Goal: Task Accomplishment & Management: Manage account settings

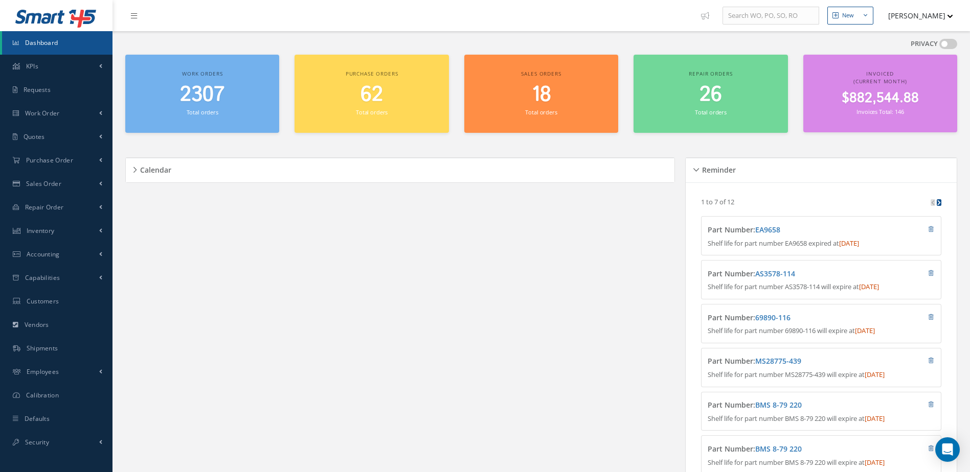
click at [192, 96] on span "2307" at bounding box center [202, 94] width 44 height 29
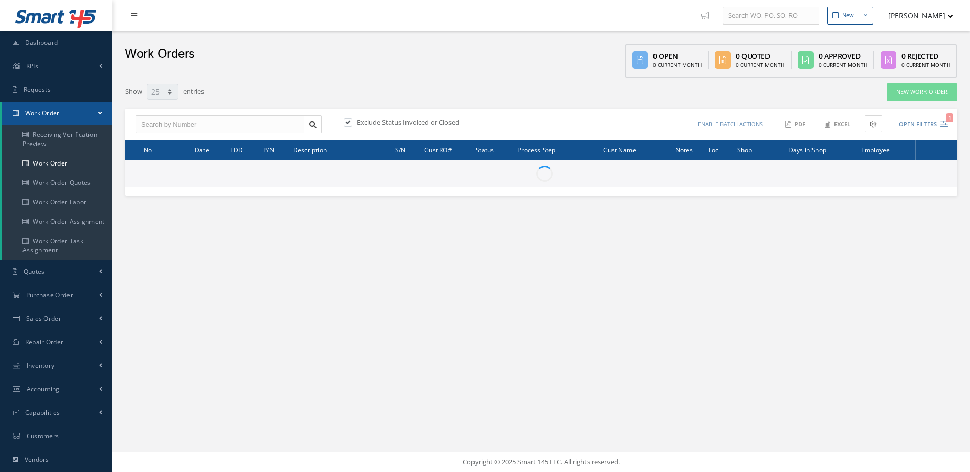
select select "25"
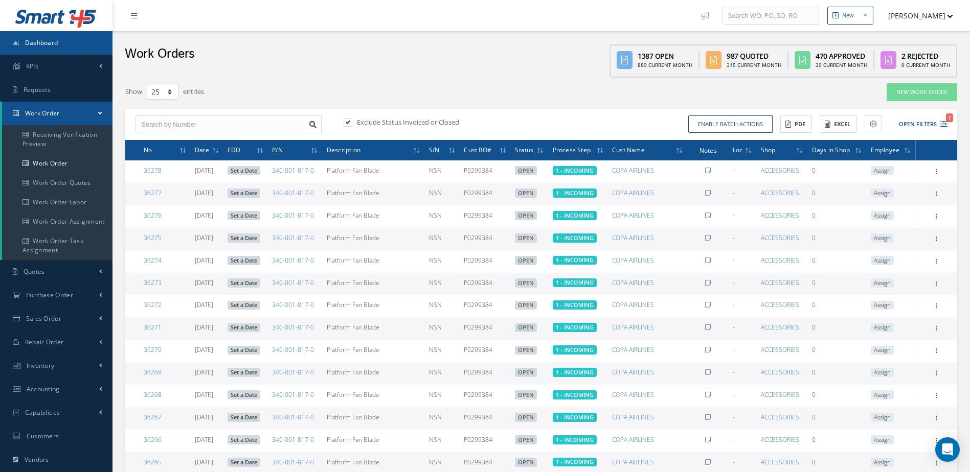
click at [82, 45] on link "Dashboard" at bounding box center [56, 43] width 112 height 24
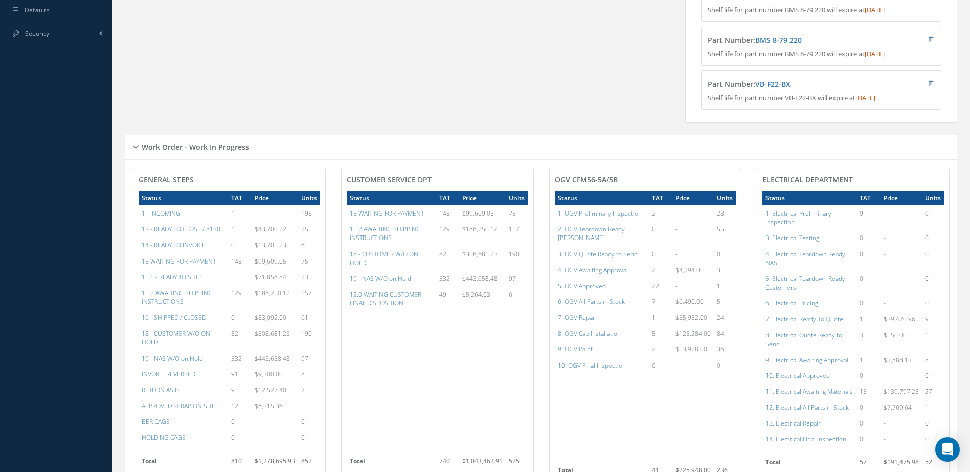
scroll to position [562, 0]
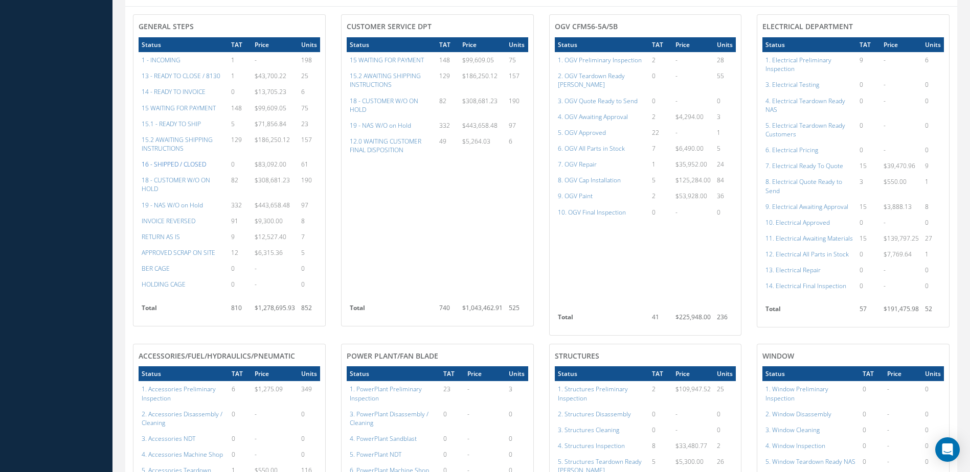
click at [178, 169] on a=22&excludeInternalCustomer=false&excludeInvoicedOrClosed=true&&filtersHidded"] "16 - SHIPPED / CLOSED" at bounding box center [174, 164] width 64 height 9
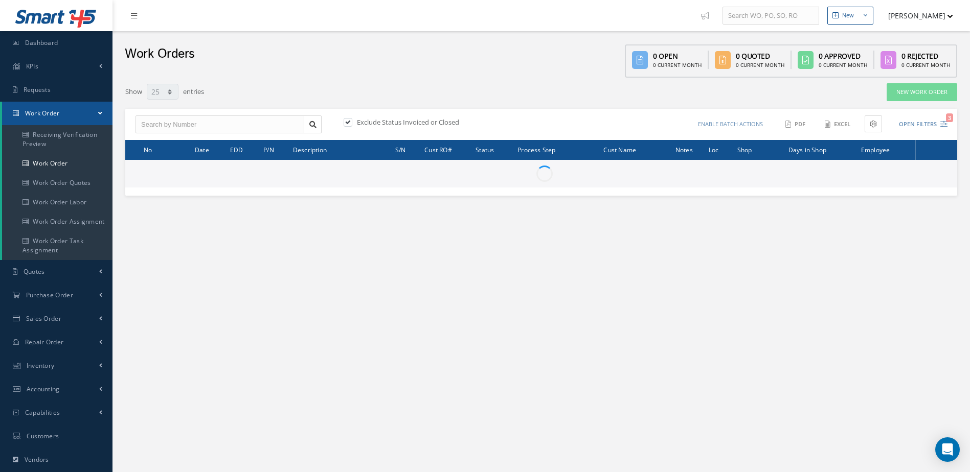
select select "25"
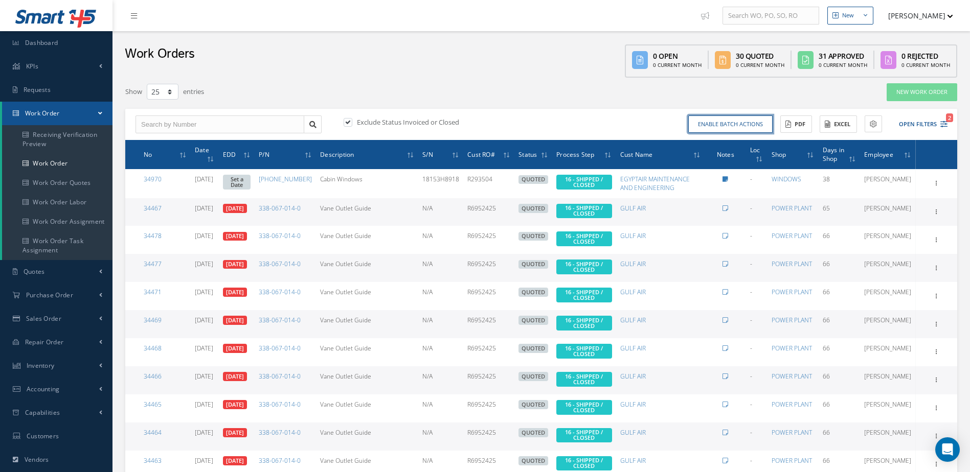
click at [720, 124] on button "Enable batch actions" at bounding box center [730, 125] width 84 height 18
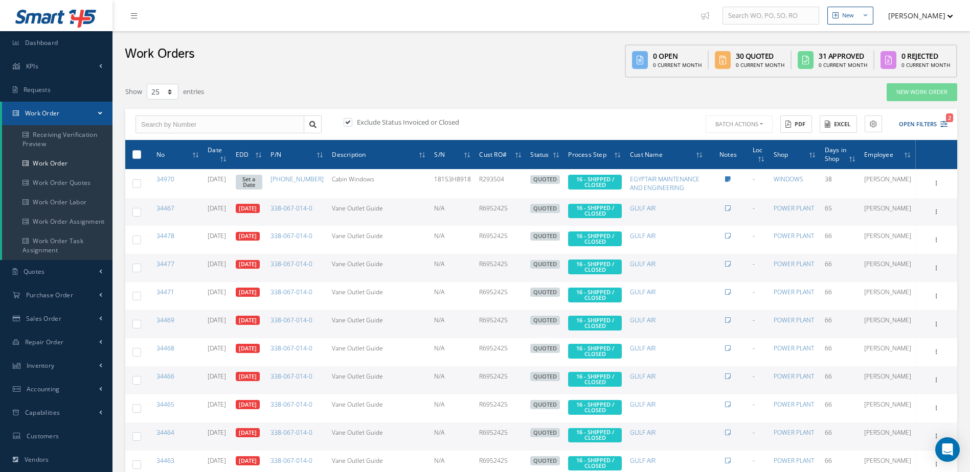
click at [141, 152] on label at bounding box center [141, 154] width 0 height 9
click at [137, 152] on input "checkbox" at bounding box center [137, 155] width 7 height 7
checkbox input "true"
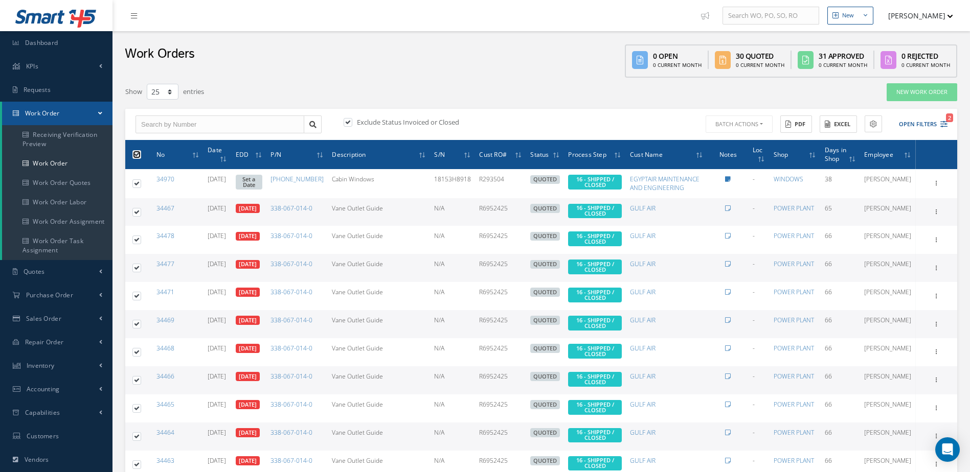
checkbox input "true"
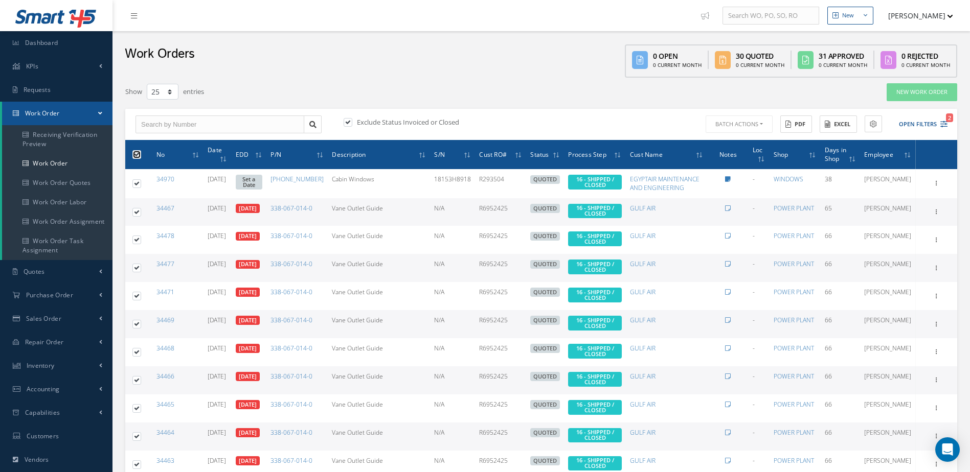
checkbox input "true"
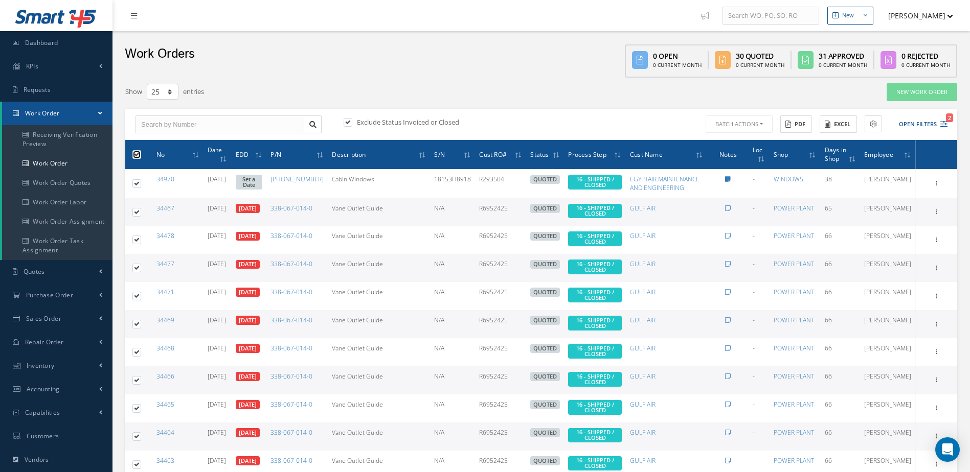
checkbox input "true"
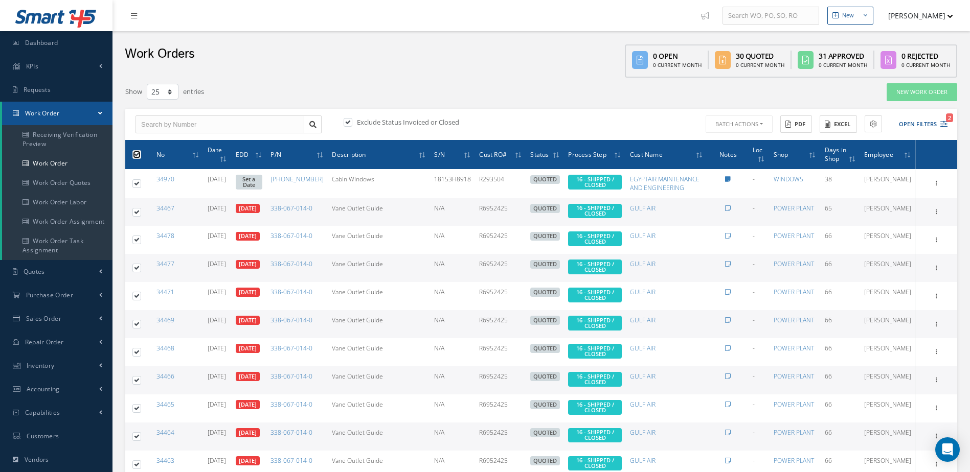
checkbox input "true"
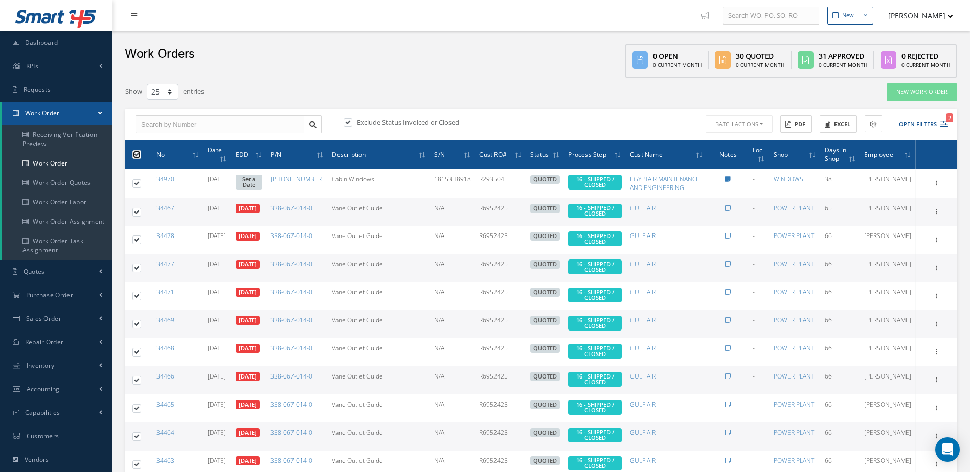
checkbox input "true"
click at [755, 125] on button "Batch Actions" at bounding box center [737, 125] width 69 height 18
click at [723, 139] on link "Update Work Orders" at bounding box center [744, 141] width 82 height 14
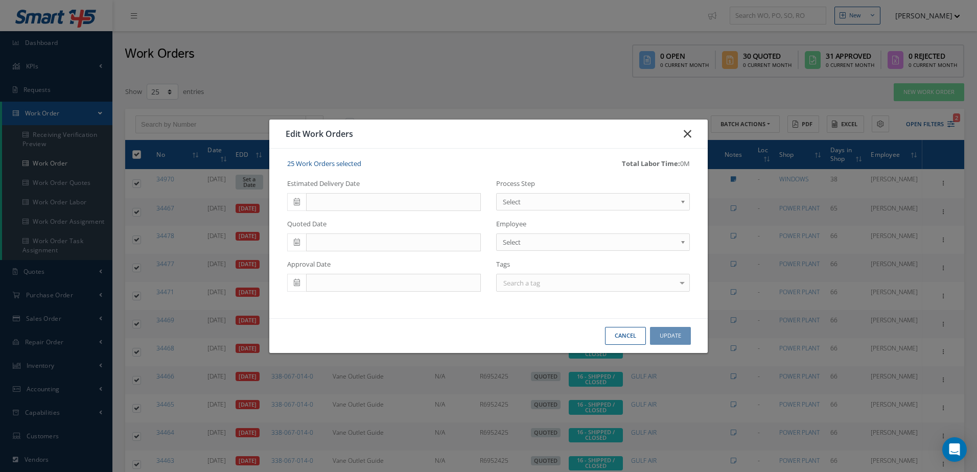
click at [689, 135] on icon "button" at bounding box center [688, 134] width 8 height 12
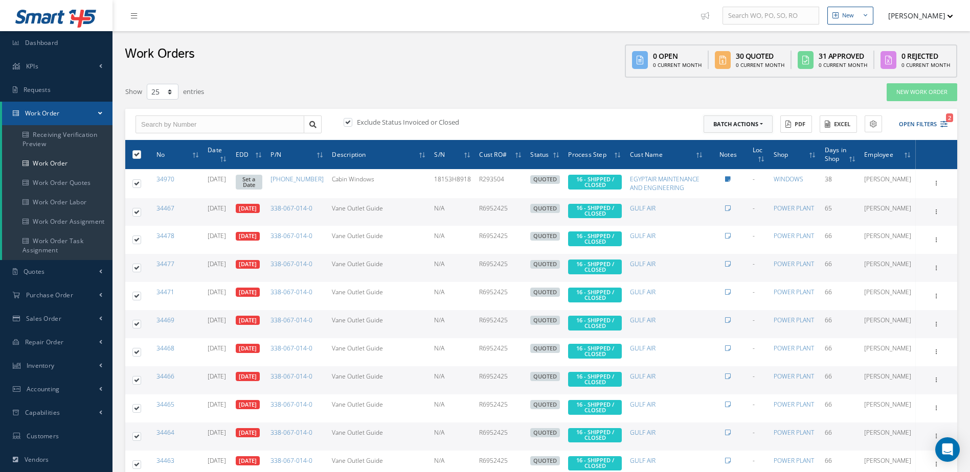
click at [736, 125] on button "Batch Actions" at bounding box center [737, 125] width 69 height 18
click at [725, 155] on link "Close Work Orders" at bounding box center [744, 155] width 82 height 14
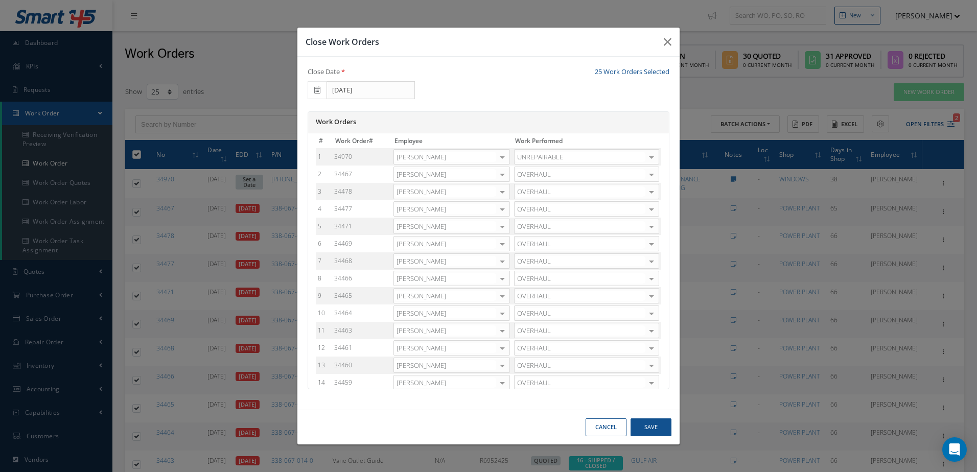
click at [497, 177] on div at bounding box center [502, 174] width 14 height 15
click at [456, 207] on span "[PERSON_NAME]" at bounding box center [452, 207] width 116 height 17
click at [500, 192] on div at bounding box center [502, 192] width 14 height 15
click at [460, 222] on span "[PERSON_NAME]" at bounding box center [452, 225] width 116 height 17
click at [501, 207] on div at bounding box center [502, 209] width 14 height 15
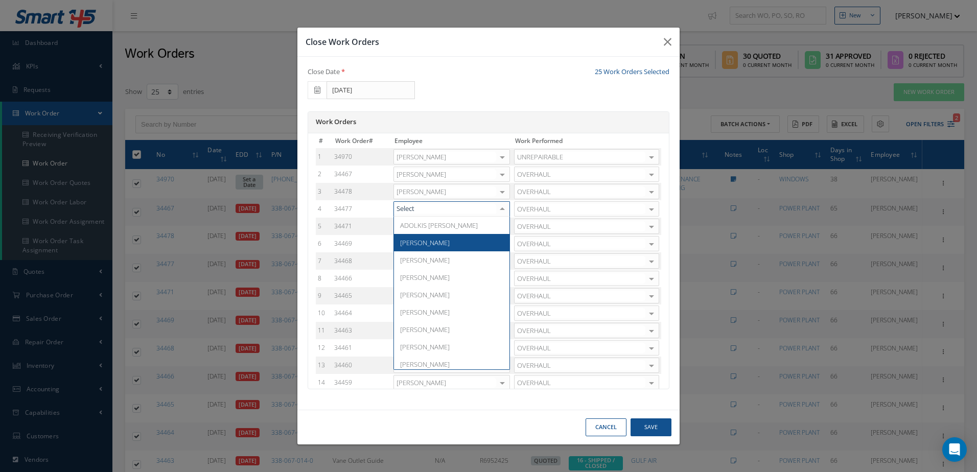
click at [459, 241] on span "[PERSON_NAME]" at bounding box center [452, 242] width 116 height 17
click at [501, 227] on div at bounding box center [502, 226] width 14 height 15
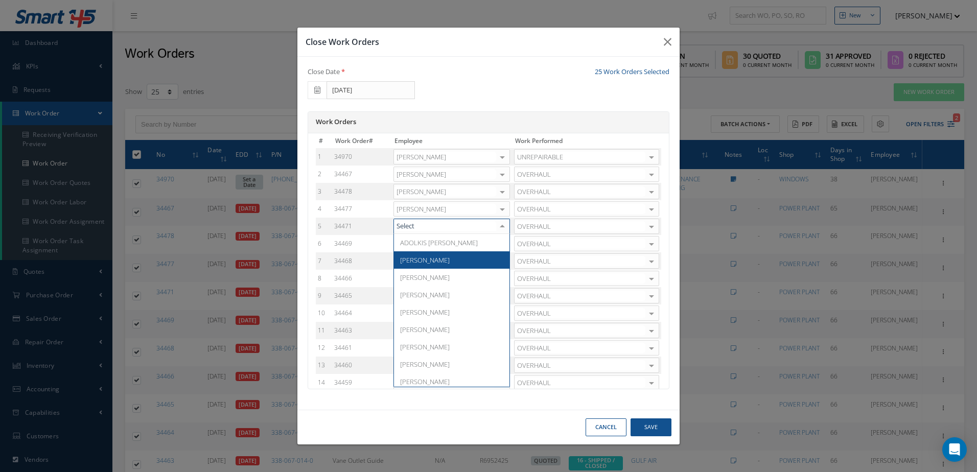
click at [440, 258] on span "Adoni Felipe" at bounding box center [452, 260] width 116 height 17
click at [502, 247] on div at bounding box center [502, 244] width 14 height 15
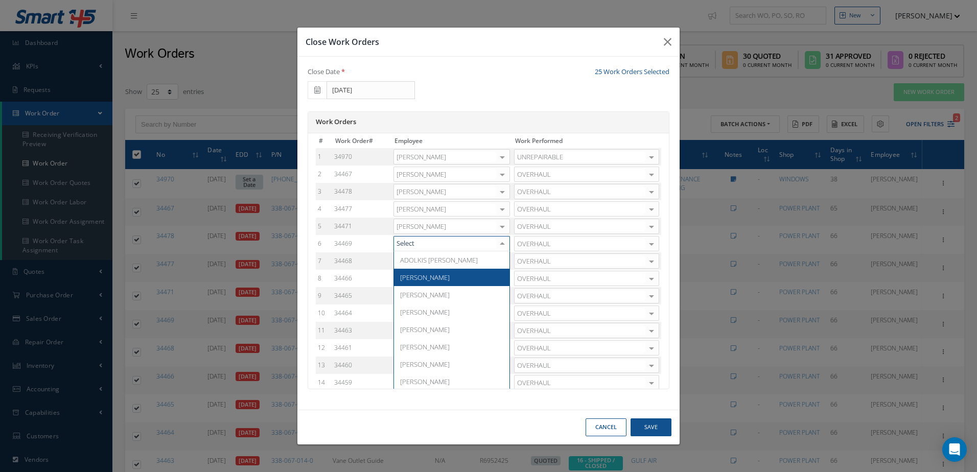
click at [435, 285] on span "Adoni Felipe" at bounding box center [452, 277] width 116 height 17
click at [495, 266] on div at bounding box center [502, 261] width 14 height 15
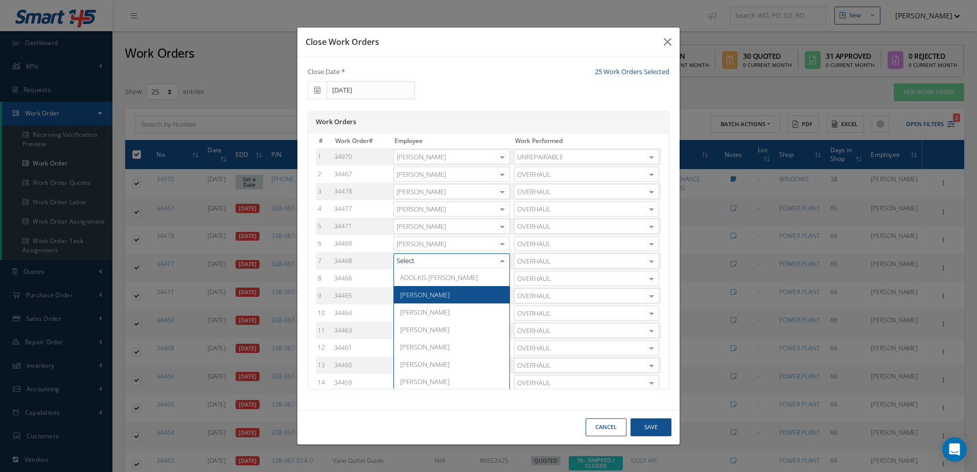
click at [458, 297] on span "[PERSON_NAME]" at bounding box center [452, 294] width 116 height 17
click at [500, 280] on div at bounding box center [502, 278] width 14 height 15
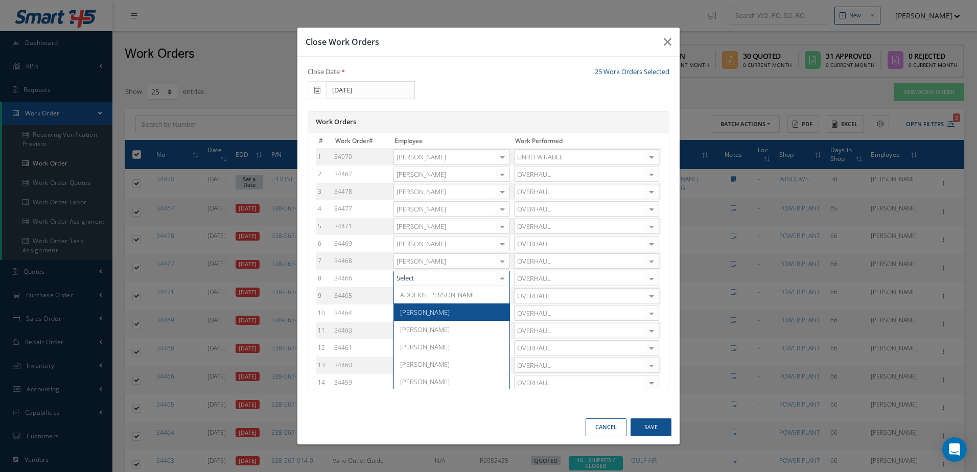
click at [455, 315] on span "Adoni Felipe" at bounding box center [452, 312] width 116 height 17
click at [500, 294] on div at bounding box center [502, 296] width 14 height 15
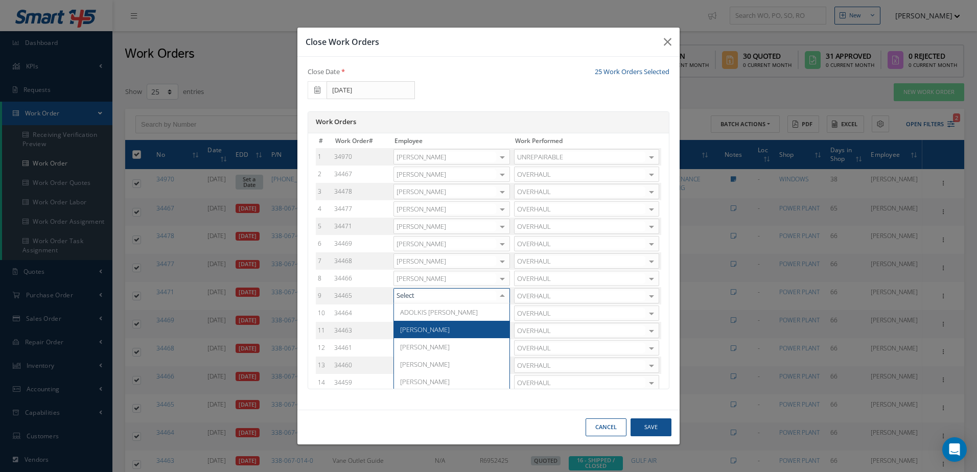
click at [431, 331] on span "Adoni Felipe" at bounding box center [425, 329] width 50 height 9
click at [498, 316] on div at bounding box center [502, 313] width 14 height 15
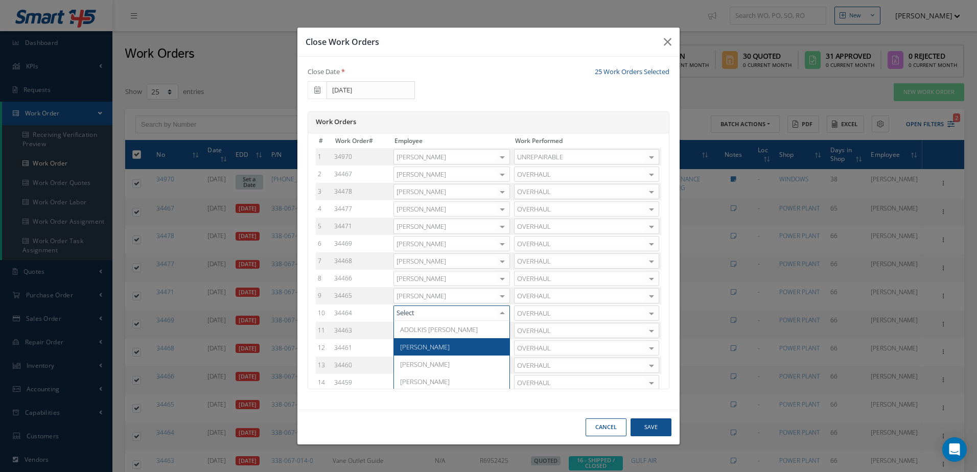
click at [431, 345] on span "Adoni Felipe" at bounding box center [425, 347] width 50 height 9
click at [498, 329] on div at bounding box center [502, 331] width 14 height 15
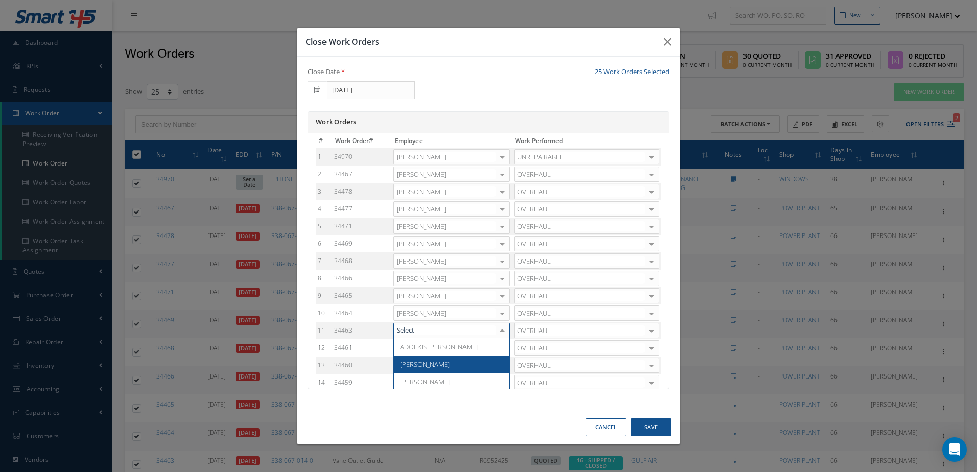
click at [439, 362] on span "Adoni Felipe" at bounding box center [452, 364] width 116 height 17
click at [499, 352] on div at bounding box center [502, 348] width 14 height 15
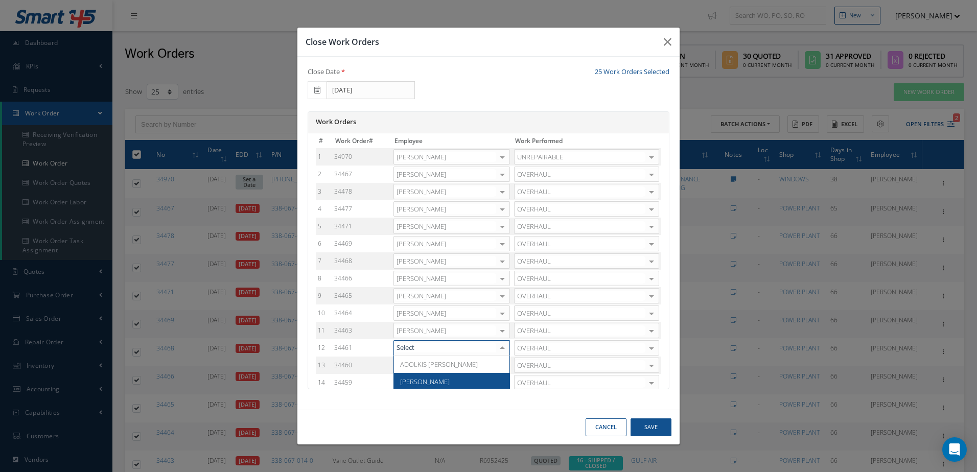
click at [435, 377] on span "Adoni Felipe" at bounding box center [452, 381] width 116 height 17
click at [502, 369] on div at bounding box center [502, 365] width 14 height 15
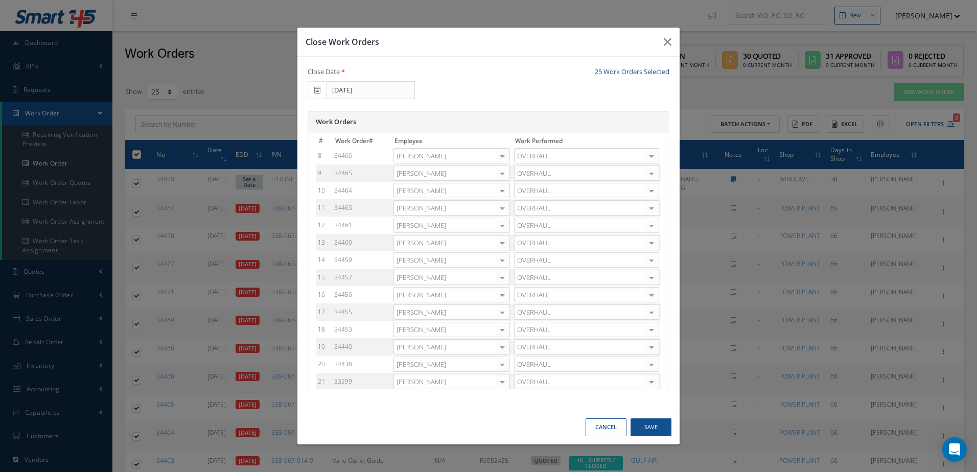
scroll to position [143, 0]
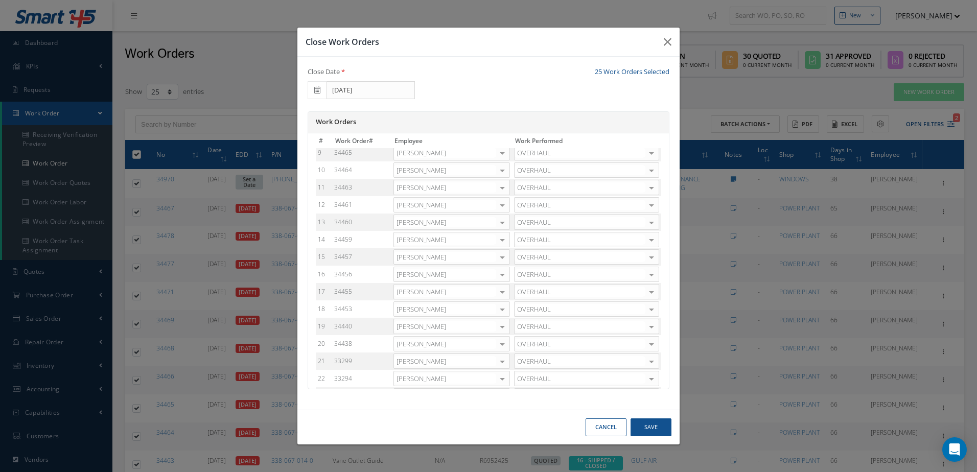
click at [498, 222] on div at bounding box center [502, 222] width 14 height 15
type input "ad"
click at [447, 252] on span "Adoni Felipe" at bounding box center [452, 255] width 116 height 17
click at [503, 241] on div at bounding box center [502, 240] width 14 height 15
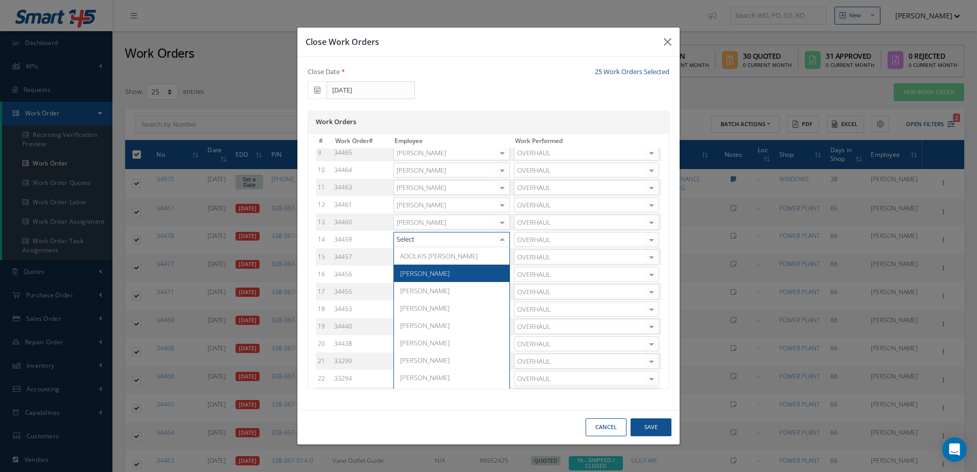
drag, startPoint x: 428, startPoint y: 278, endPoint x: 439, endPoint y: 278, distance: 11.3
click at [428, 278] on span "Adoni Felipe" at bounding box center [425, 273] width 50 height 9
click at [501, 261] on div at bounding box center [502, 257] width 14 height 15
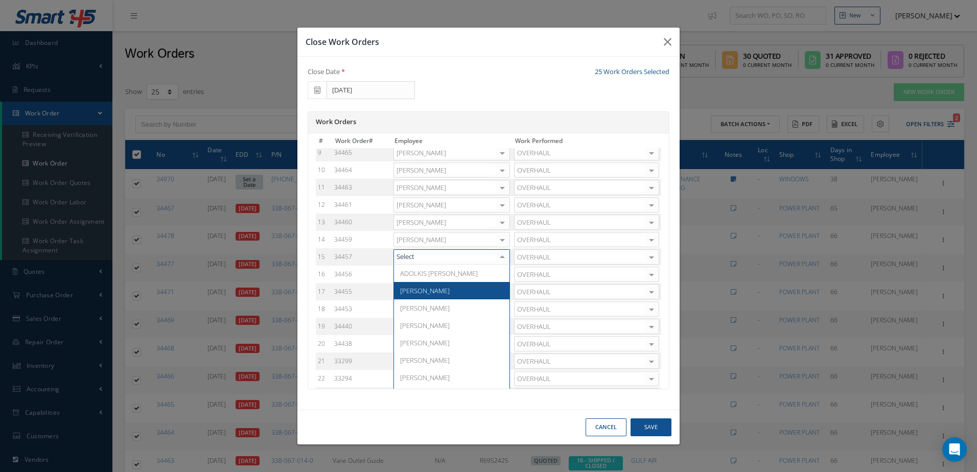
click at [427, 294] on span "Adoni Felipe" at bounding box center [425, 290] width 50 height 9
click at [499, 275] on div at bounding box center [502, 274] width 14 height 15
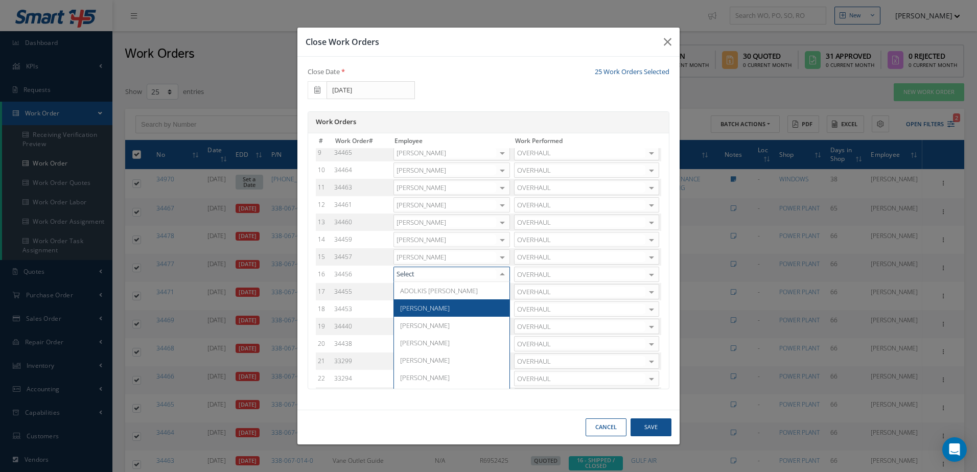
click at [425, 306] on span "Adoni Felipe" at bounding box center [425, 308] width 50 height 9
click at [503, 293] on div at bounding box center [502, 292] width 14 height 15
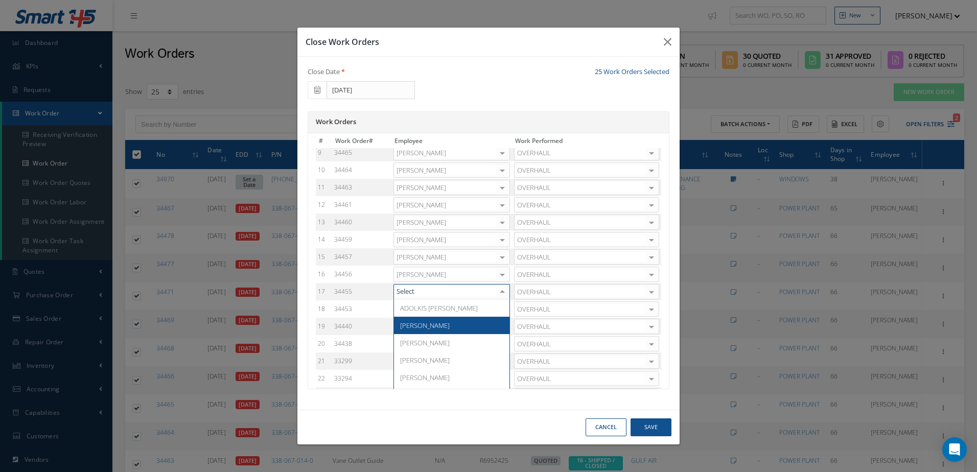
click at [439, 327] on span "Adoni Felipe" at bounding box center [452, 325] width 116 height 17
click at [497, 311] on div at bounding box center [502, 309] width 14 height 15
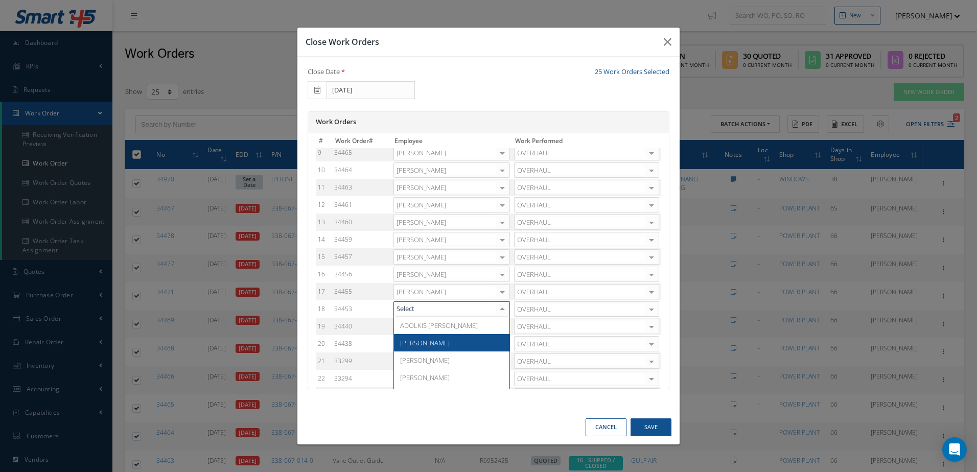
click at [435, 340] on span "Adoni Felipe" at bounding box center [425, 342] width 50 height 9
click at [498, 327] on div at bounding box center [502, 327] width 14 height 15
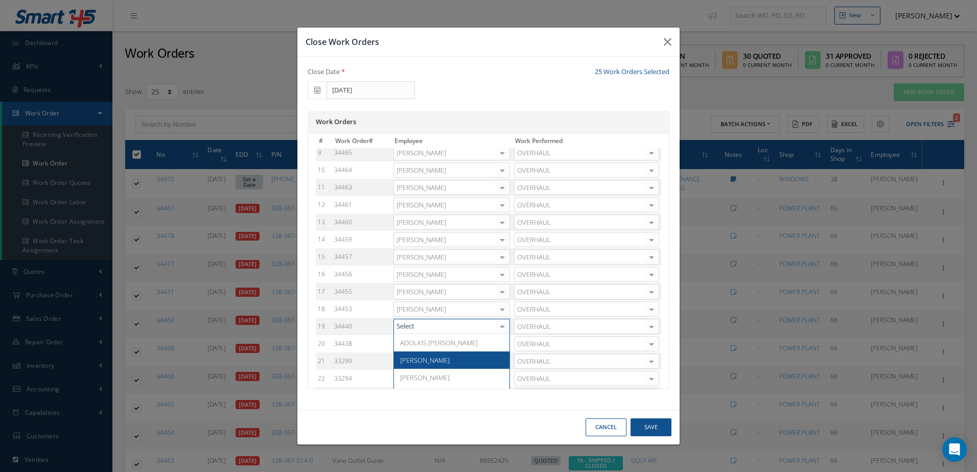
click at [433, 359] on span "Adoni Felipe" at bounding box center [425, 360] width 50 height 9
click at [497, 341] on div at bounding box center [502, 344] width 14 height 15
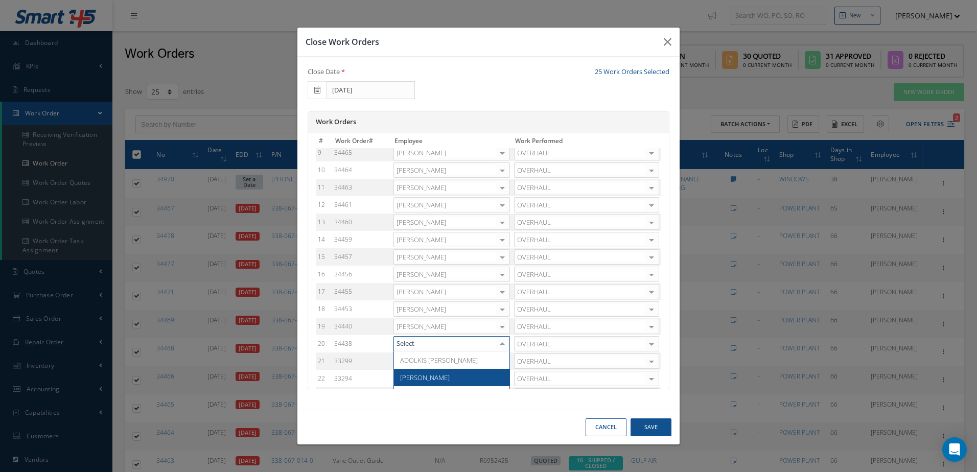
click at [430, 374] on span "Adoni Felipe" at bounding box center [425, 377] width 50 height 9
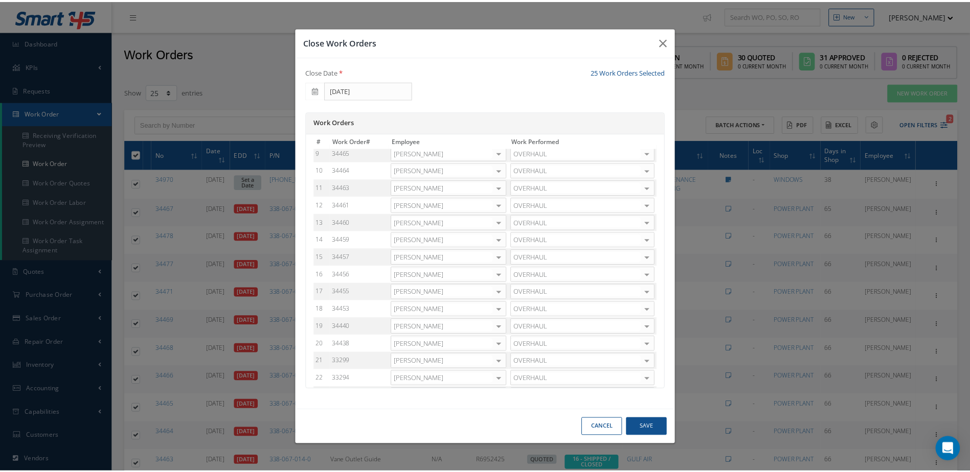
scroll to position [202, 0]
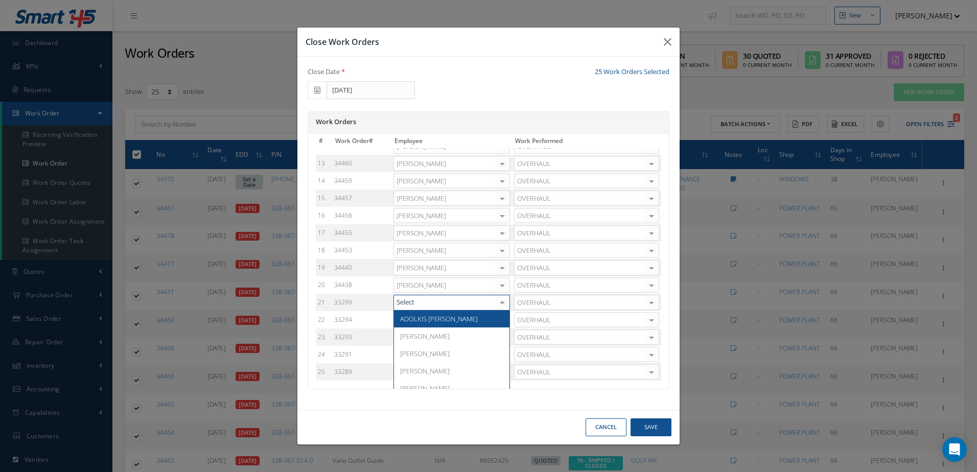
click at [500, 305] on div at bounding box center [502, 302] width 14 height 15
click at [431, 340] on span "Adoni Felipe" at bounding box center [425, 336] width 50 height 9
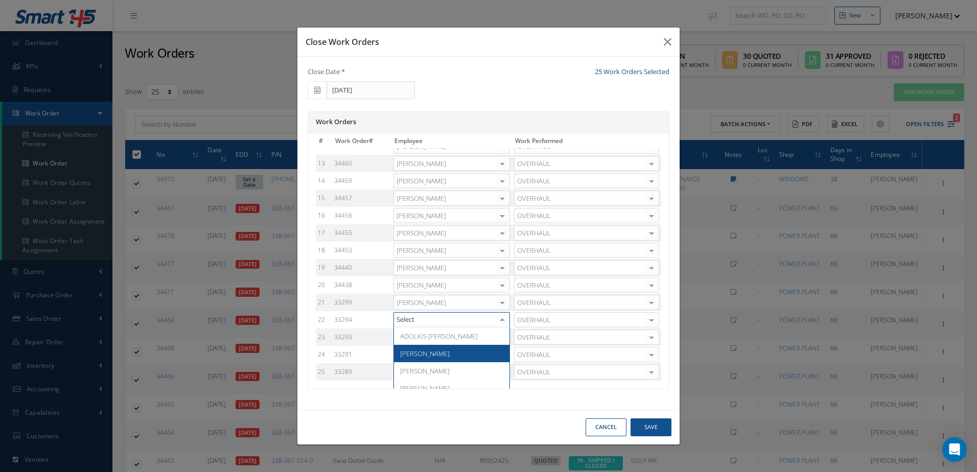
drag, startPoint x: 451, startPoint y: 351, endPoint x: 468, endPoint y: 341, distance: 19.0
click at [451, 352] on span "Adoni Felipe" at bounding box center [452, 353] width 116 height 17
click at [498, 337] on div at bounding box center [502, 337] width 14 height 15
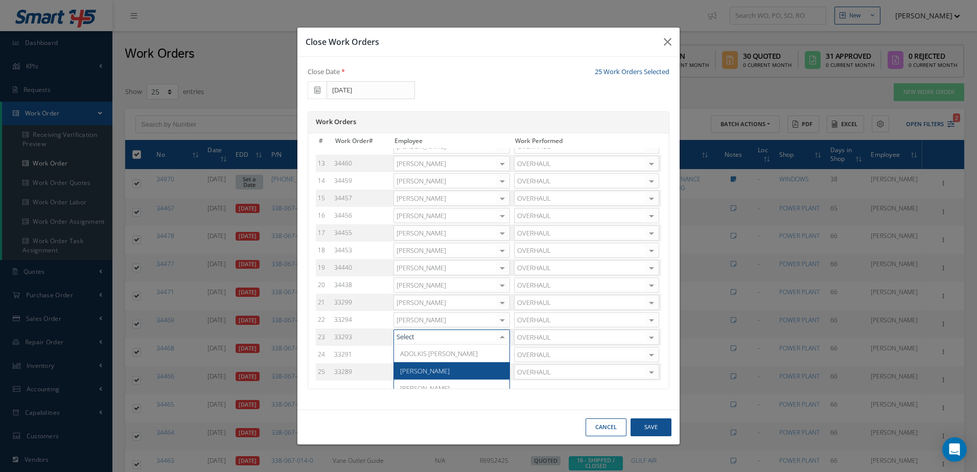
click at [454, 366] on span "Adoni Felipe" at bounding box center [452, 370] width 116 height 17
click at [504, 356] on div at bounding box center [502, 355] width 14 height 15
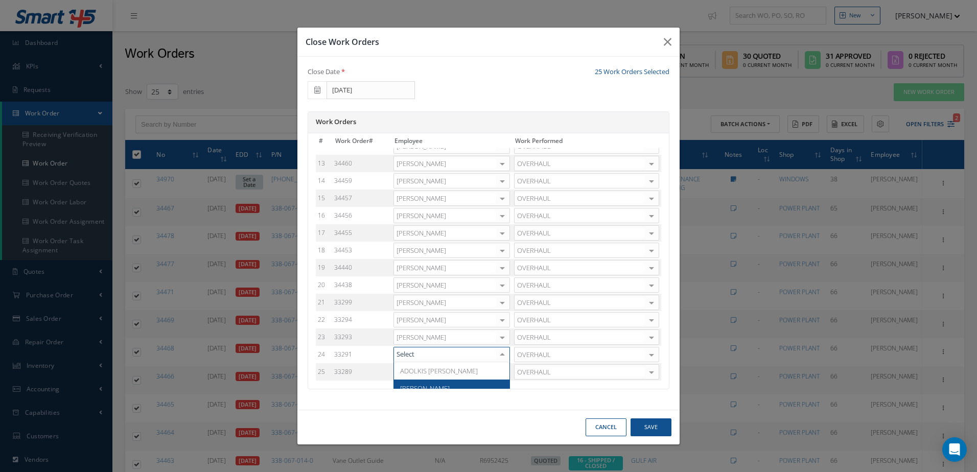
click at [430, 385] on span "Adoni Felipe" at bounding box center [425, 388] width 50 height 9
click at [499, 373] on div at bounding box center [502, 372] width 14 height 15
type input "adoni"
click at [457, 383] on span "Adoni Felipe" at bounding box center [452, 388] width 116 height 17
click at [645, 428] on button "Save" at bounding box center [651, 428] width 41 height 18
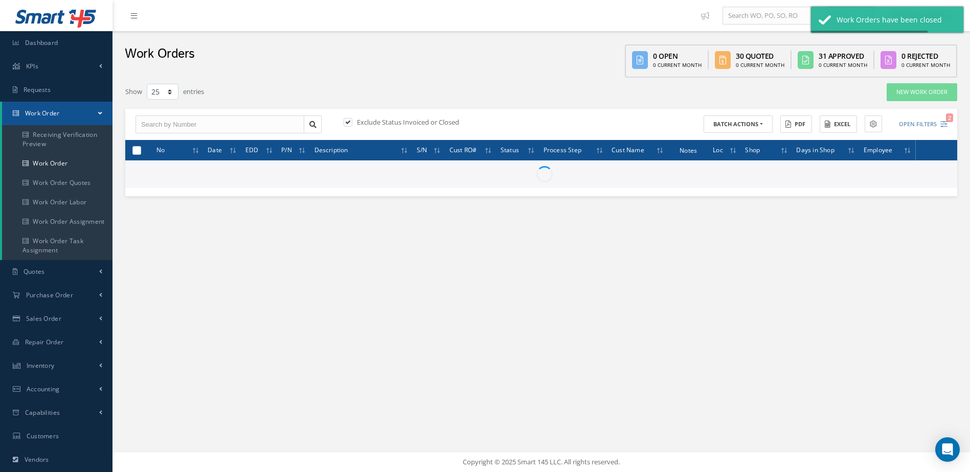
checkbox input "false"
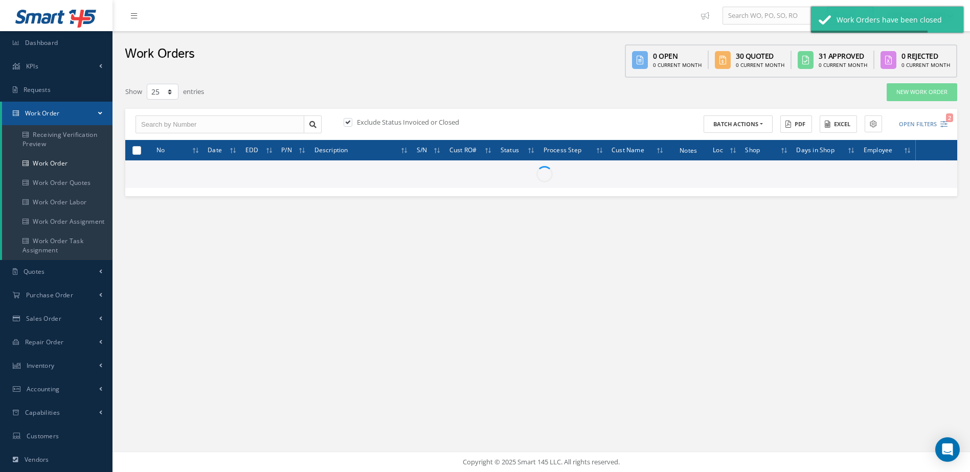
checkbox input "false"
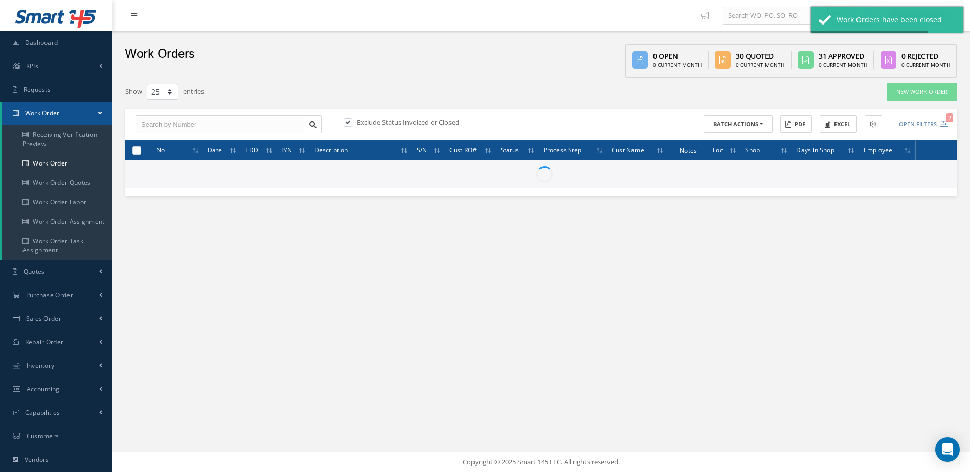
checkbox input "false"
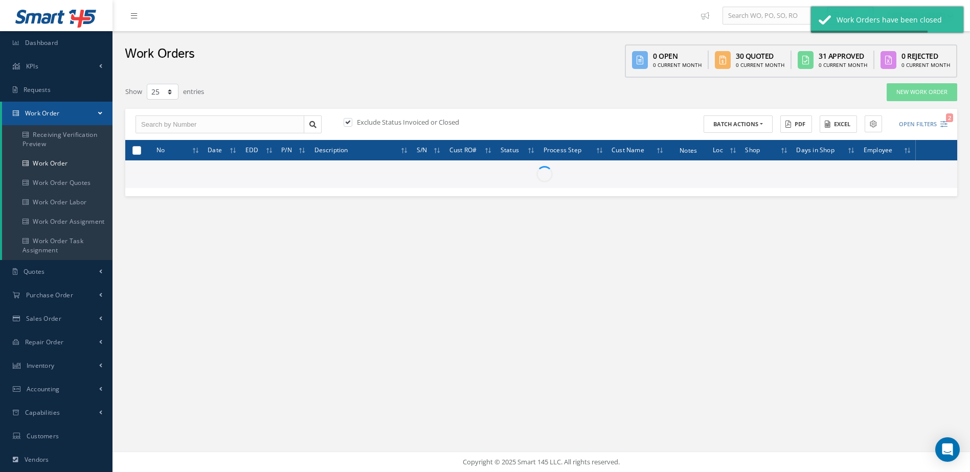
checkbox input "false"
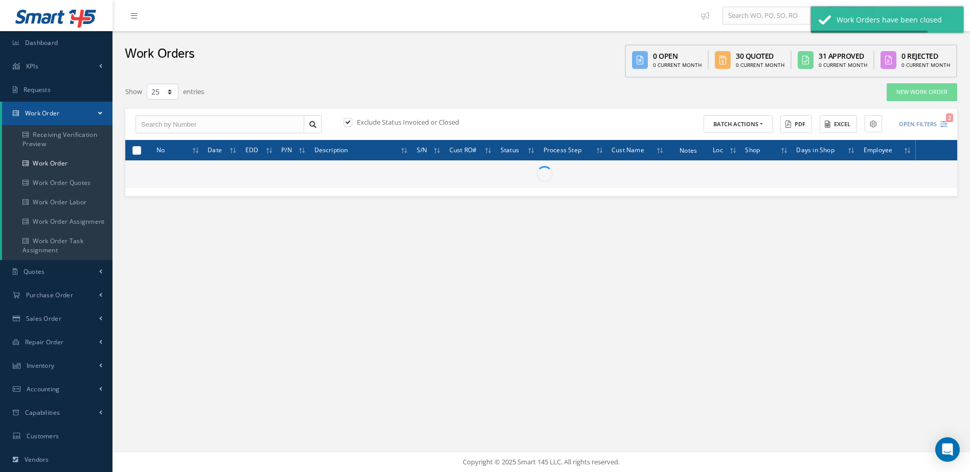
checkbox input "false"
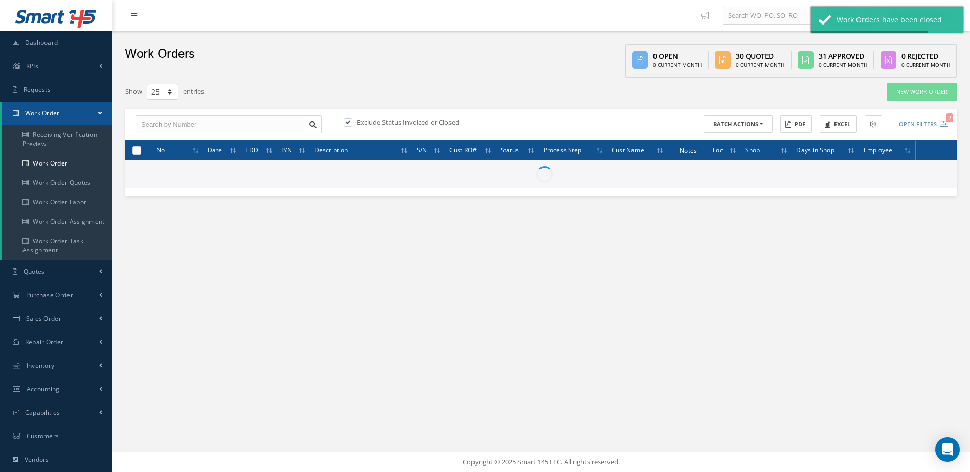
checkbox input "false"
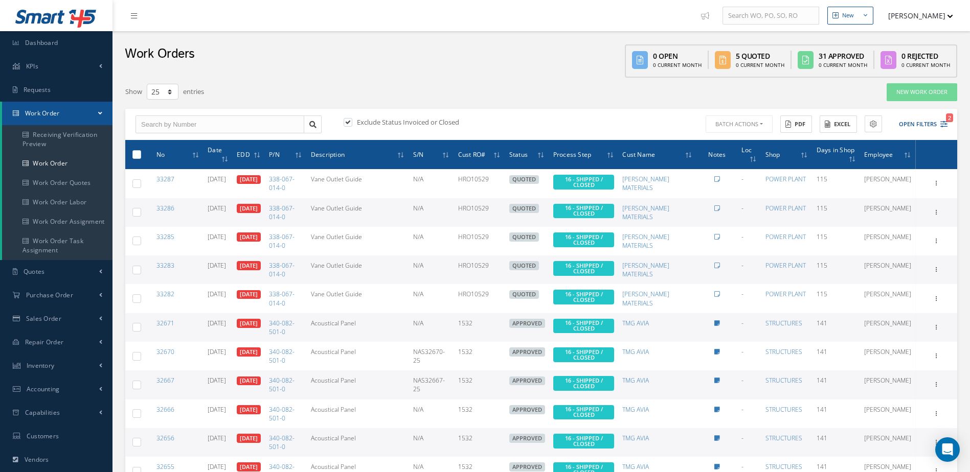
click at [141, 157] on label at bounding box center [141, 154] width 0 height 9
click at [136, 157] on input "checkbox" at bounding box center [137, 155] width 7 height 7
checkbox input "true"
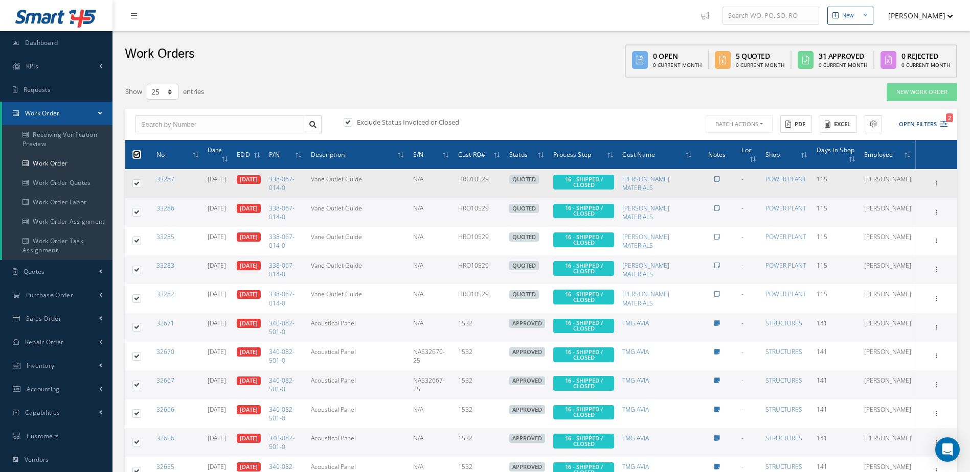
checkbox input "true"
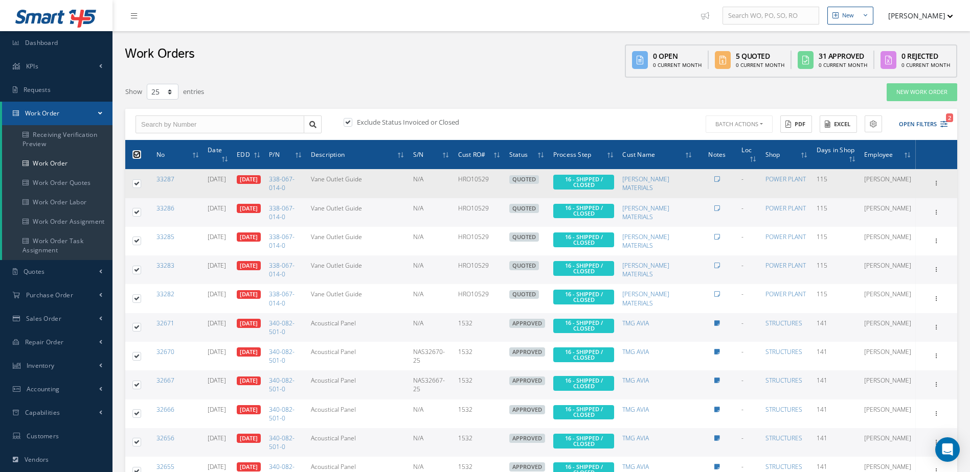
checkbox input "true"
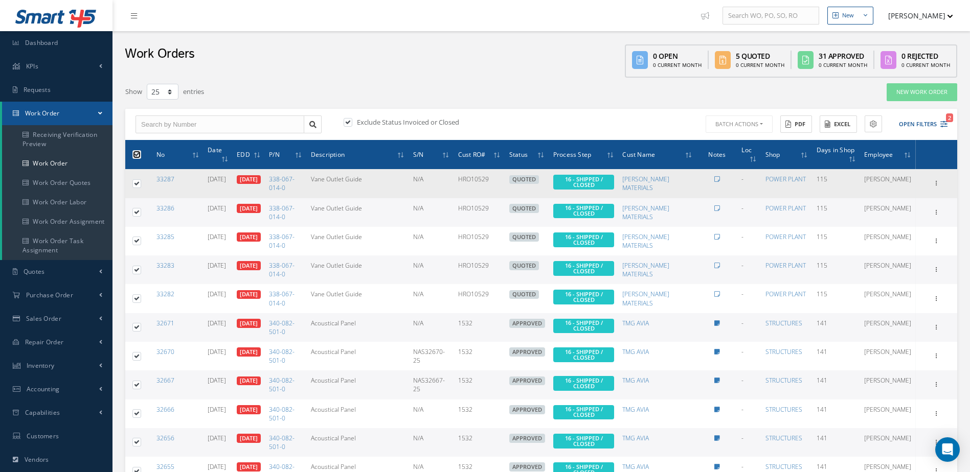
checkbox input "true"
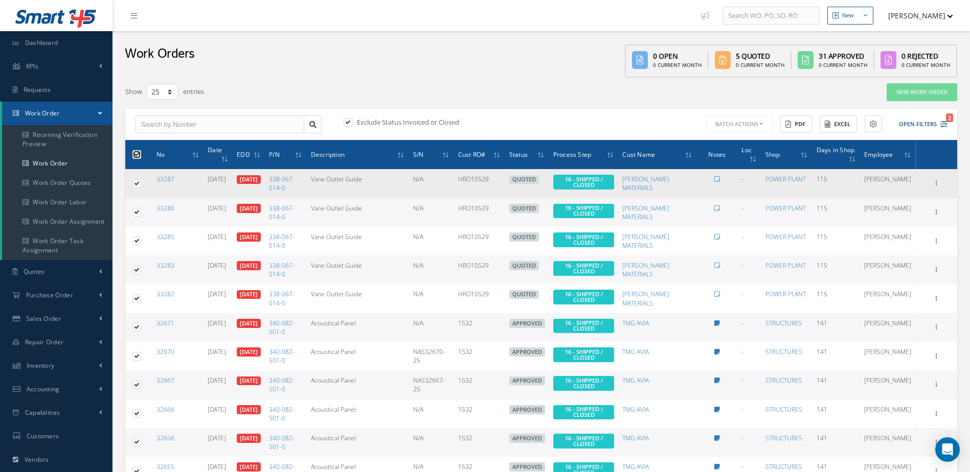
checkbox input "true"
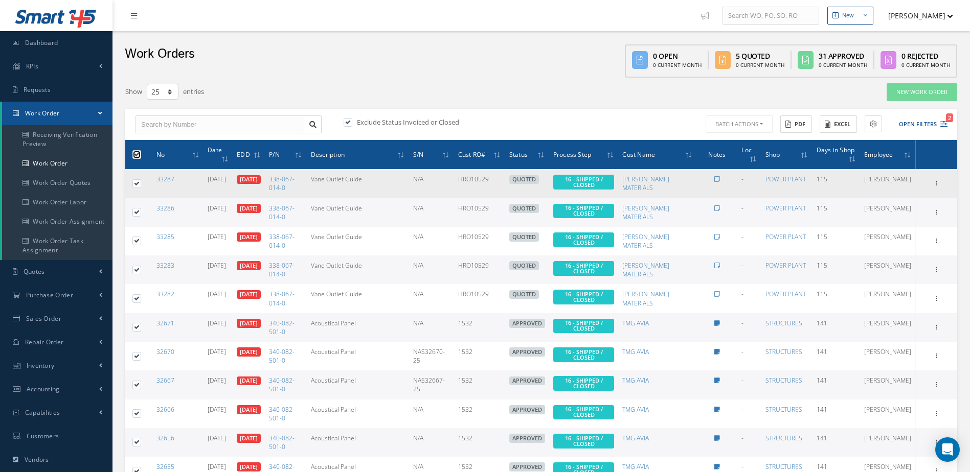
checkbox input "true"
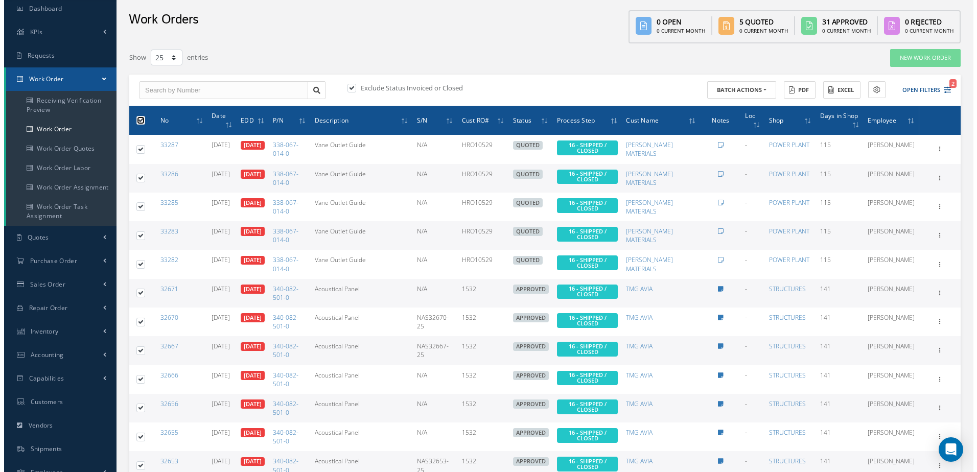
scroll to position [0, 0]
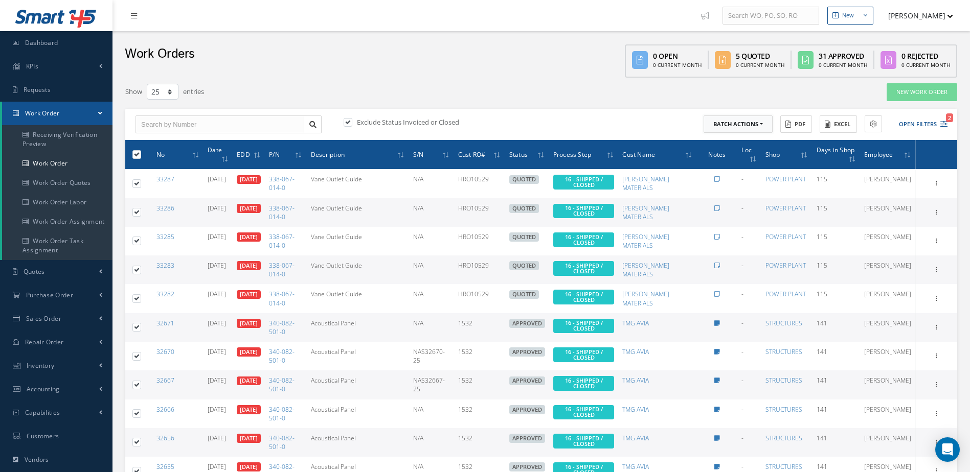
click at [762, 125] on button "Batch Actions" at bounding box center [737, 125] width 69 height 18
click at [730, 158] on link "Close Work Orders" at bounding box center [744, 155] width 82 height 14
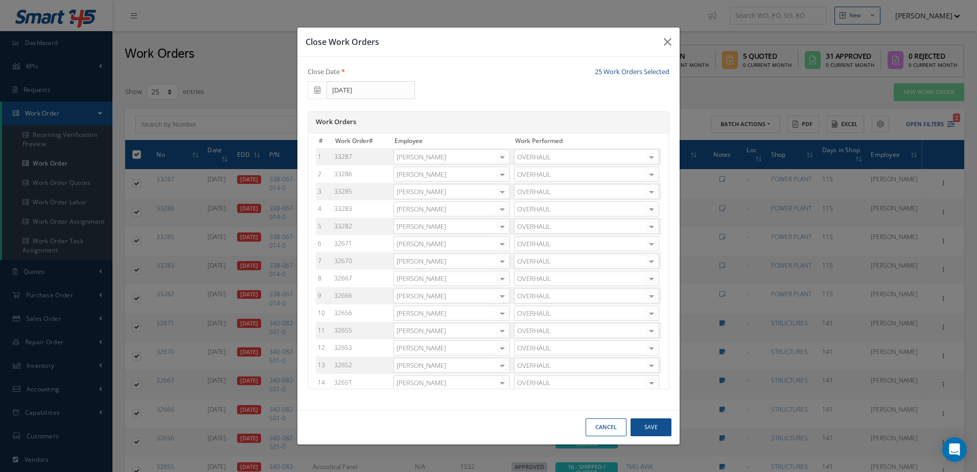
click at [499, 158] on div at bounding box center [502, 157] width 14 height 15
click at [465, 181] on span "ADOLKIS LOPEZ" at bounding box center [452, 173] width 116 height 17
drag, startPoint x: 503, startPoint y: 160, endPoint x: 497, endPoint y: 159, distance: 5.1
click at [502, 159] on div at bounding box center [502, 157] width 14 height 15
click at [427, 195] on span "Adoni Felipe" at bounding box center [425, 190] width 50 height 9
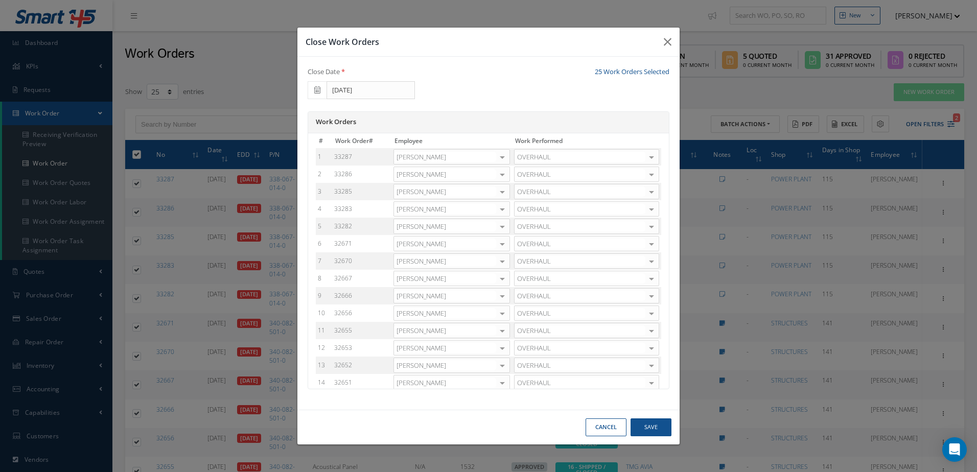
click at [502, 173] on div at bounding box center [502, 174] width 14 height 15
click at [449, 207] on span "Adoni Felipe" at bounding box center [452, 207] width 116 height 17
click at [505, 189] on div at bounding box center [502, 192] width 14 height 15
click at [429, 230] on span "Adoni Felipe" at bounding box center [425, 225] width 50 height 9
click at [504, 210] on div at bounding box center [502, 209] width 14 height 15
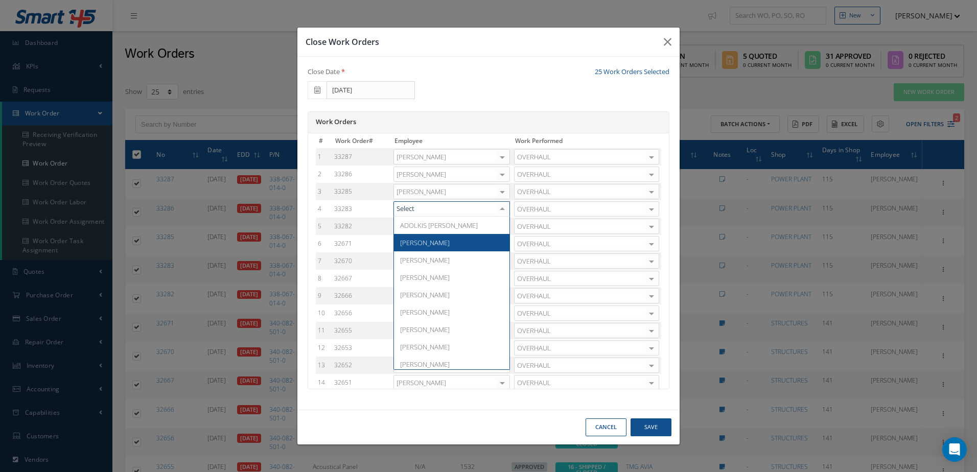
click at [434, 244] on span "Adoni Felipe" at bounding box center [452, 242] width 116 height 17
click at [503, 224] on div at bounding box center [502, 226] width 14 height 15
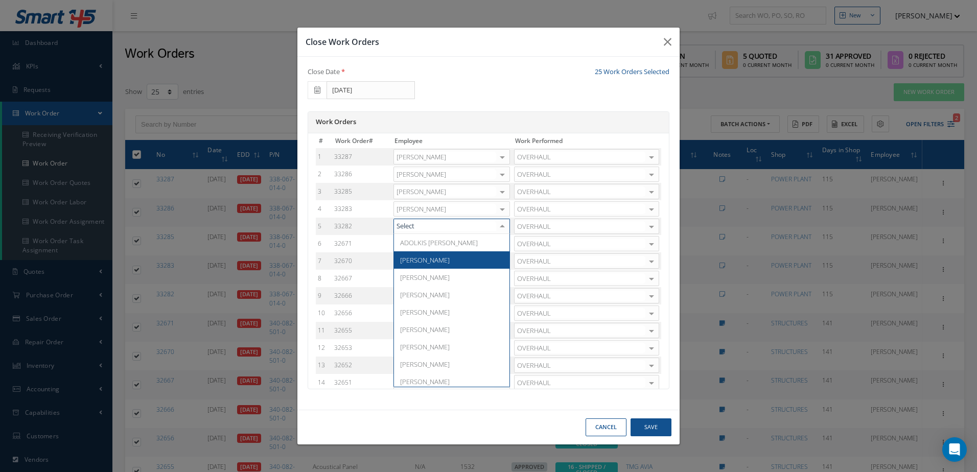
drag, startPoint x: 426, startPoint y: 261, endPoint x: 504, endPoint y: 260, distance: 77.2
click at [426, 260] on span "Adoni Felipe" at bounding box center [425, 260] width 50 height 9
click at [506, 245] on div at bounding box center [502, 244] width 14 height 15
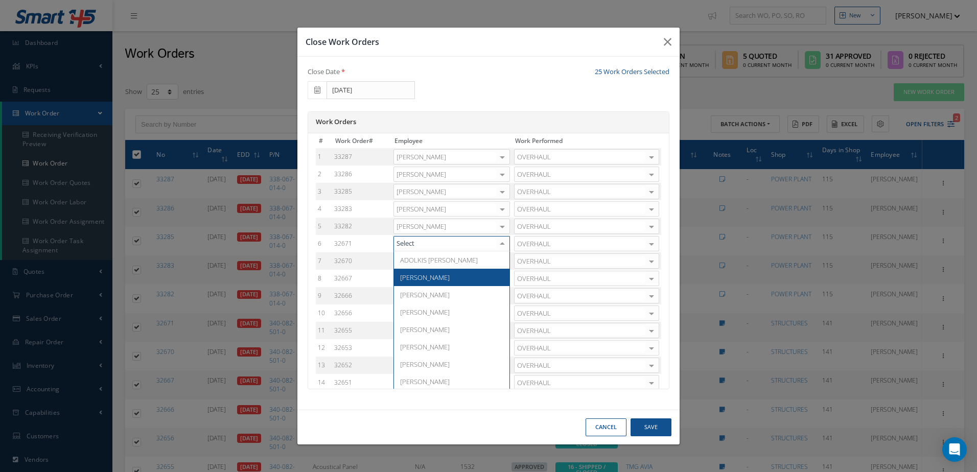
click at [427, 278] on span "Adoni Felipe" at bounding box center [425, 277] width 50 height 9
click at [498, 261] on div at bounding box center [502, 261] width 14 height 15
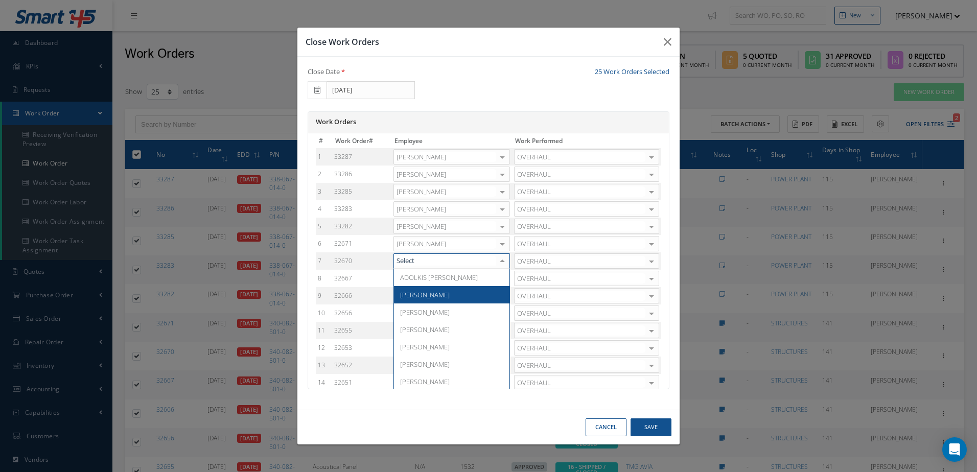
click at [423, 293] on span "Adoni Felipe" at bounding box center [425, 294] width 50 height 9
click at [503, 278] on div at bounding box center [502, 278] width 14 height 15
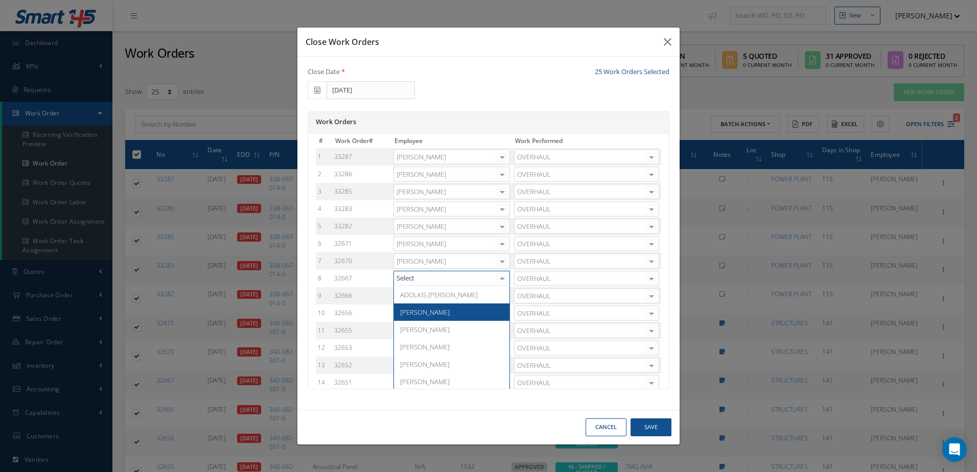
click at [432, 310] on span "Adoni Felipe" at bounding box center [425, 312] width 50 height 9
click at [502, 296] on div at bounding box center [502, 296] width 14 height 15
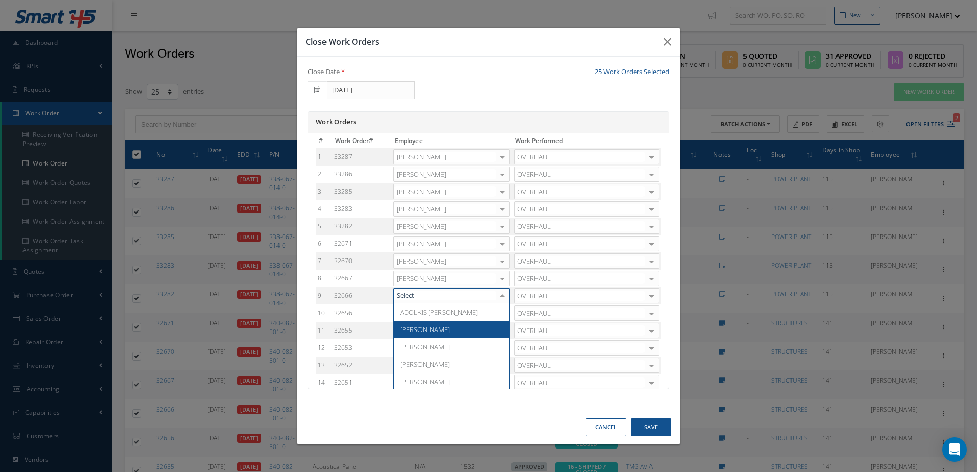
click at [429, 325] on span "Adoni Felipe" at bounding box center [452, 329] width 116 height 17
click at [504, 313] on div at bounding box center [502, 313] width 14 height 15
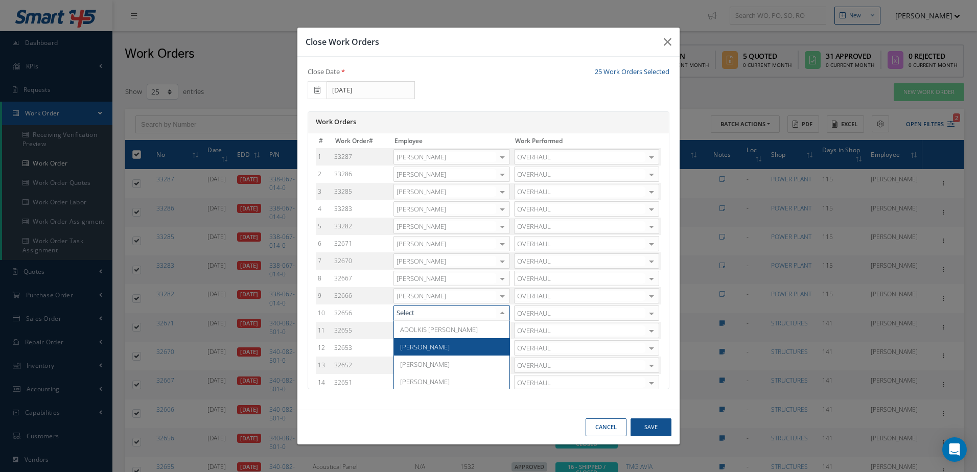
click at [443, 340] on span "Adoni Felipe" at bounding box center [452, 346] width 116 height 17
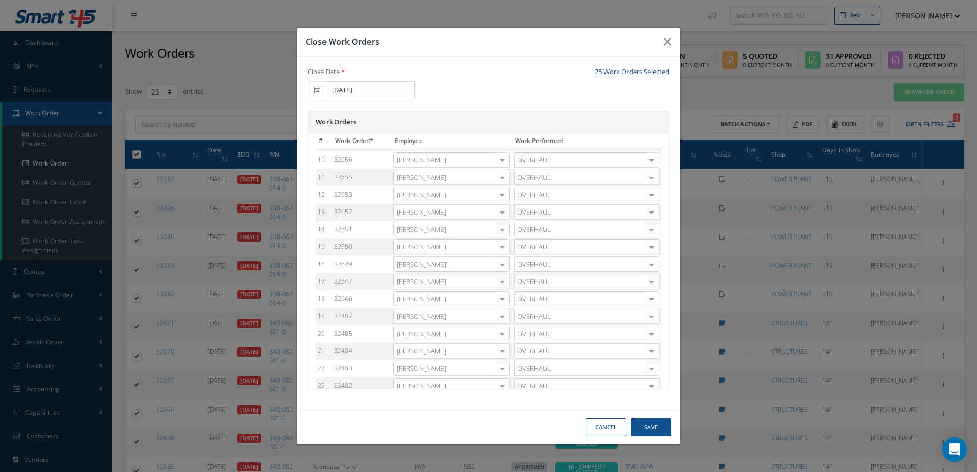
click at [506, 176] on div at bounding box center [502, 177] width 14 height 15
click at [441, 217] on span "Adoni Felipe" at bounding box center [452, 210] width 116 height 17
click at [504, 200] on div at bounding box center [502, 195] width 14 height 15
click at [460, 227] on span "Adoni Felipe" at bounding box center [452, 228] width 116 height 17
click at [504, 216] on div at bounding box center [502, 212] width 14 height 15
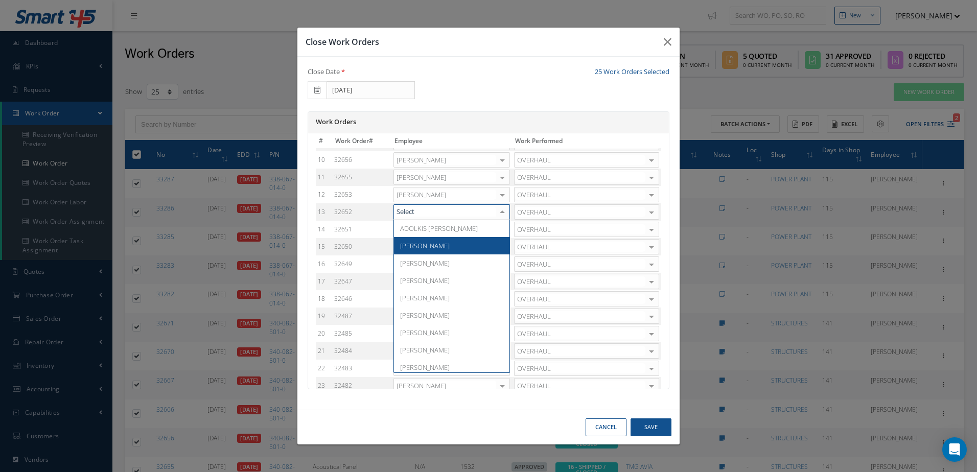
click at [438, 253] on span "Adoni Felipe" at bounding box center [452, 245] width 116 height 17
click at [507, 231] on div at bounding box center [502, 229] width 14 height 15
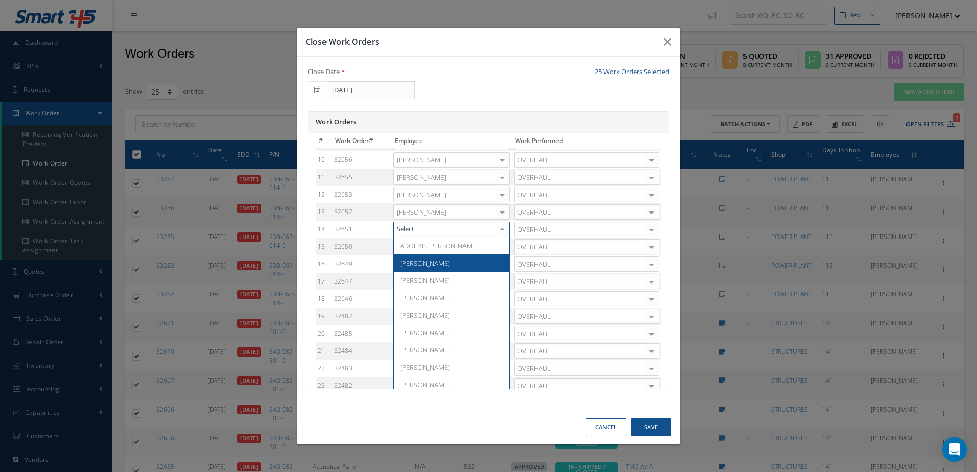
click at [439, 262] on span "Adoni Felipe" at bounding box center [452, 263] width 116 height 17
click at [507, 247] on div at bounding box center [502, 247] width 14 height 15
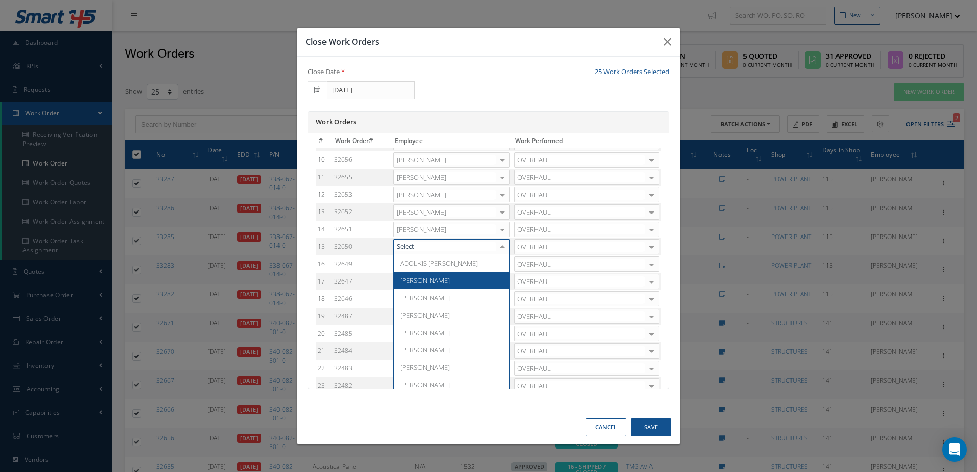
click at [440, 277] on span "Adoni Felipe" at bounding box center [452, 280] width 116 height 17
click at [502, 264] on div at bounding box center [502, 264] width 14 height 15
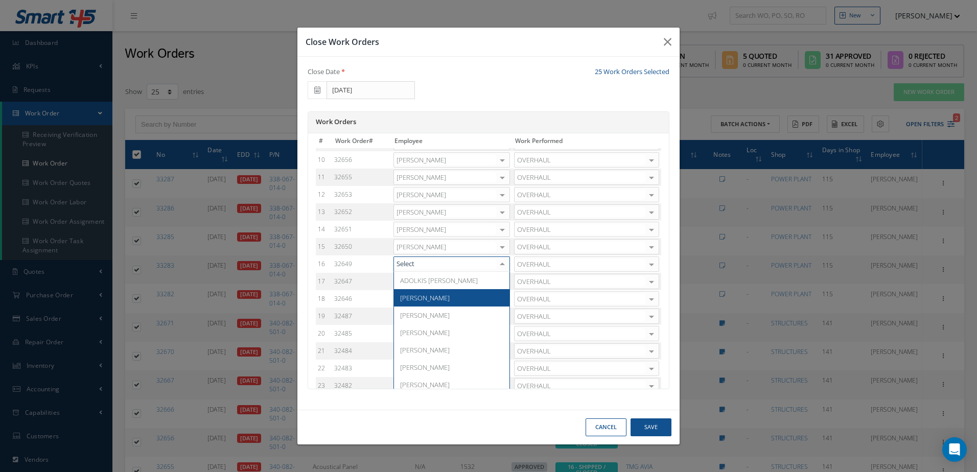
click at [427, 293] on span "Adoni Felipe" at bounding box center [425, 297] width 50 height 9
click at [502, 282] on div at bounding box center [502, 282] width 14 height 15
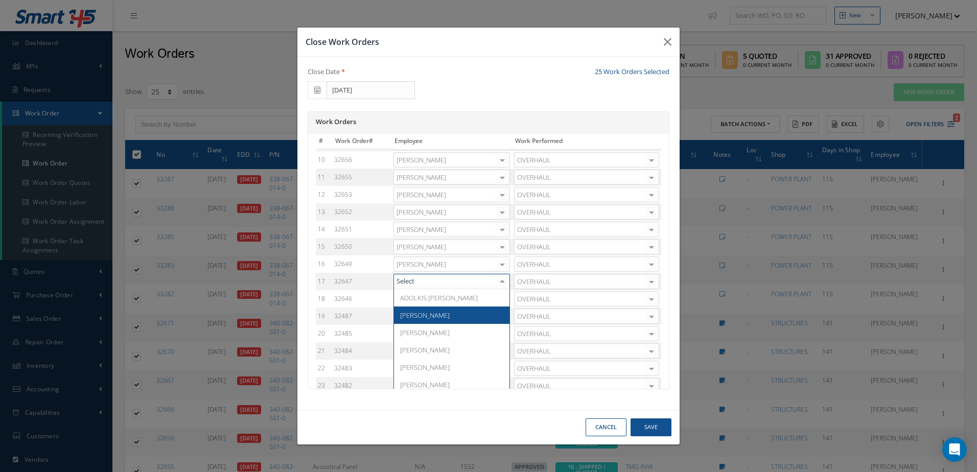
click at [412, 313] on span "Adoni Felipe" at bounding box center [425, 315] width 50 height 9
click at [509, 302] on div at bounding box center [502, 299] width 14 height 15
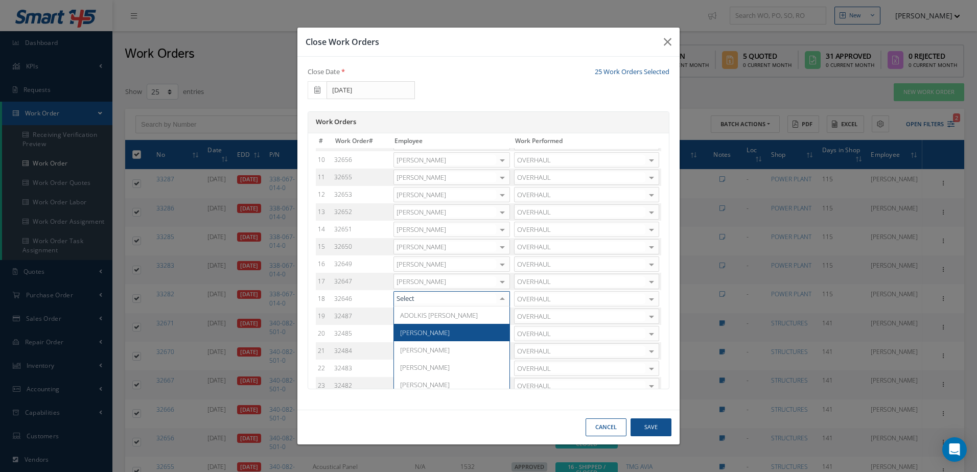
click at [436, 333] on span "Adoni Felipe" at bounding box center [452, 332] width 116 height 17
click at [508, 320] on div at bounding box center [502, 316] width 14 height 15
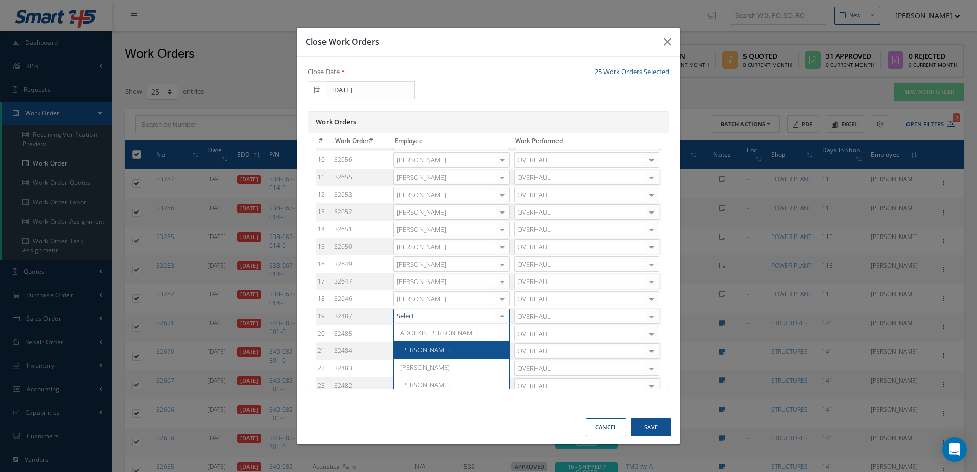
click at [447, 348] on span "Adoni Felipe" at bounding box center [452, 349] width 116 height 17
click at [504, 332] on div at bounding box center [502, 334] width 14 height 15
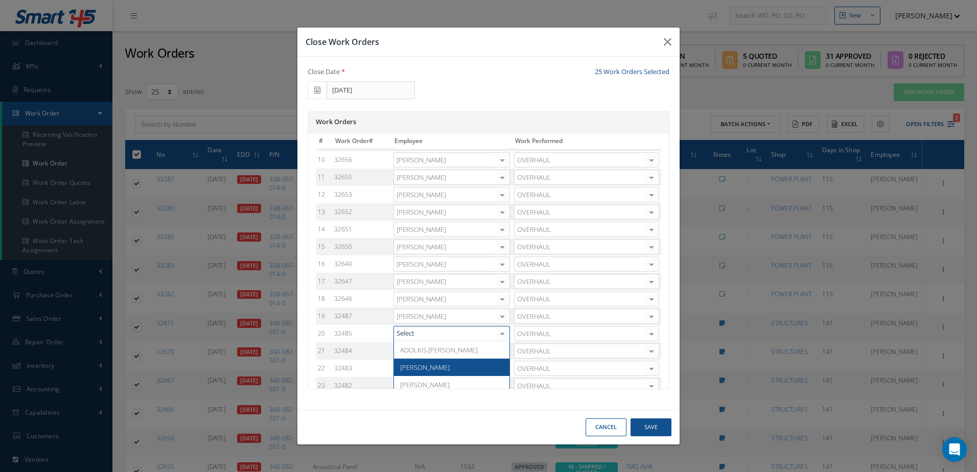
click at [443, 364] on span "Adoni Felipe" at bounding box center [452, 367] width 116 height 17
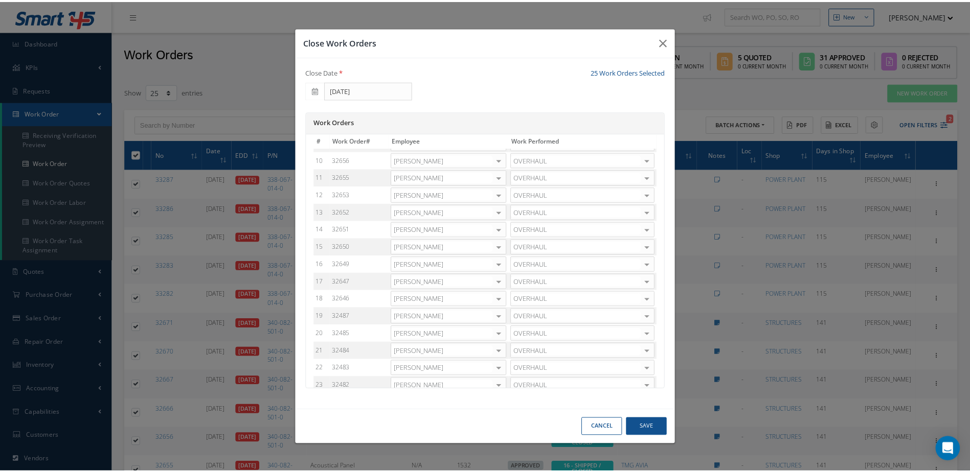
scroll to position [202, 0]
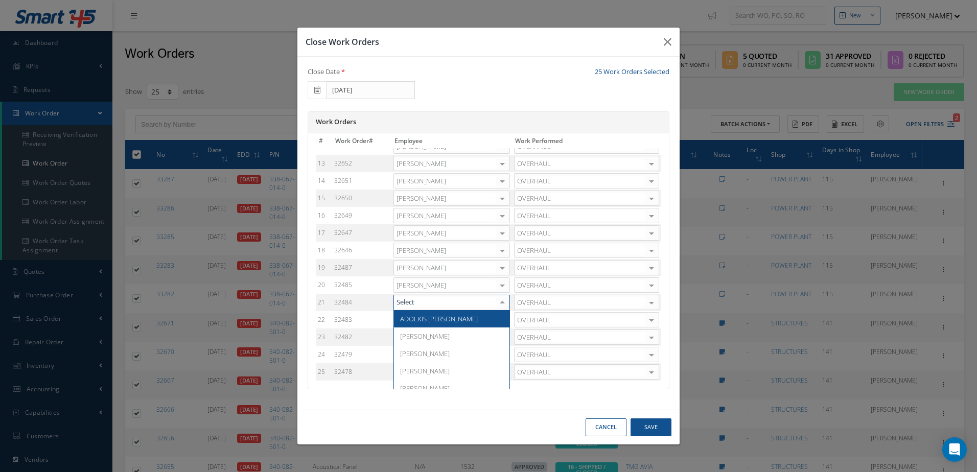
click at [502, 301] on div at bounding box center [502, 302] width 14 height 15
click at [427, 334] on span "Adoni Felipe" at bounding box center [425, 336] width 50 height 9
click at [505, 323] on div at bounding box center [502, 320] width 14 height 15
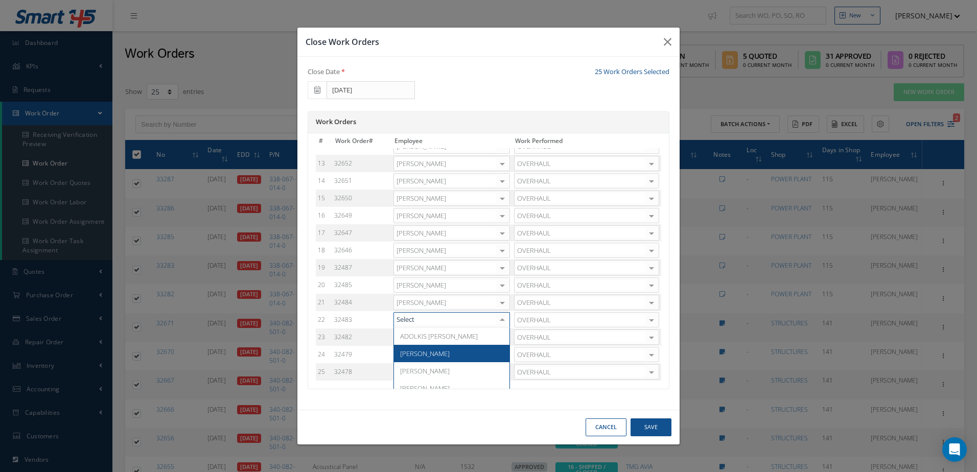
click at [419, 350] on span "Adoni Felipe" at bounding box center [425, 353] width 50 height 9
click at [503, 335] on div at bounding box center [502, 337] width 14 height 15
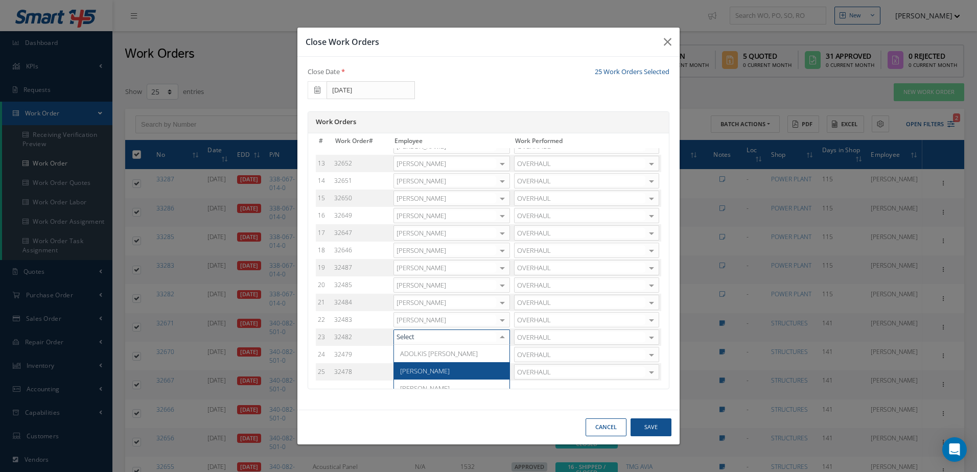
click at [427, 366] on span "Adoni Felipe" at bounding box center [452, 370] width 116 height 17
click at [503, 360] on div at bounding box center [502, 355] width 14 height 15
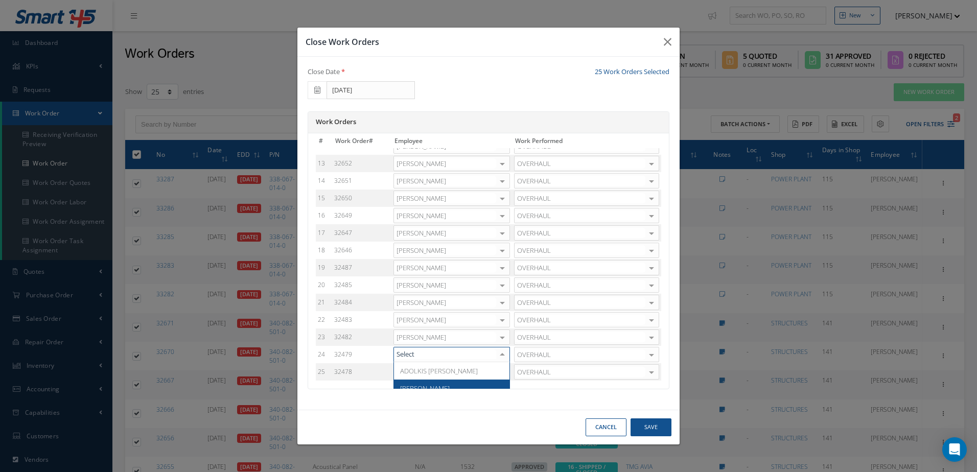
click at [436, 385] on span "Adoni Felipe" at bounding box center [452, 388] width 116 height 17
click at [504, 371] on div at bounding box center [502, 372] width 14 height 15
type input "adoni"
click at [487, 380] on span "Adoni Felipe" at bounding box center [452, 388] width 116 height 17
click at [657, 430] on button "Save" at bounding box center [651, 428] width 41 height 18
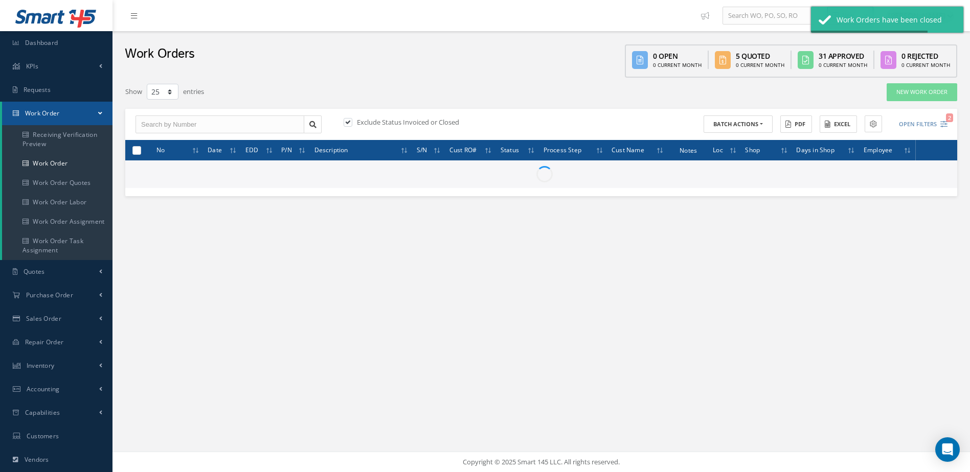
checkbox input "false"
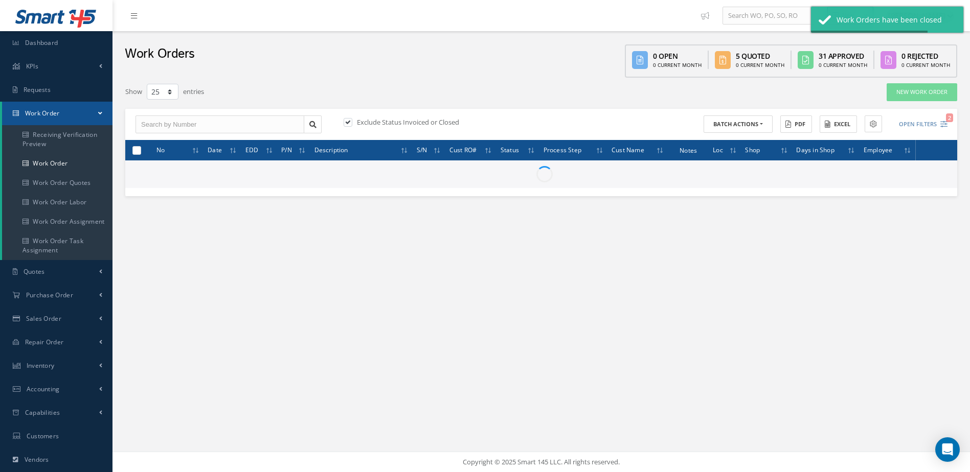
checkbox input "false"
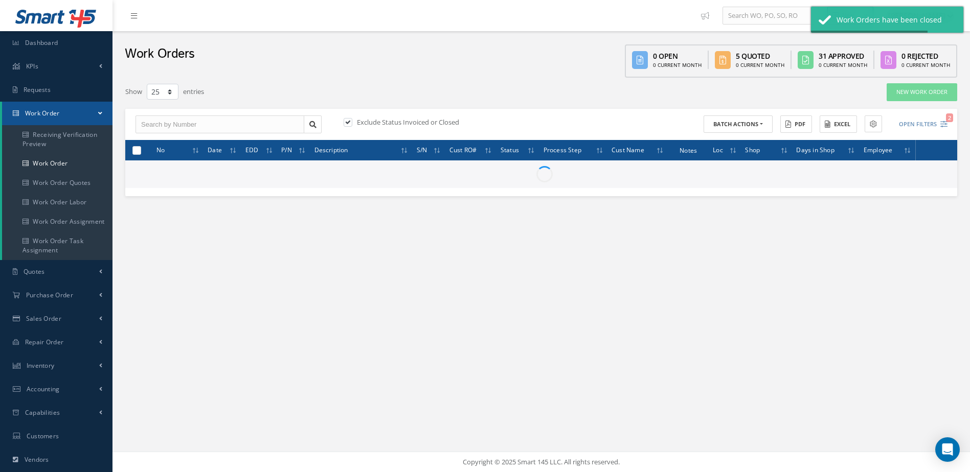
checkbox input "false"
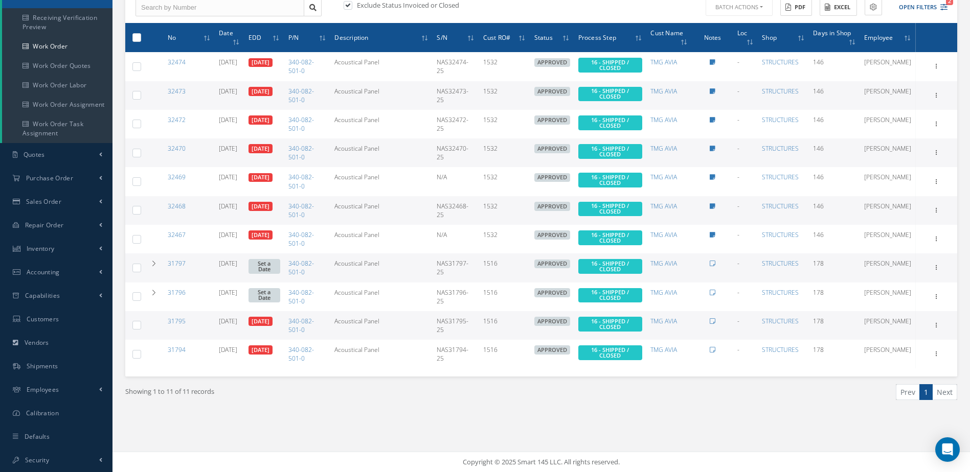
scroll to position [0, 0]
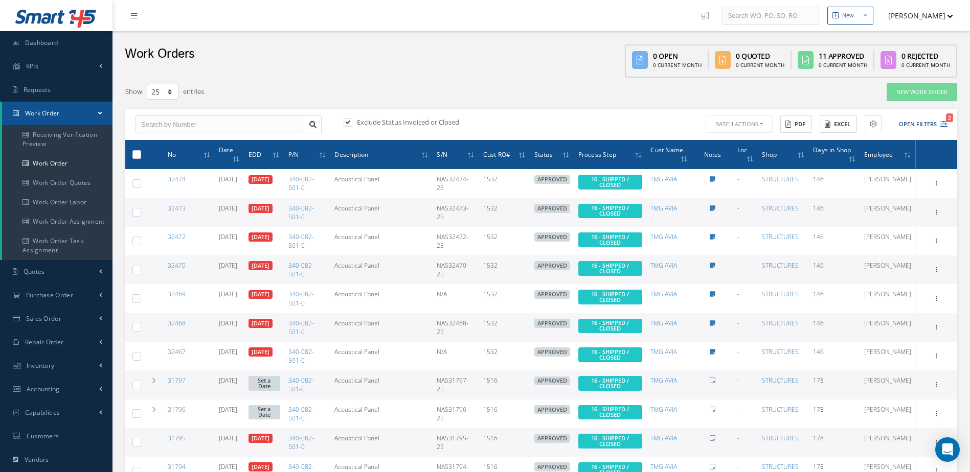
click at [141, 154] on label at bounding box center [141, 154] width 0 height 9
click at [137, 154] on input "checkbox" at bounding box center [137, 155] width 7 height 7
checkbox input "true"
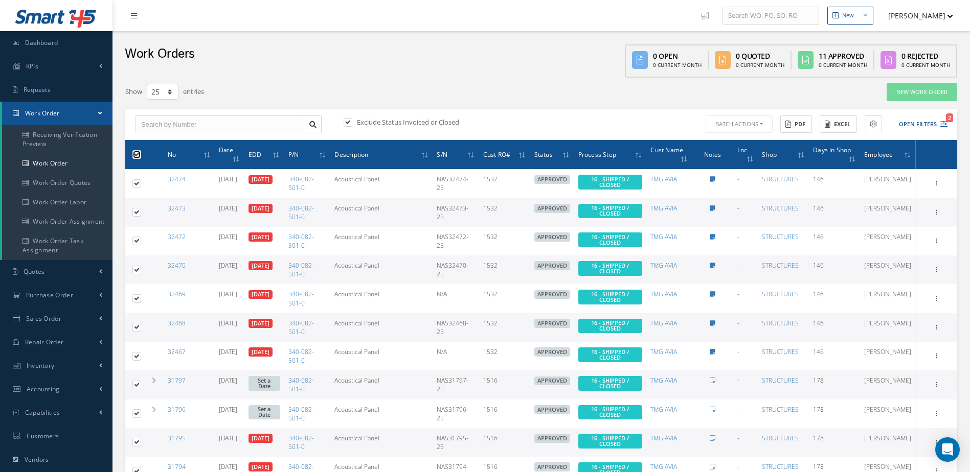
checkbox input "true"
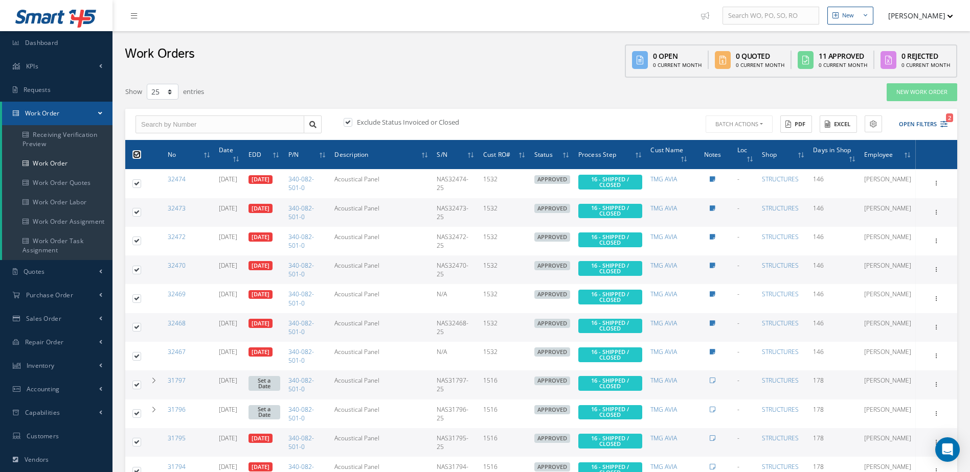
checkbox input "true"
click at [749, 128] on button "Batch Actions" at bounding box center [737, 125] width 69 height 18
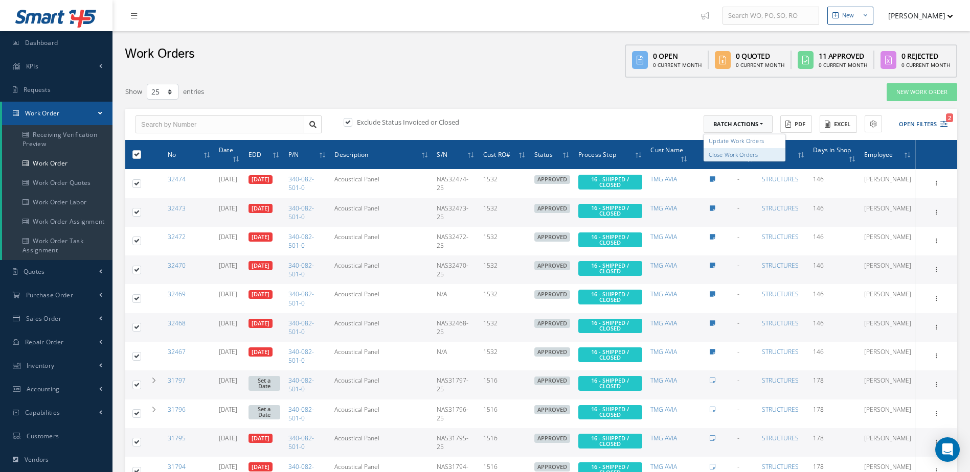
click at [738, 150] on link "Close Work Orders" at bounding box center [744, 155] width 82 height 14
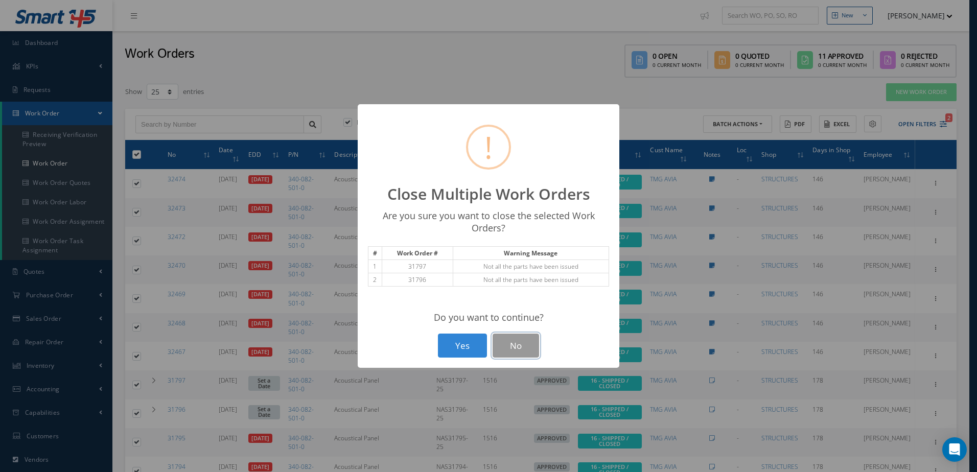
click at [525, 345] on button "No" at bounding box center [516, 346] width 47 height 24
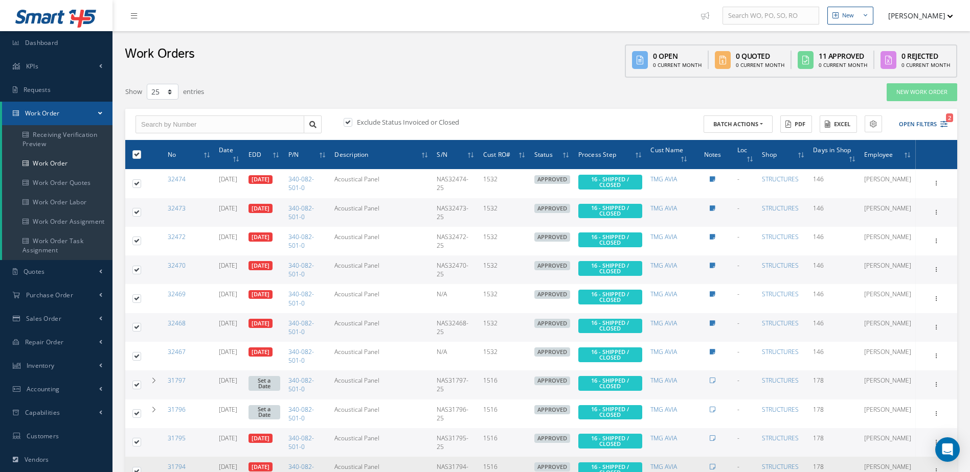
scroll to position [117, 0]
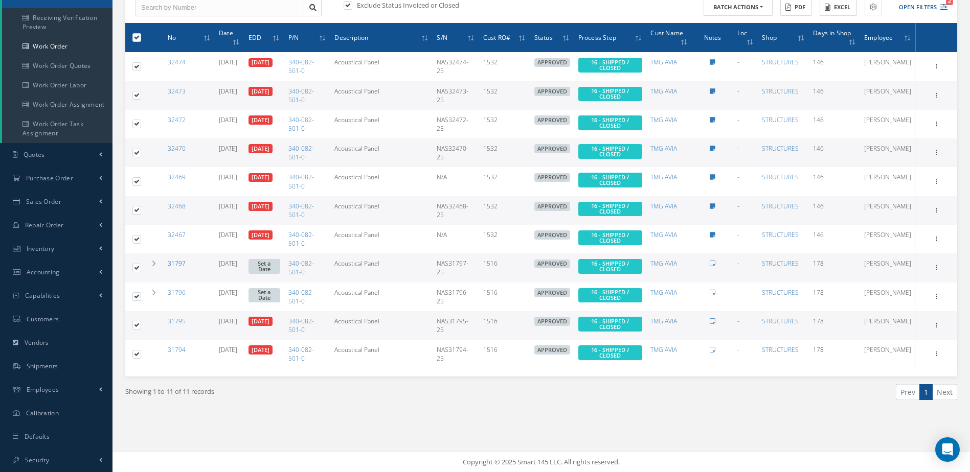
click at [180, 263] on link "31797" at bounding box center [177, 263] width 18 height 9
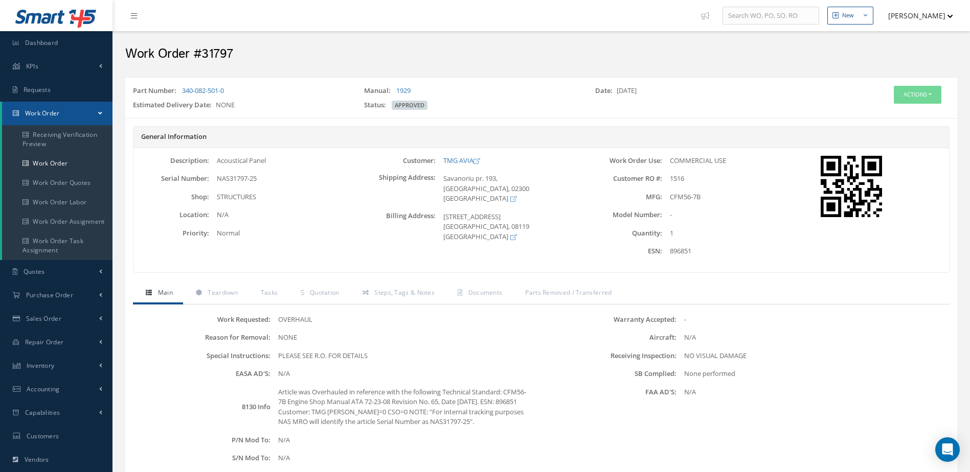
scroll to position [193, 0]
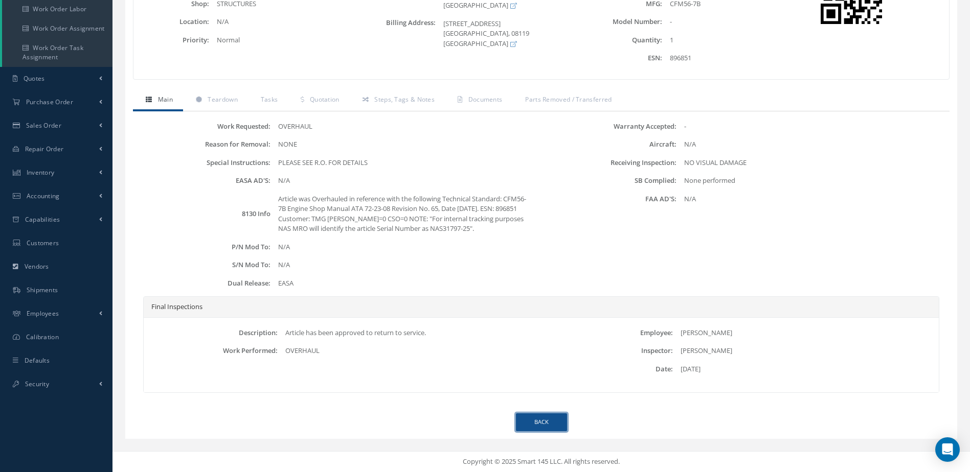
click at [537, 424] on link "Back" at bounding box center [541, 423] width 51 height 18
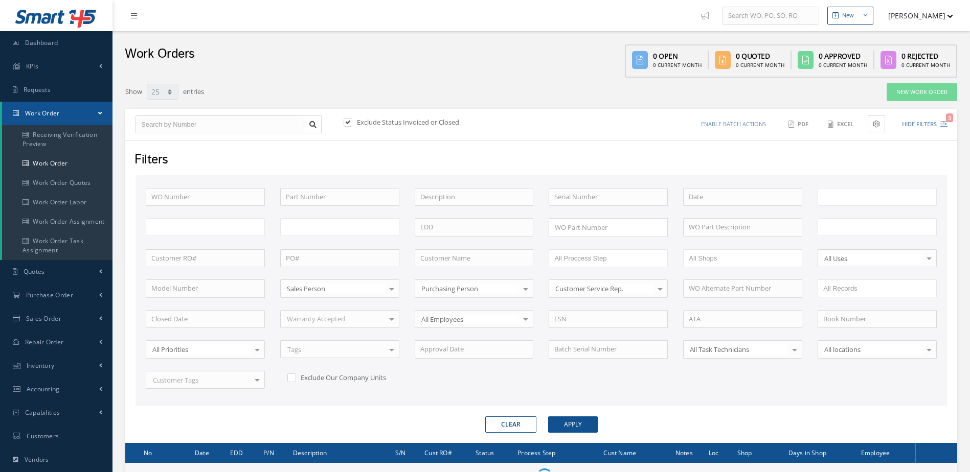
select select "25"
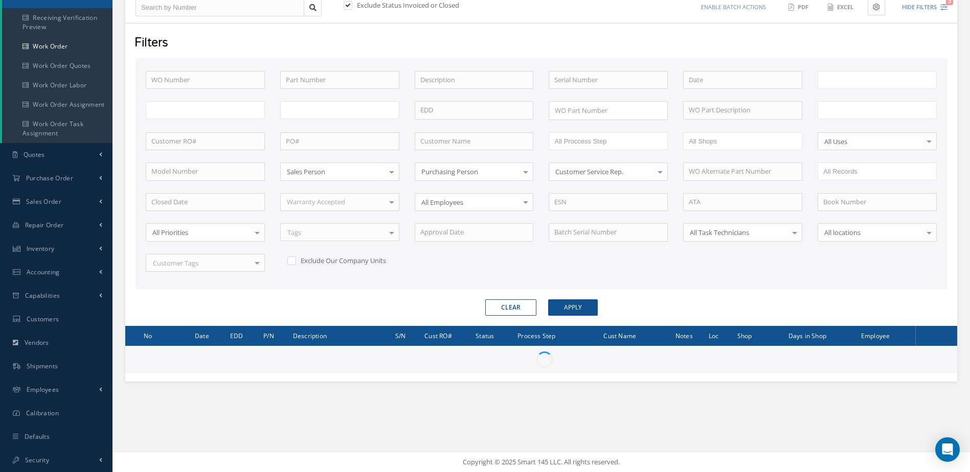
type input "All Work Request"
type input "All Work Performed"
type input "All Status"
type input "WO Part Status"
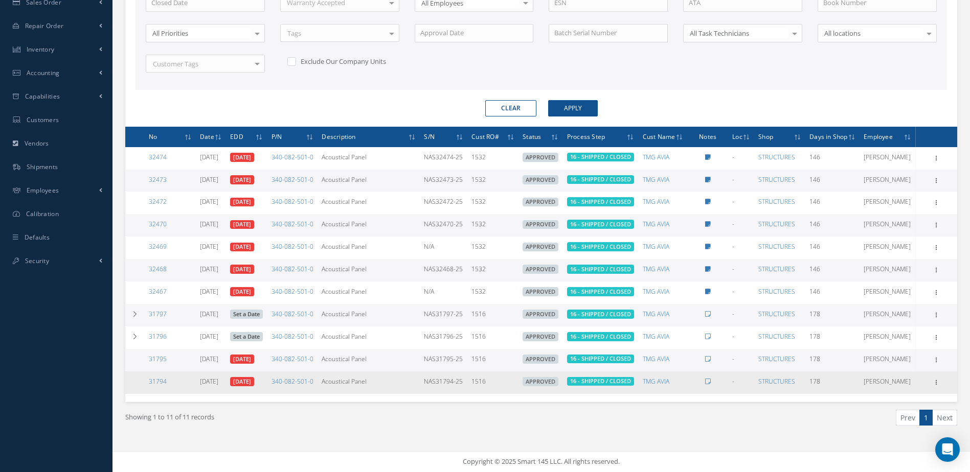
scroll to position [395, 0]
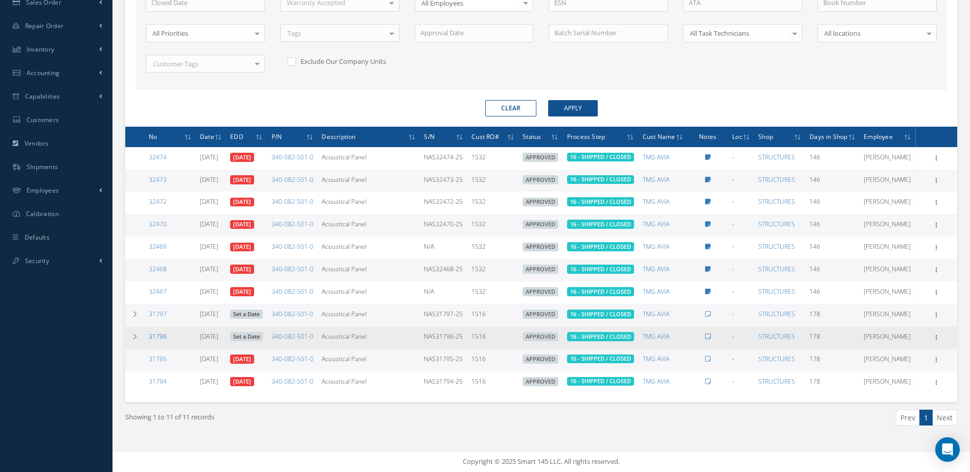
click at [162, 332] on link "31796" at bounding box center [158, 336] width 18 height 9
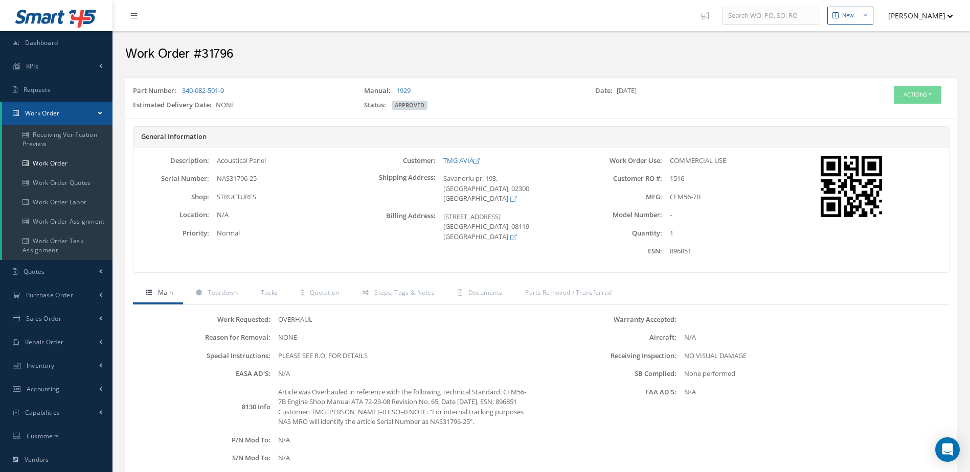
scroll to position [193, 0]
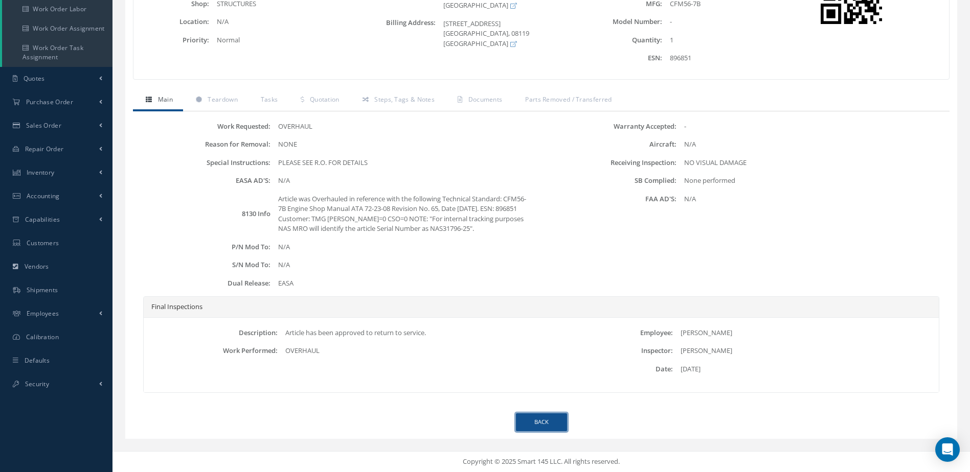
click at [554, 419] on link "Back" at bounding box center [541, 423] width 51 height 18
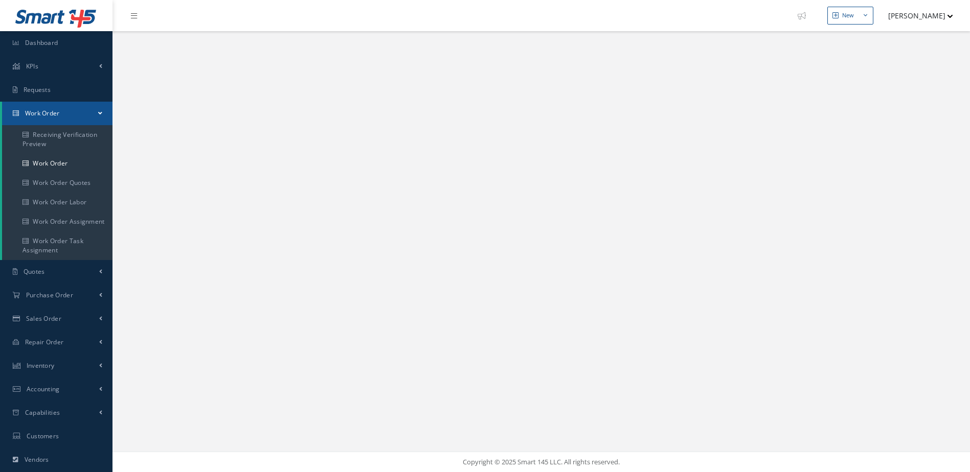
select select "25"
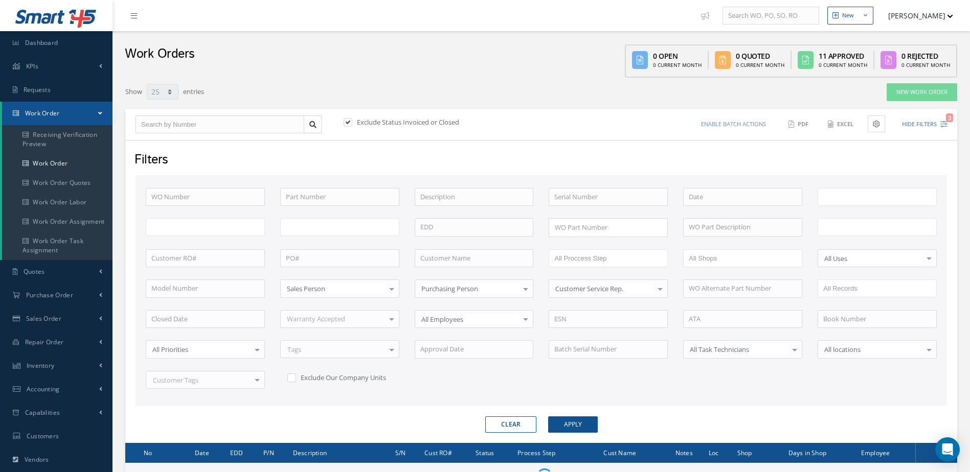
type input "All Work Request"
type input "All Work Performed"
type input "All Status"
type input "WO Part Status"
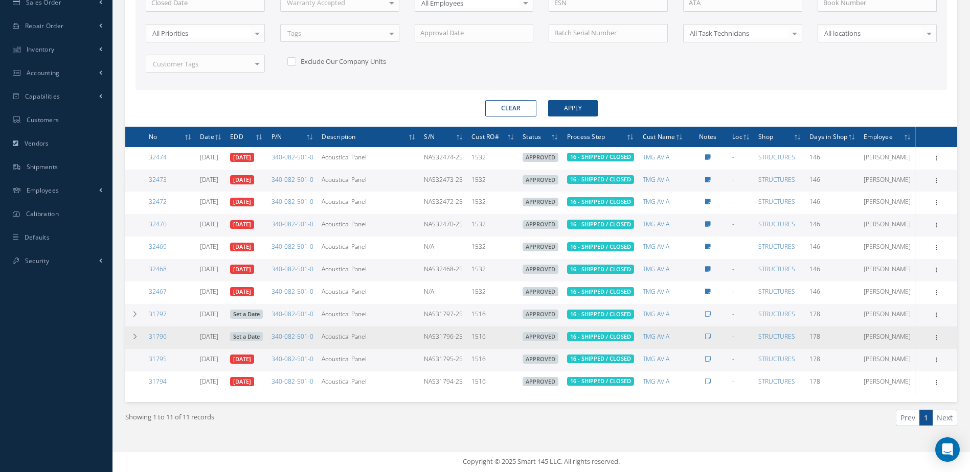
scroll to position [88, 0]
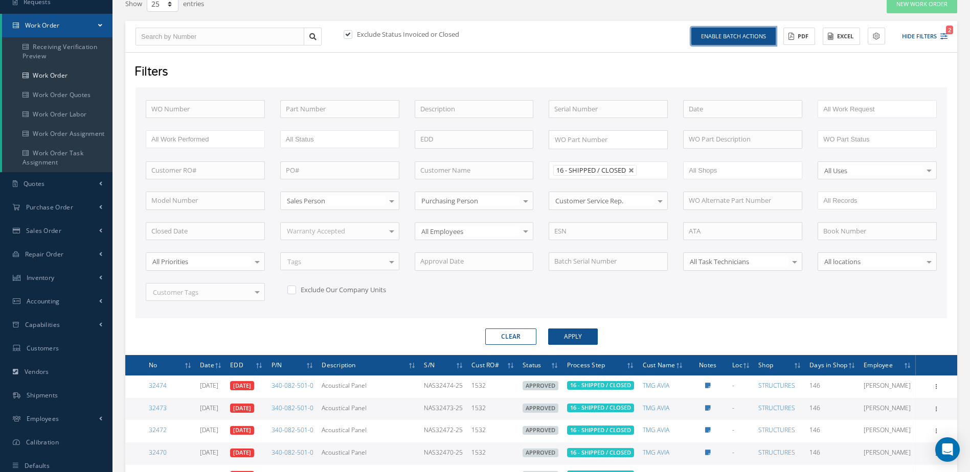
click at [765, 32] on button "Enable batch actions" at bounding box center [733, 37] width 84 height 18
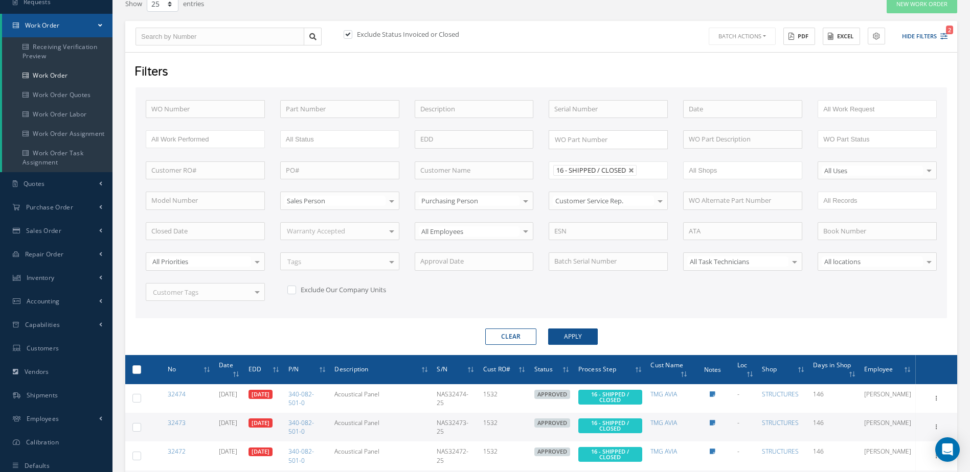
click at [141, 366] on label at bounding box center [141, 369] width 0 height 9
click at [139, 368] on input "checkbox" at bounding box center [137, 371] width 7 height 7
checkbox input "true"
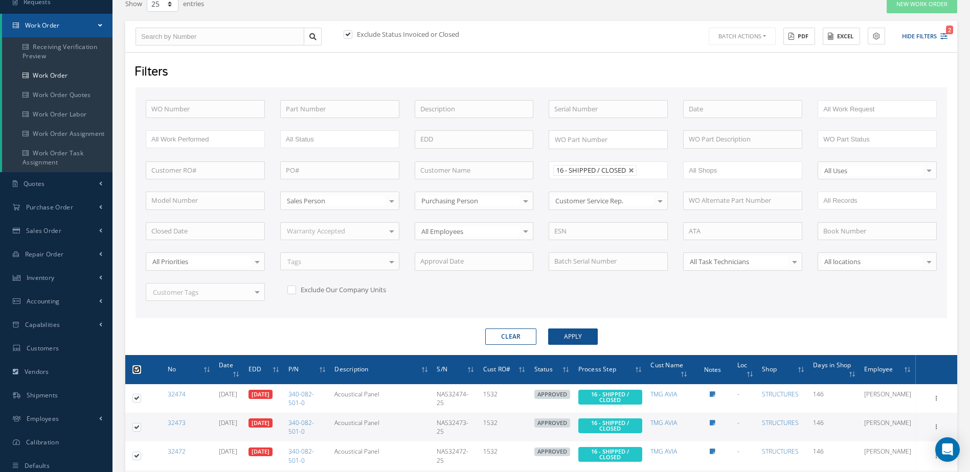
checkbox input "true"
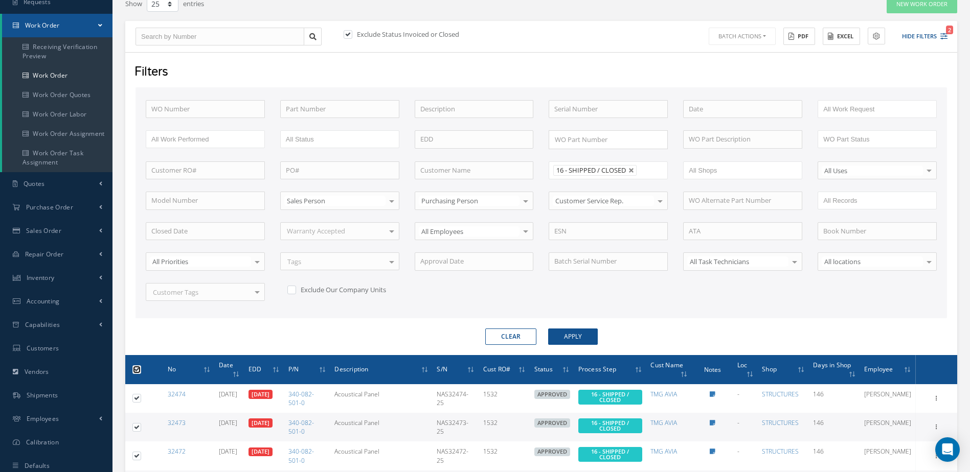
checkbox input "true"
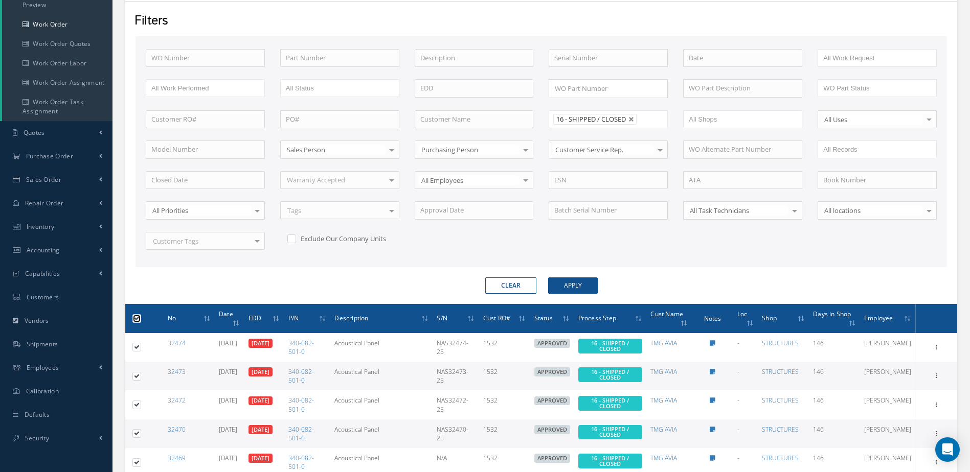
scroll to position [0, 0]
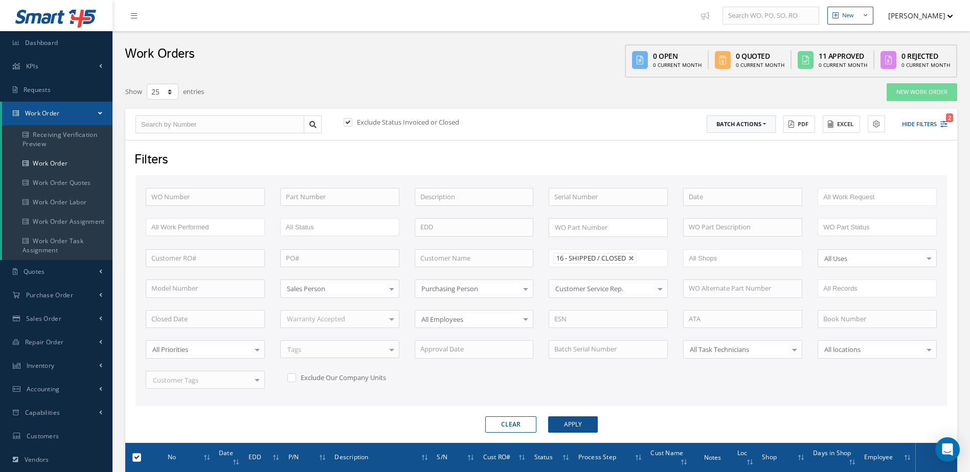
click at [760, 122] on button "Batch Actions" at bounding box center [740, 125] width 69 height 18
click at [735, 152] on link "Close Work Orders" at bounding box center [747, 155] width 82 height 14
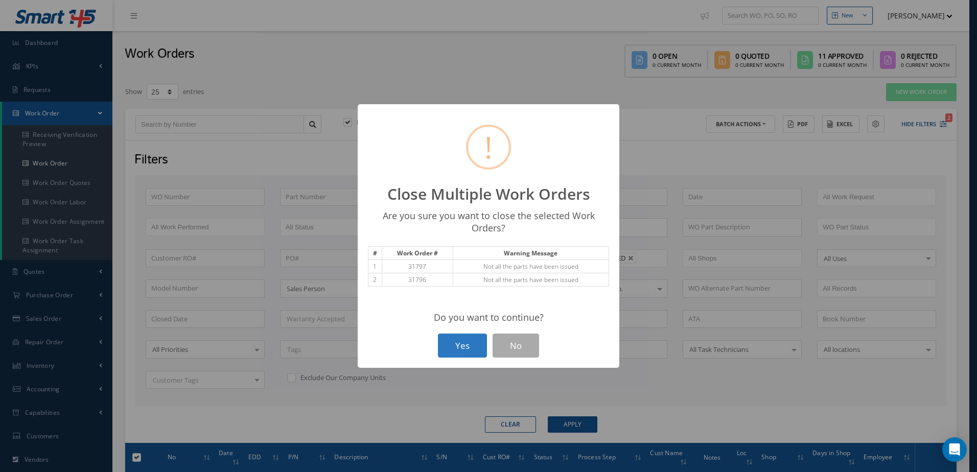
click at [483, 344] on button "Yes" at bounding box center [462, 346] width 49 height 24
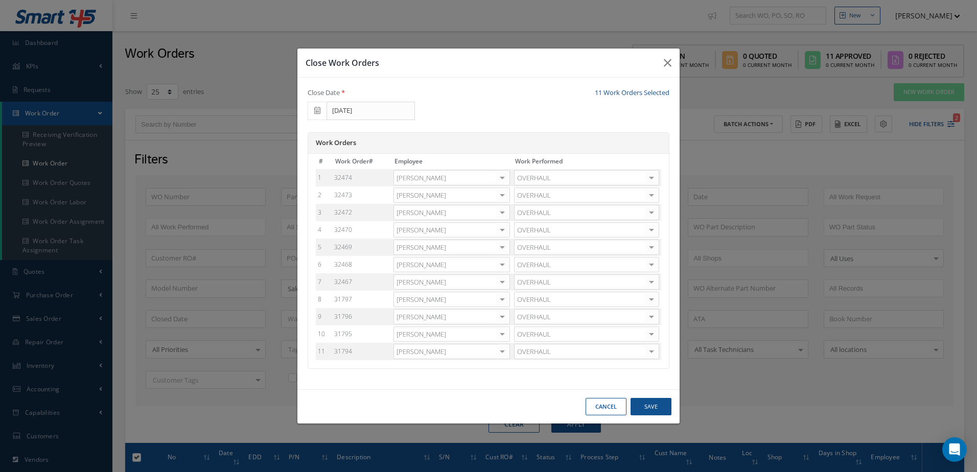
click at [506, 178] on div at bounding box center [502, 178] width 14 height 15
click at [475, 207] on span "[PERSON_NAME]" at bounding box center [452, 211] width 116 height 17
click at [505, 194] on div at bounding box center [502, 195] width 14 height 15
click at [453, 228] on span "[PERSON_NAME]" at bounding box center [452, 228] width 116 height 17
click at [507, 213] on div at bounding box center [502, 213] width 14 height 15
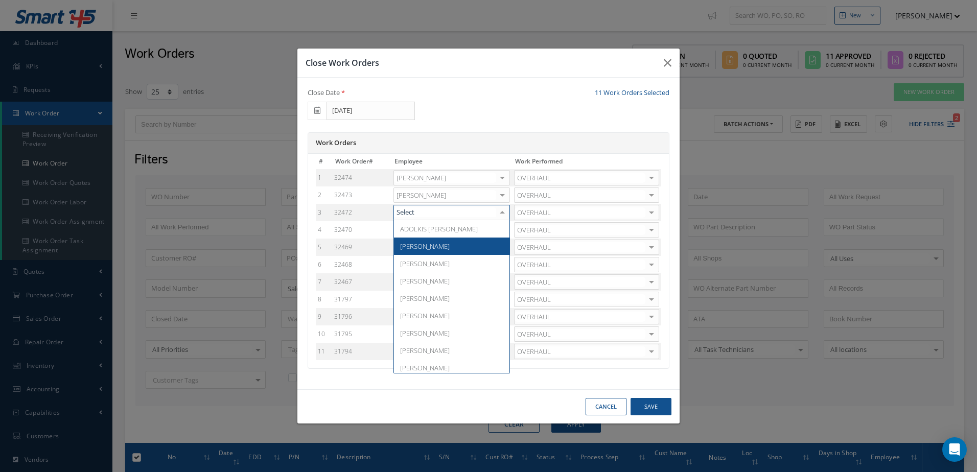
click at [453, 250] on span "[PERSON_NAME]" at bounding box center [452, 246] width 116 height 17
click at [508, 230] on div at bounding box center [502, 230] width 14 height 15
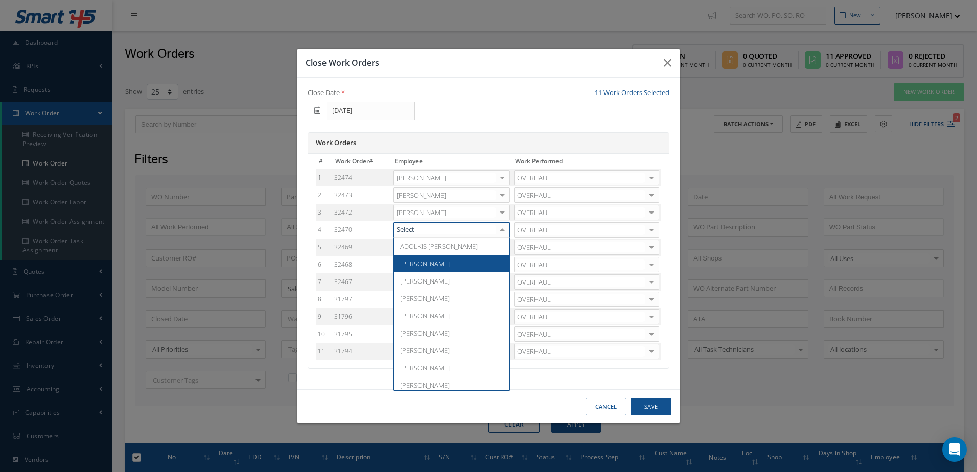
click at [454, 266] on span "[PERSON_NAME]" at bounding box center [452, 263] width 116 height 17
click at [510, 247] on div at bounding box center [502, 247] width 14 height 15
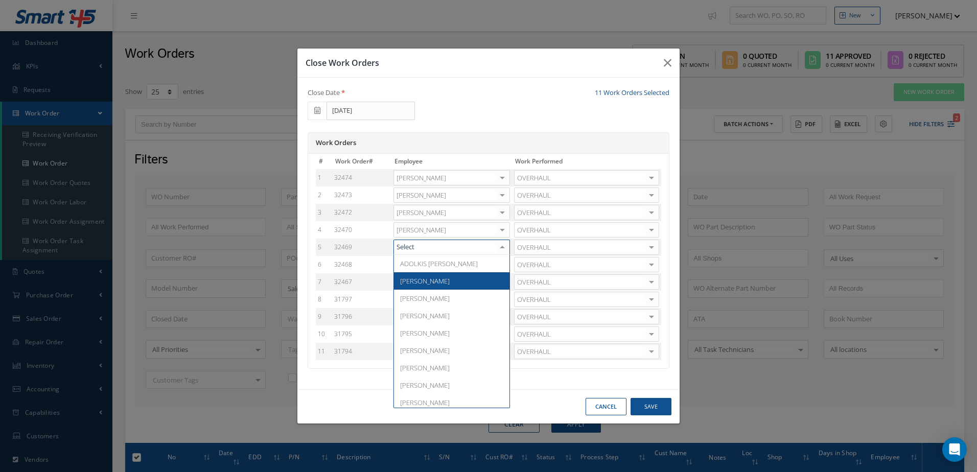
click at [419, 283] on span "[PERSON_NAME]" at bounding box center [425, 281] width 50 height 9
click at [506, 263] on div at bounding box center [502, 265] width 14 height 15
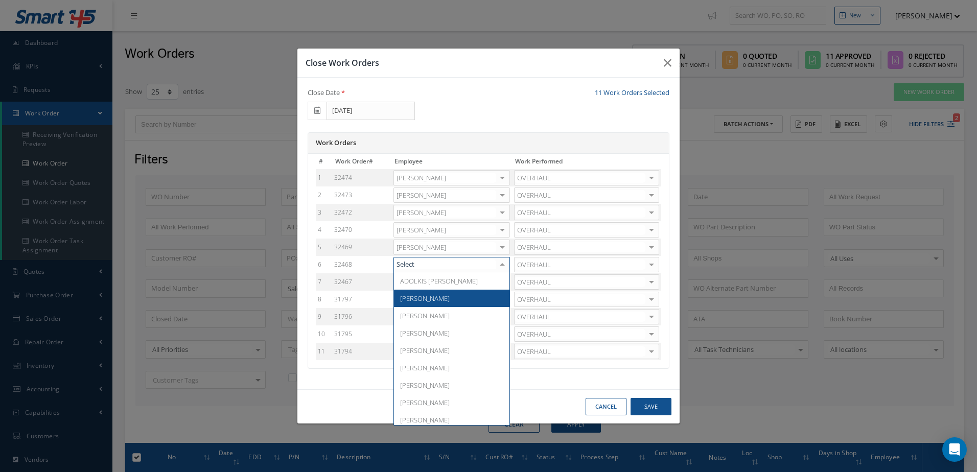
click at [425, 297] on span "[PERSON_NAME]" at bounding box center [425, 298] width 50 height 9
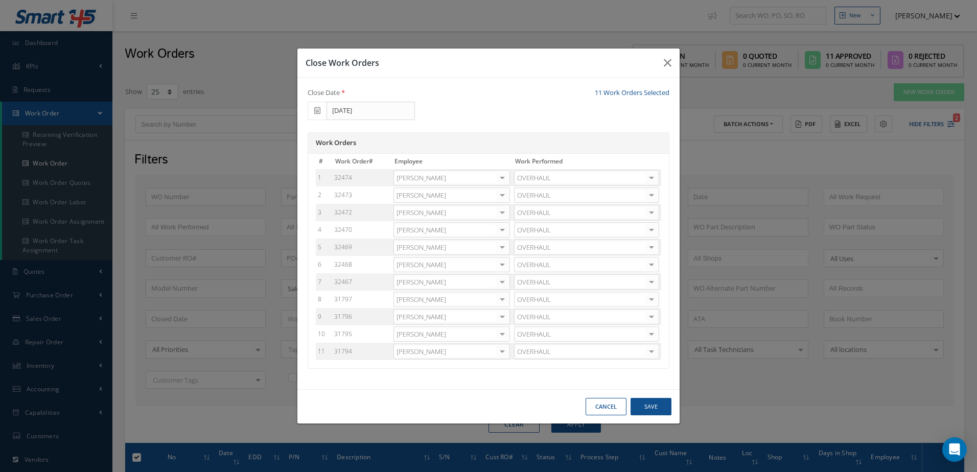
click at [503, 283] on div at bounding box center [502, 282] width 14 height 15
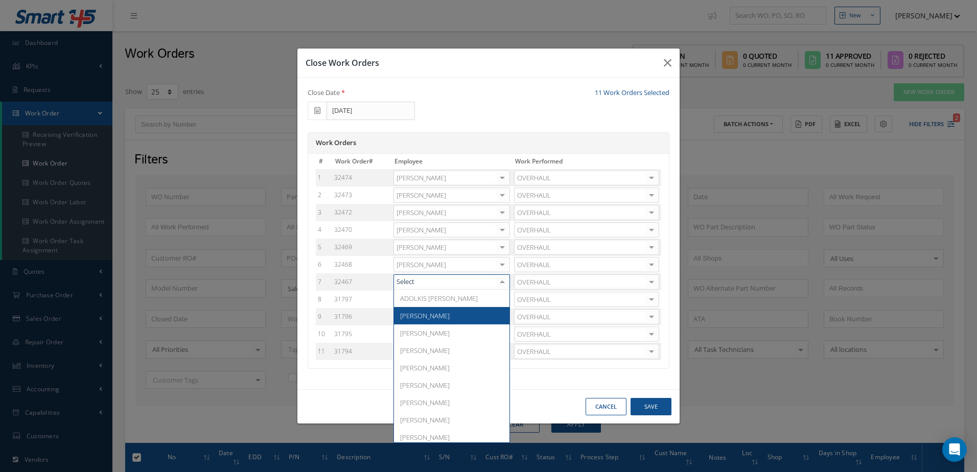
click at [423, 315] on span "[PERSON_NAME]" at bounding box center [425, 315] width 50 height 9
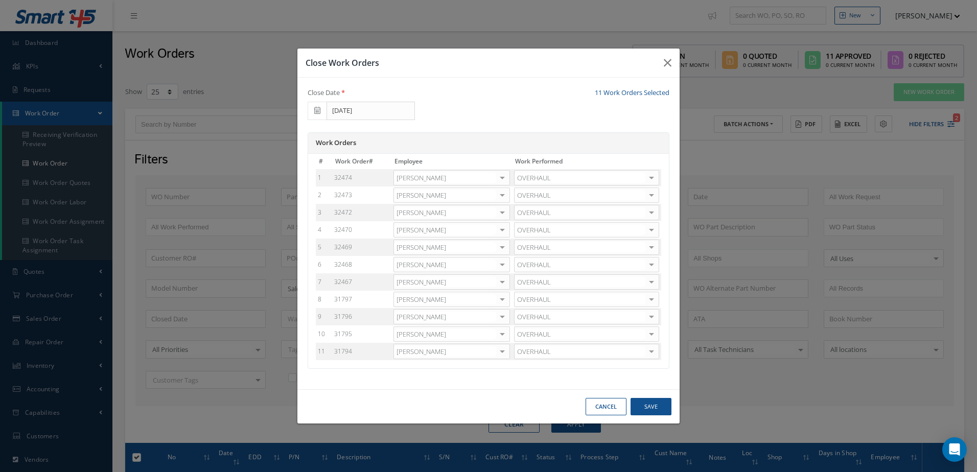
click at [510, 296] on div at bounding box center [502, 299] width 14 height 15
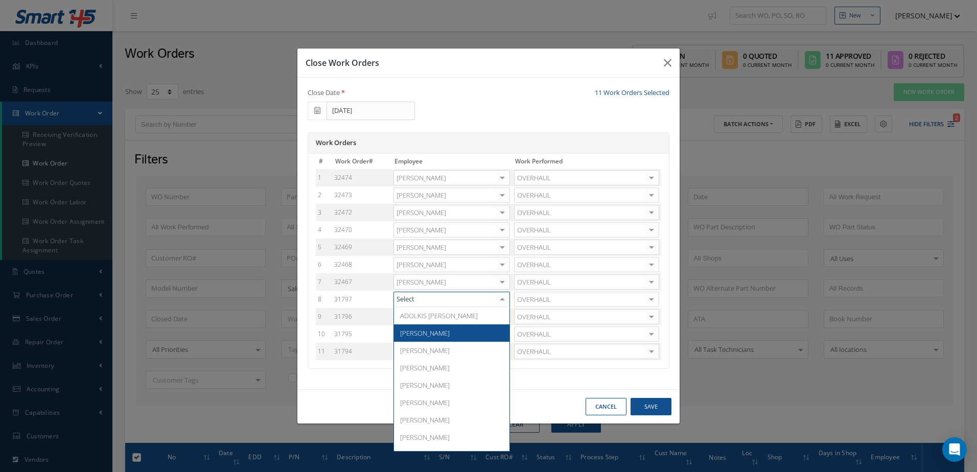
click at [429, 334] on span "Adoni Felipe" at bounding box center [425, 333] width 50 height 9
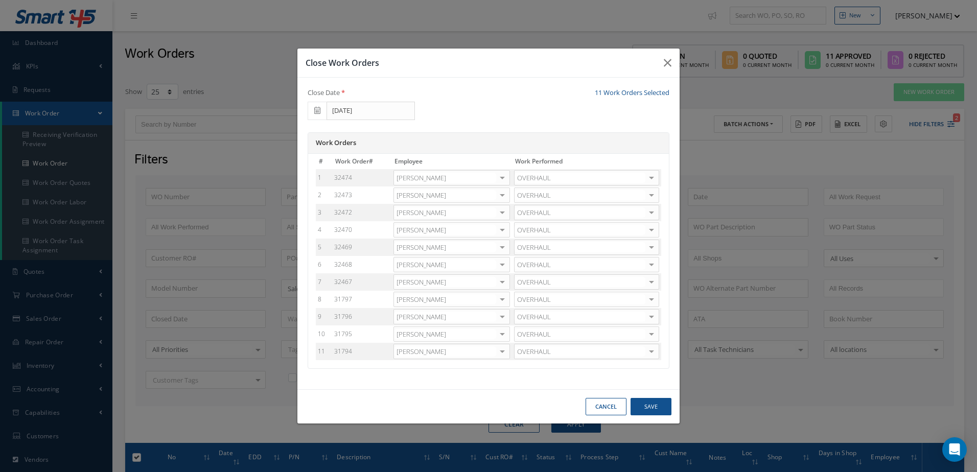
click at [507, 320] on div at bounding box center [502, 317] width 14 height 15
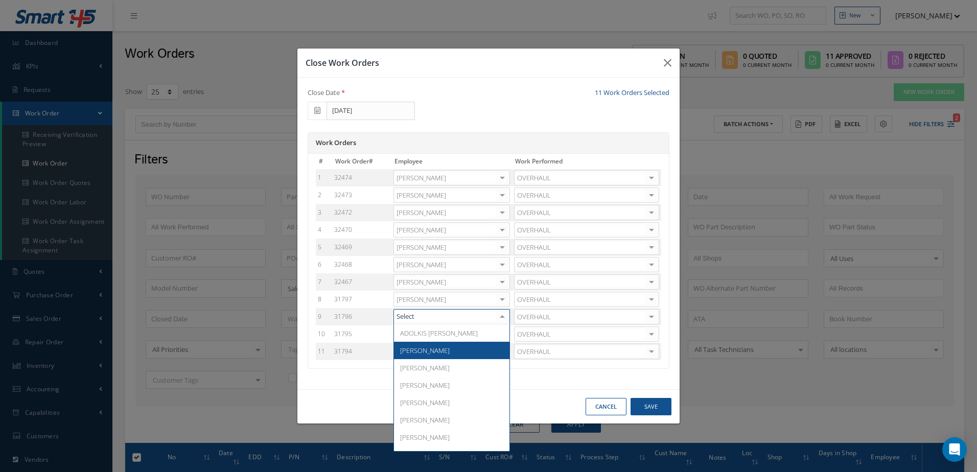
click at [425, 350] on span "[PERSON_NAME]" at bounding box center [425, 350] width 50 height 9
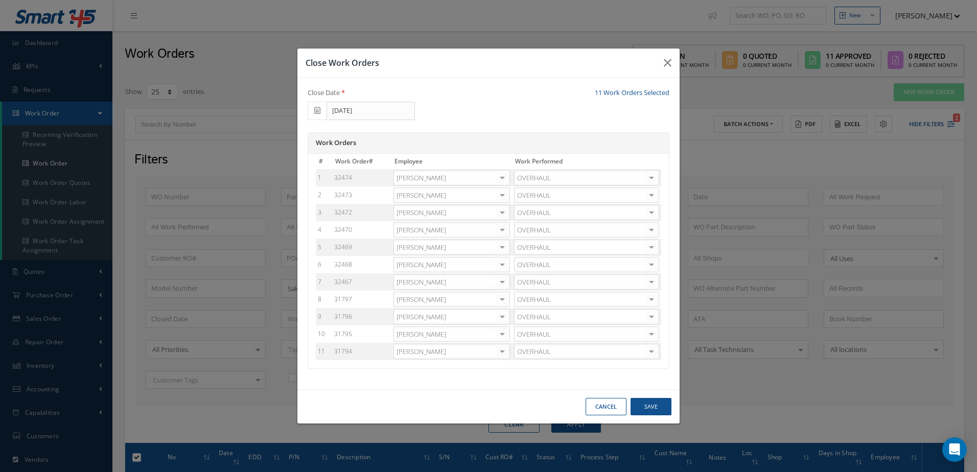
click at [503, 333] on div at bounding box center [502, 334] width 14 height 15
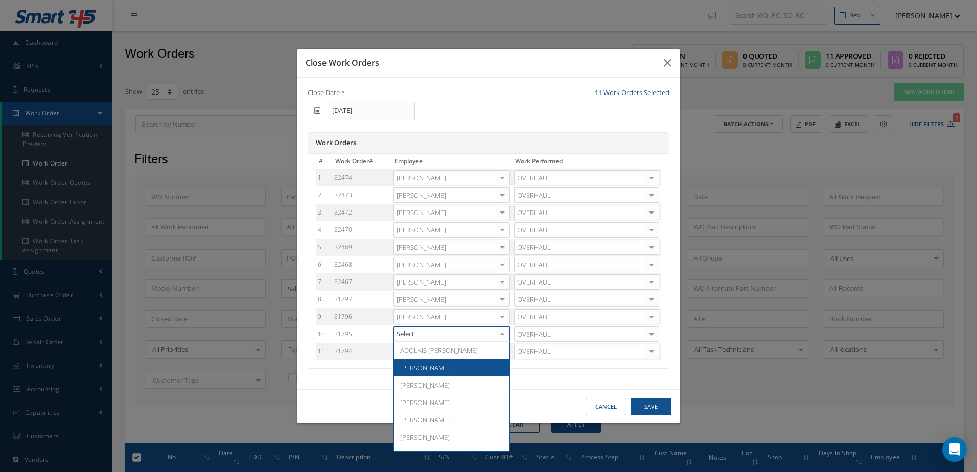
click at [438, 365] on span "[PERSON_NAME]" at bounding box center [452, 367] width 116 height 17
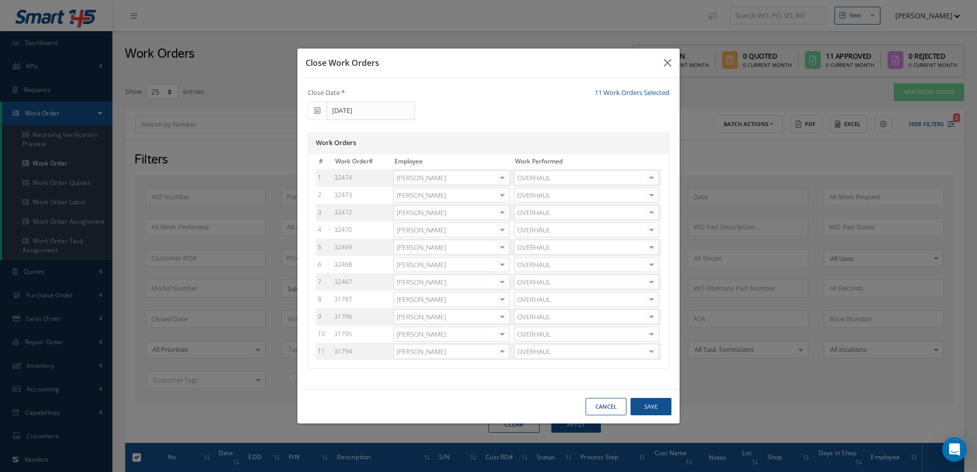
click at [505, 354] on div at bounding box center [502, 352] width 14 height 15
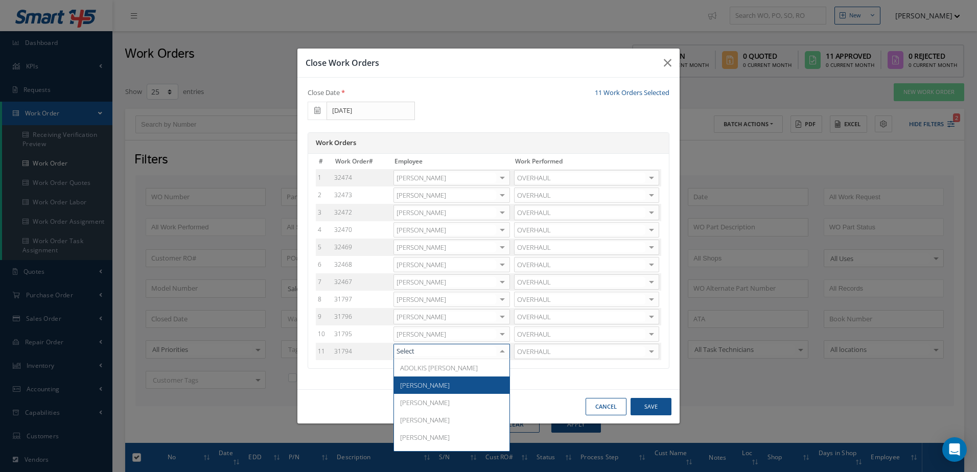
drag, startPoint x: 423, startPoint y: 387, endPoint x: 526, endPoint y: 373, distance: 103.7
click at [424, 387] on span "[PERSON_NAME]" at bounding box center [425, 385] width 50 height 9
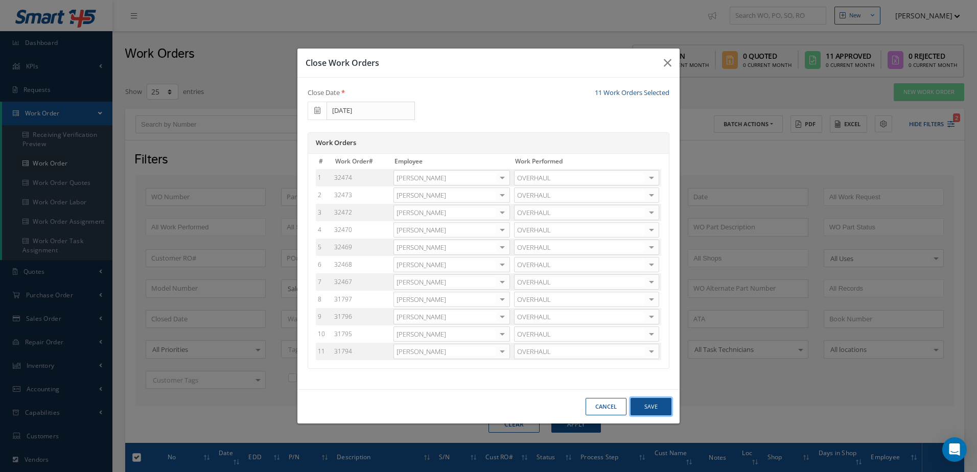
drag, startPoint x: 643, startPoint y: 405, endPoint x: 632, endPoint y: 396, distance: 13.8
click at [643, 404] on button "Save" at bounding box center [651, 407] width 41 height 18
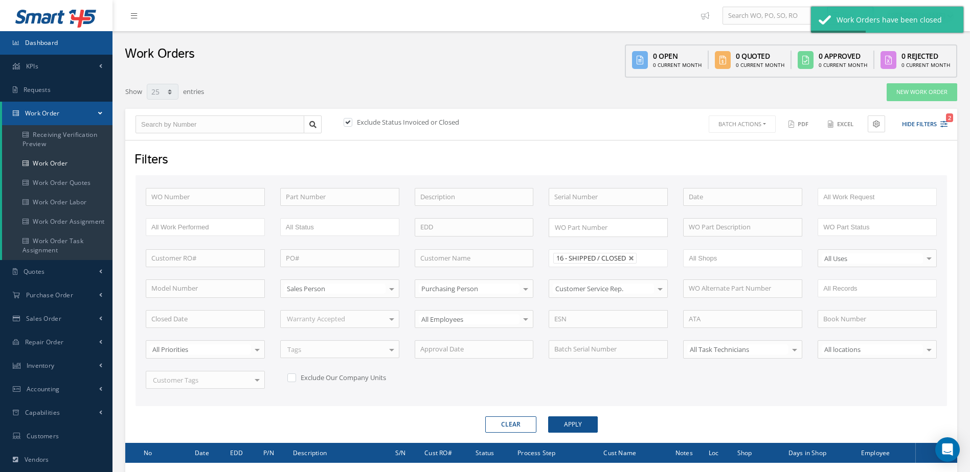
click at [58, 40] on link "Dashboard" at bounding box center [56, 43] width 112 height 24
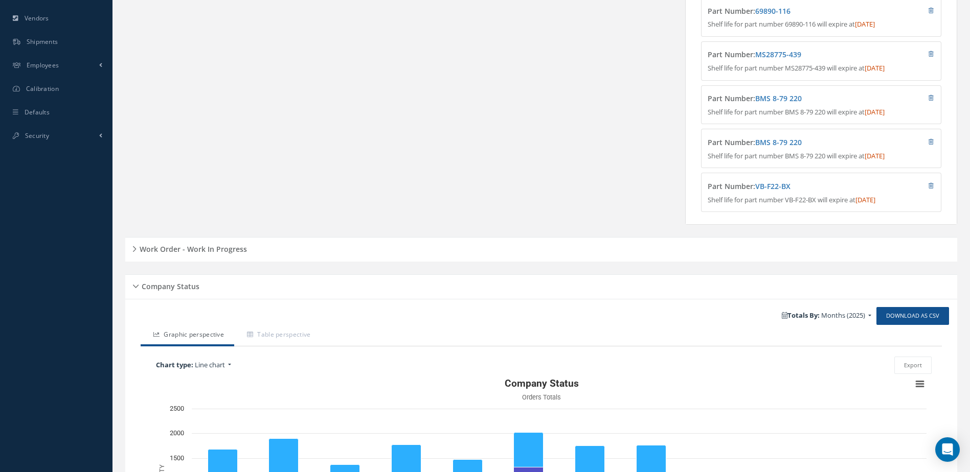
scroll to position [358, 0]
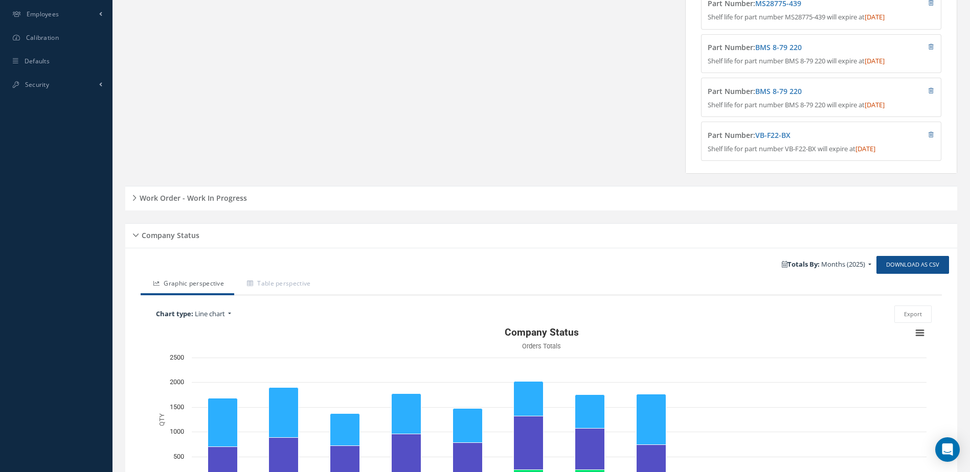
click at [178, 203] on h5 "Work Order - Work In Progress" at bounding box center [191, 197] width 110 height 12
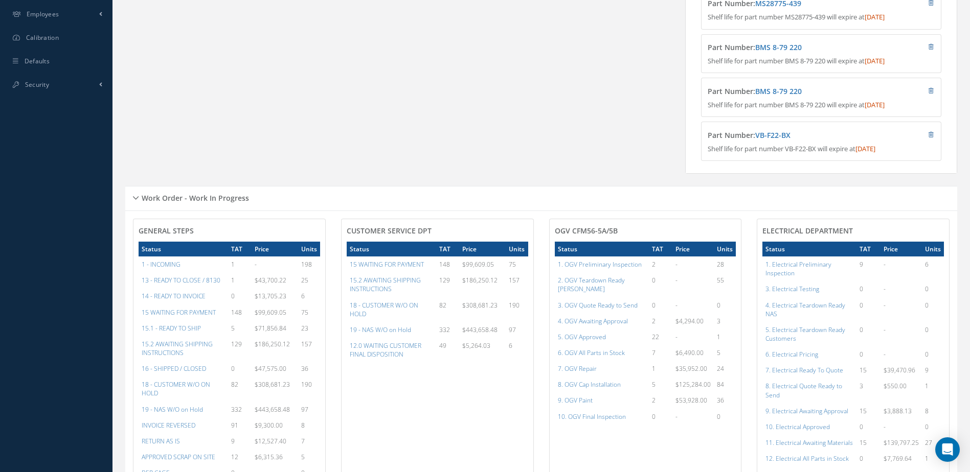
scroll to position [409, 0]
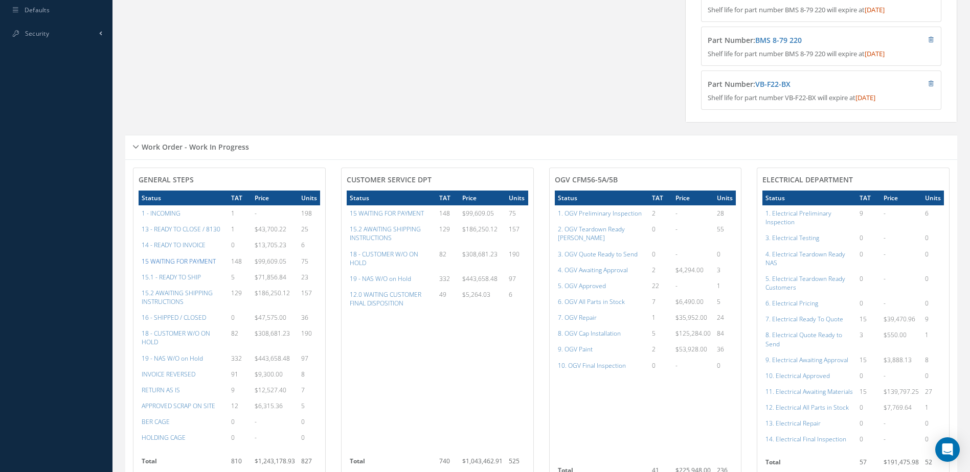
click at [190, 266] on a=59&excludeInternalCustomer=false&excludeInvoicedOrClosed=true&&filtersHidded"] "15 WAITING FOR PAYMENT" at bounding box center [179, 261] width 74 height 9
click at [173, 282] on a=12&excludeInternalCustomer=false&excludeInvoicedOrClosed=false&&filtersHidded"] "15.1 - READY TO SHIP" at bounding box center [171, 277] width 59 height 9
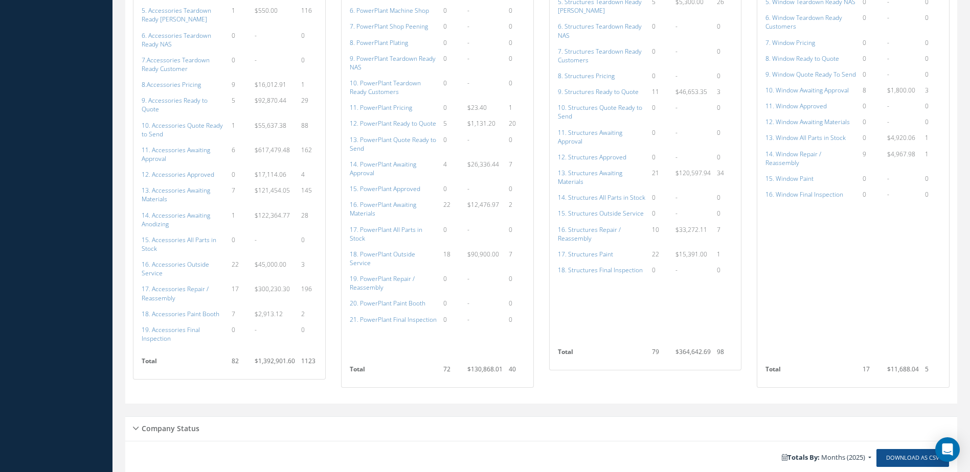
scroll to position [971, 0]
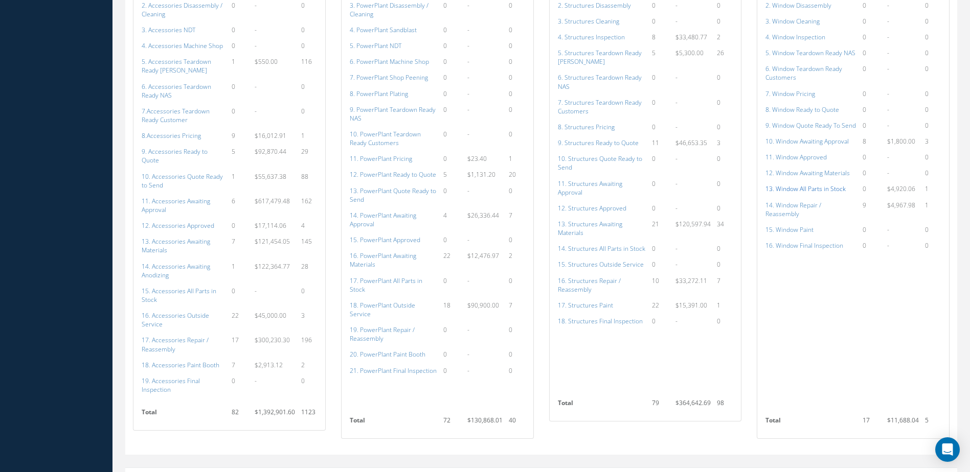
click at [790, 185] on a=171&excludeInternalCustomer=false&excludeInvoicedOrClosed=true&shop_id=16&filtersHidded"] "13. Window All Parts in Stock" at bounding box center [805, 189] width 80 height 9
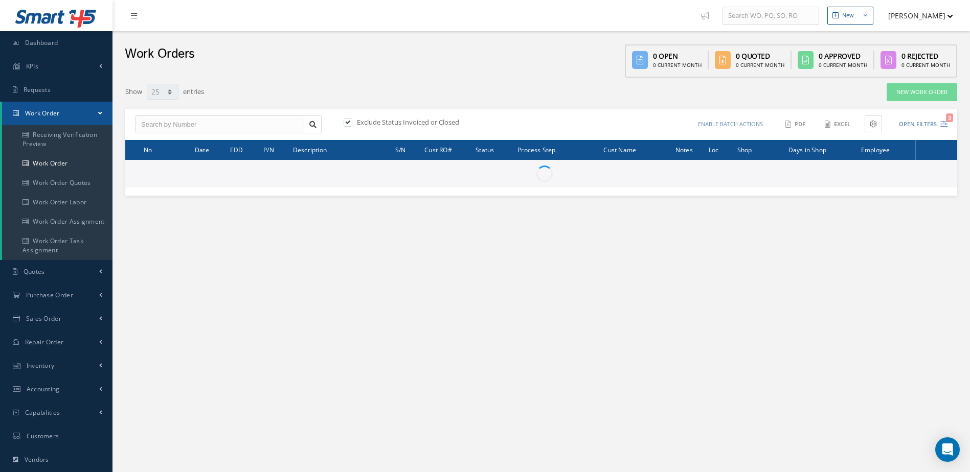
select select "25"
type input "All Work Request"
type input "All Work Performed"
type input "All Status"
type input "WO Part Status"
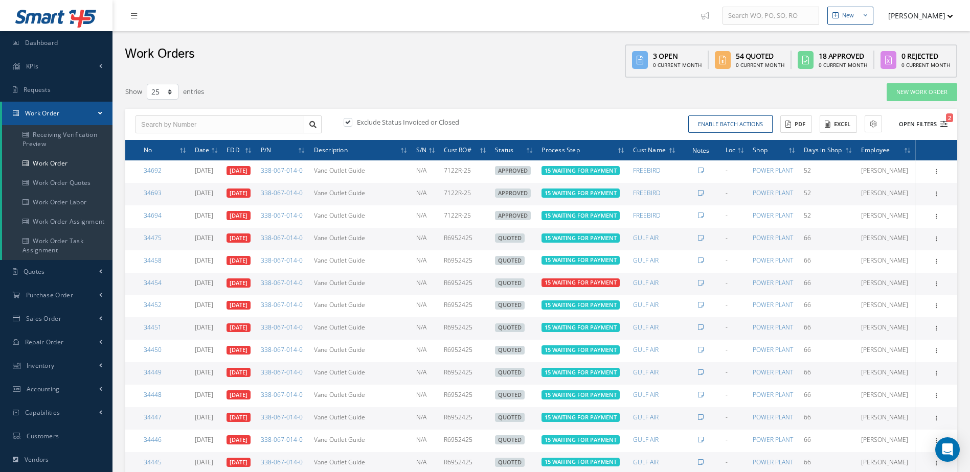
click at [910, 125] on button "Open Filters 2" at bounding box center [919, 124] width 58 height 17
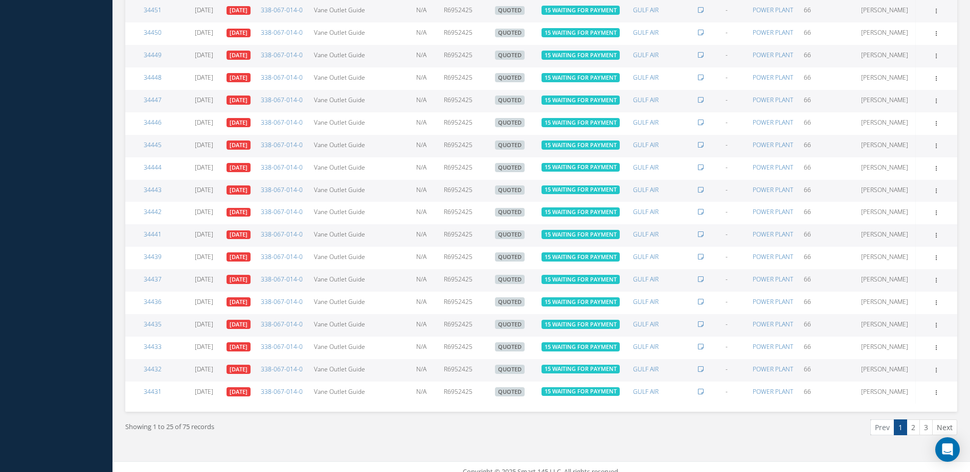
scroll to position [644, 0]
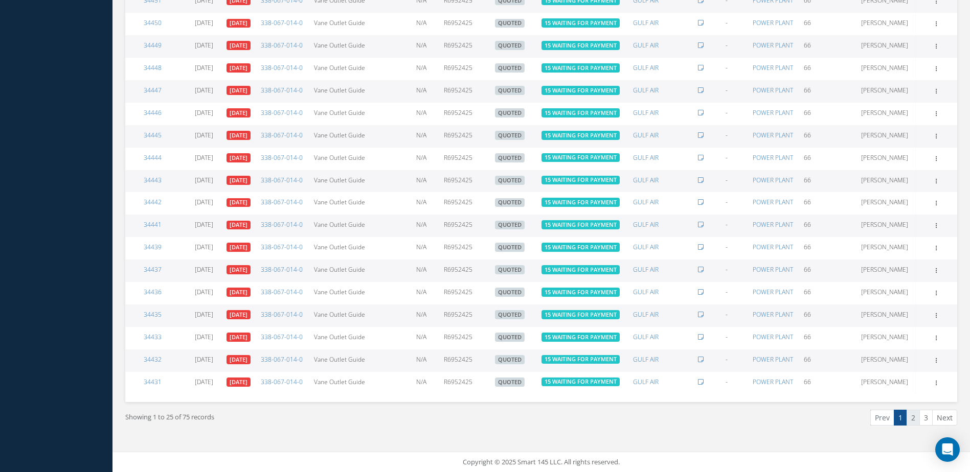
click at [910, 416] on link "2" at bounding box center [912, 418] width 13 height 16
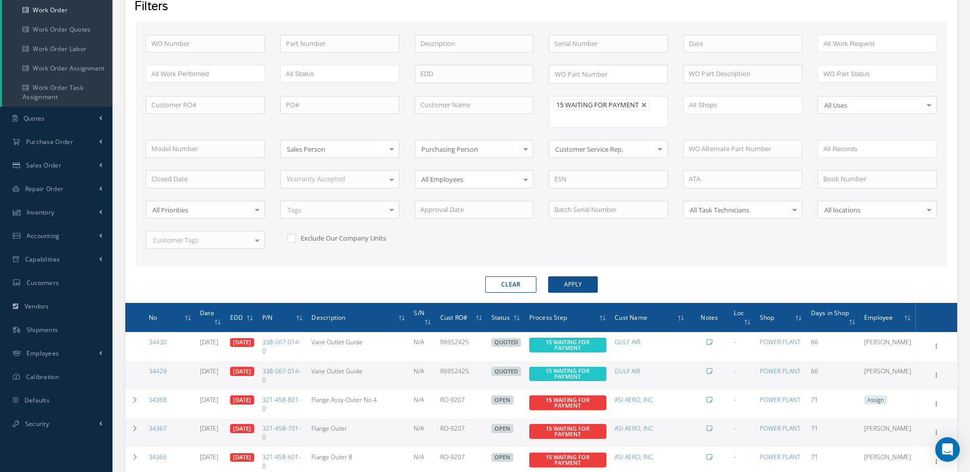
scroll to position [0, 0]
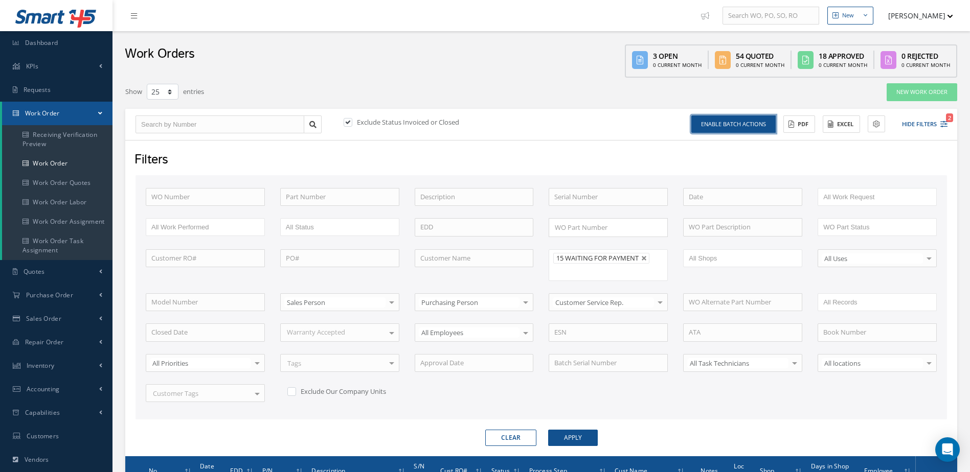
click at [745, 129] on button "Enable batch actions" at bounding box center [733, 125] width 84 height 18
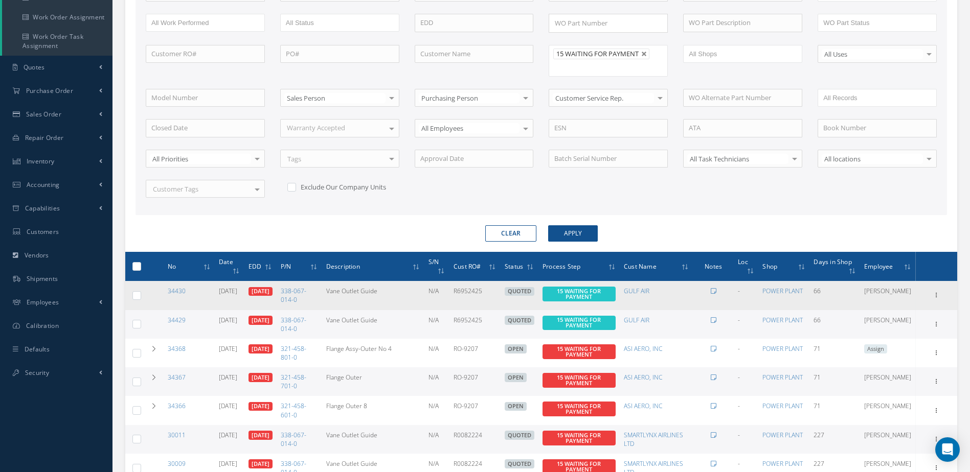
click at [141, 298] on label at bounding box center [141, 295] width 0 height 9
click at [134, 298] on input "checkbox" at bounding box center [137, 296] width 7 height 7
checkbox input "true"
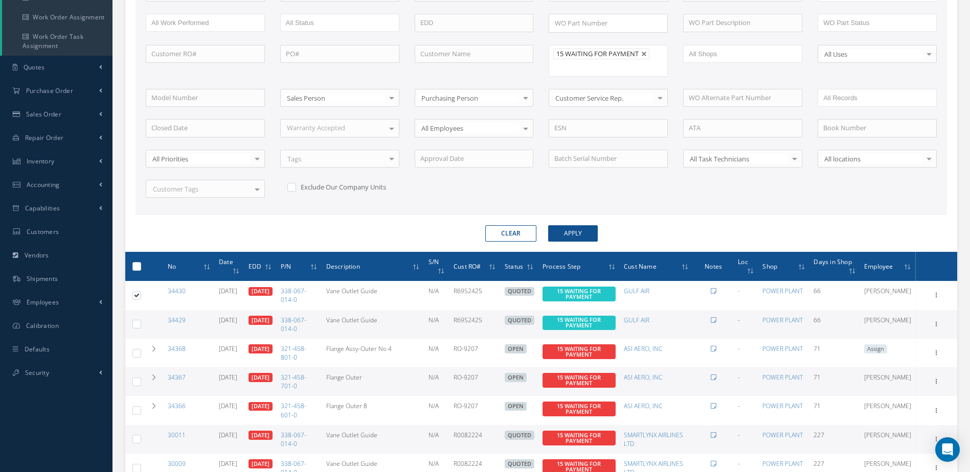
click at [141, 324] on label at bounding box center [141, 324] width 0 height 9
click at [137, 324] on input "checkbox" at bounding box center [137, 325] width 7 height 7
checkbox input "true"
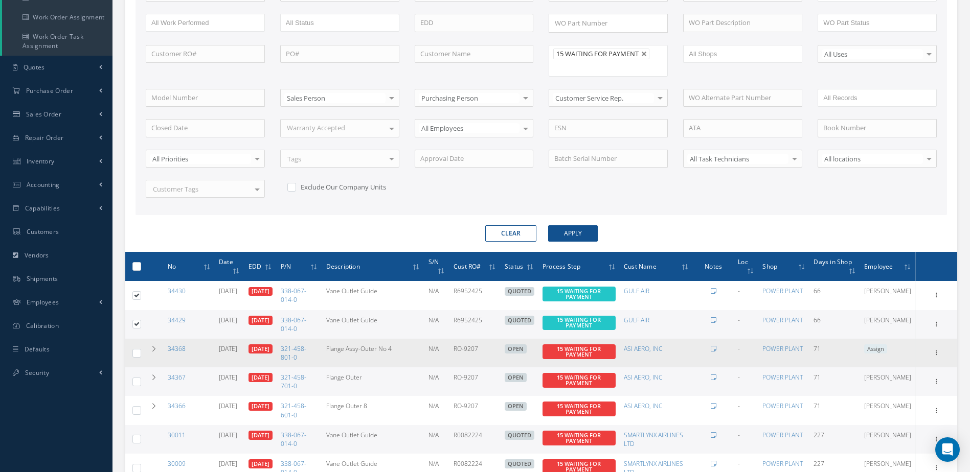
click at [141, 355] on label at bounding box center [141, 353] width 0 height 9
click at [139, 355] on input "checkbox" at bounding box center [137, 354] width 7 height 7
checkbox input "true"
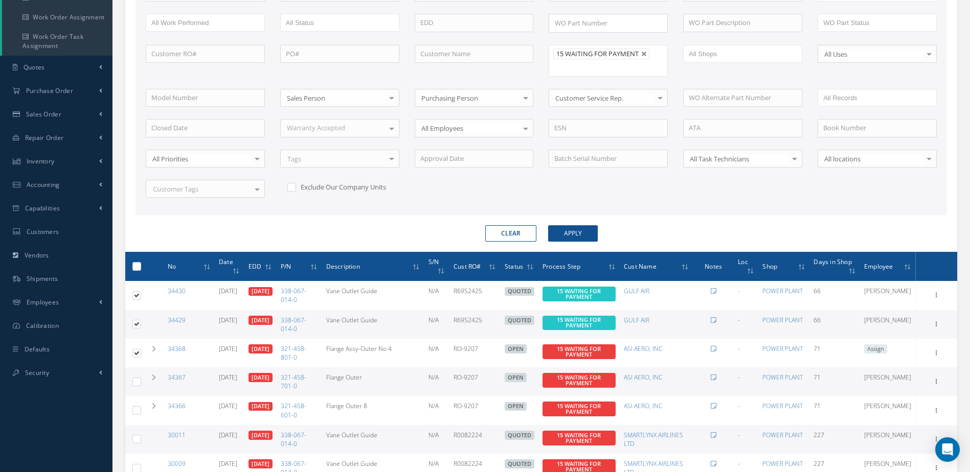
click at [141, 384] on label at bounding box center [141, 381] width 0 height 9
click at [138, 384] on input "checkbox" at bounding box center [137, 383] width 7 height 7
checkbox input "true"
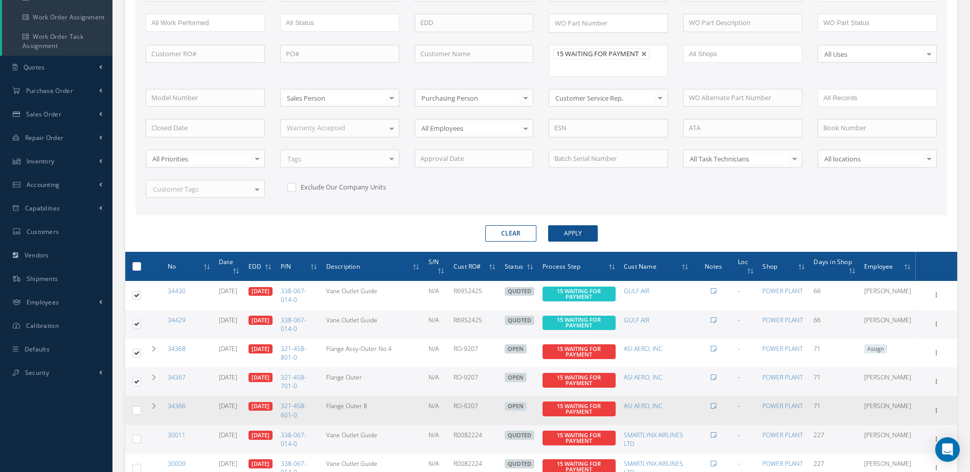
click at [141, 414] on label at bounding box center [141, 410] width 0 height 9
click at [137, 414] on input "checkbox" at bounding box center [137, 411] width 7 height 7
checkbox input "true"
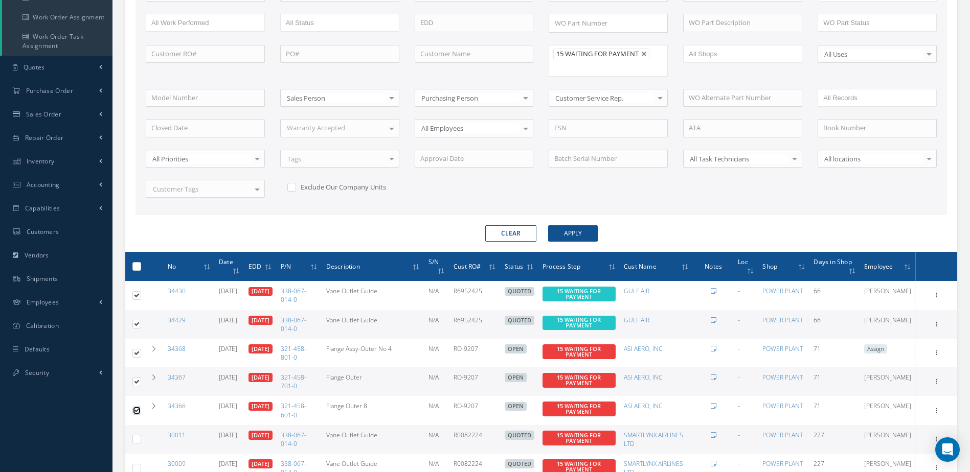
scroll to position [0, 0]
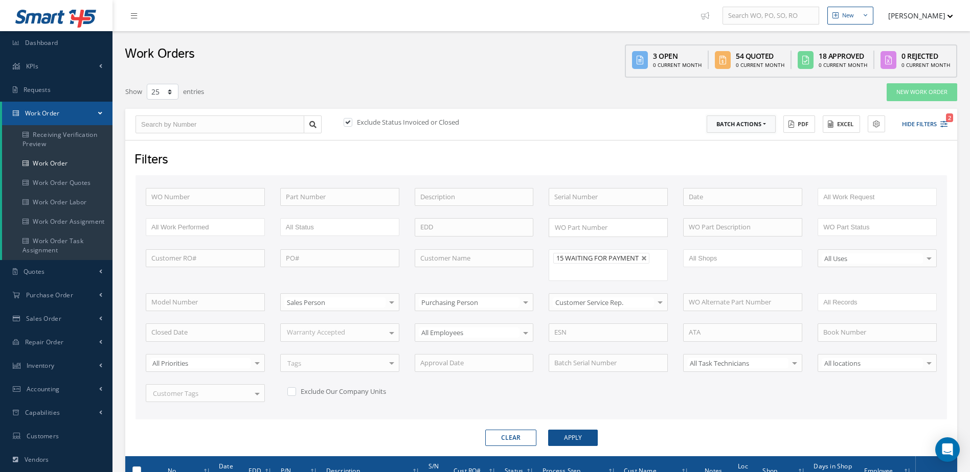
click at [765, 124] on button "Batch Actions" at bounding box center [740, 125] width 69 height 18
click at [751, 145] on link "Update Work Orders" at bounding box center [747, 141] width 82 height 14
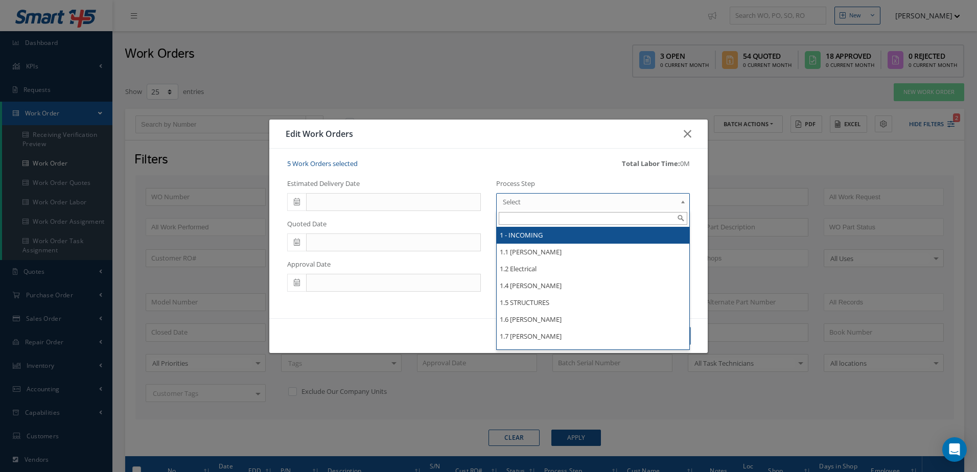
click at [538, 202] on span "Select" at bounding box center [590, 202] width 174 height 12
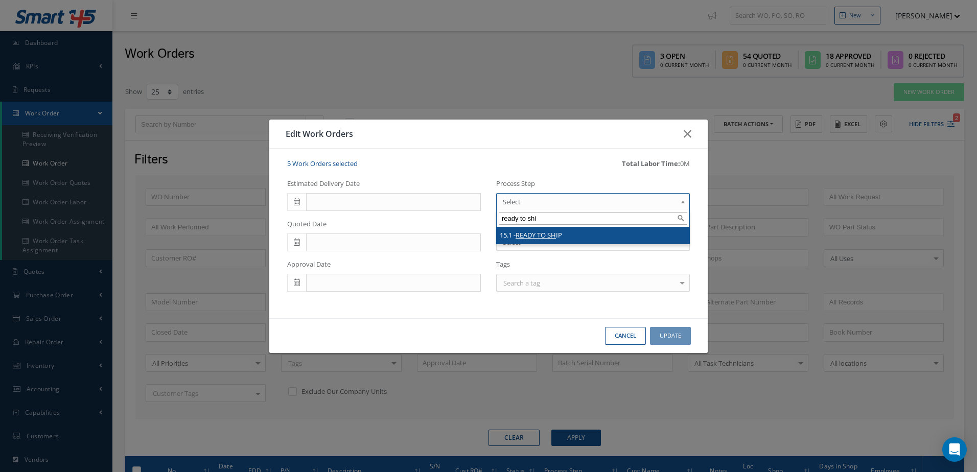
type input "ready to ship"
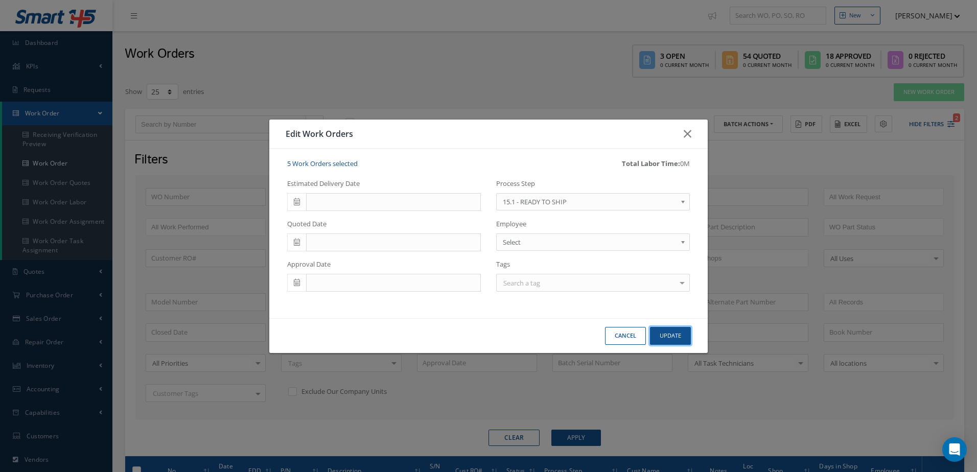
click at [672, 337] on button "Update" at bounding box center [670, 336] width 41 height 18
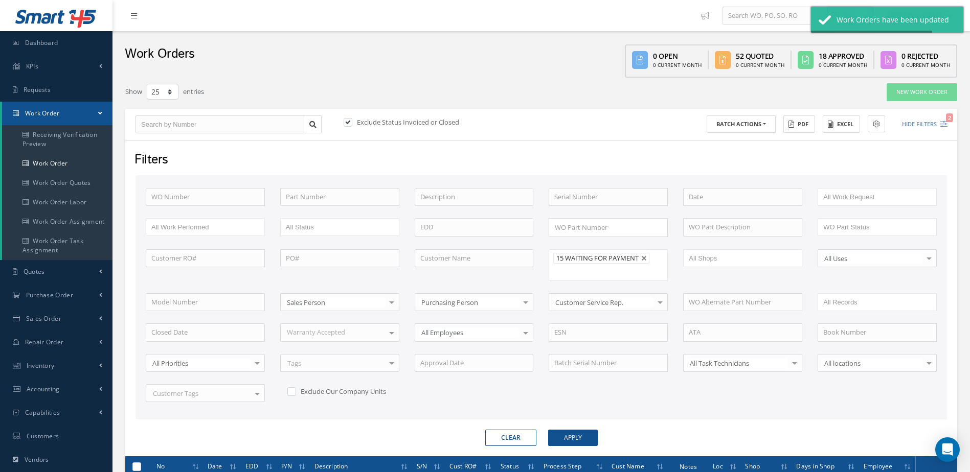
checkbox input "false"
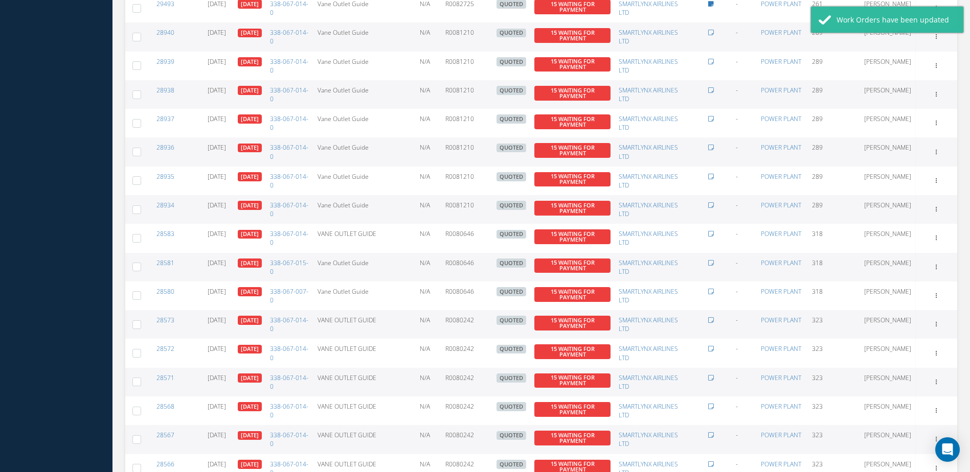
scroll to position [811, 0]
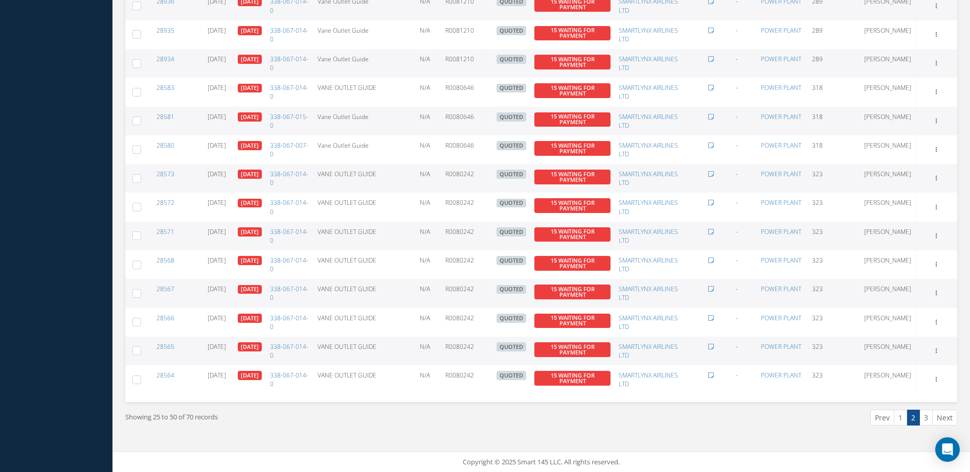
click at [899, 419] on link "1" at bounding box center [900, 418] width 13 height 16
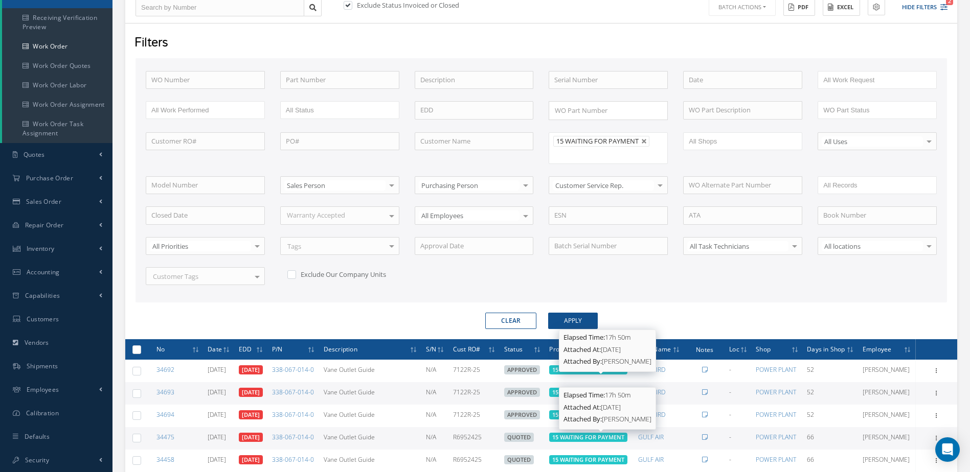
scroll to position [373, 0]
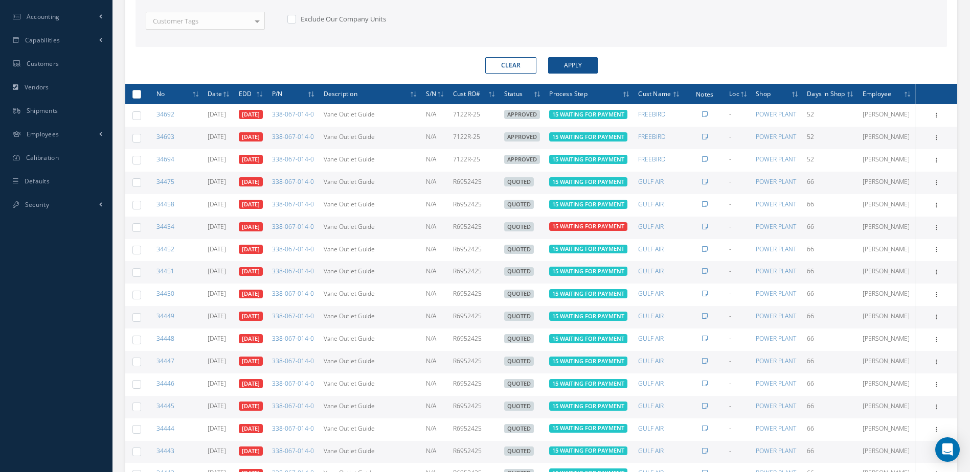
click at [141, 98] on label at bounding box center [141, 93] width 0 height 9
click at [140, 98] on input "checkbox" at bounding box center [137, 95] width 7 height 7
checkbox input "true"
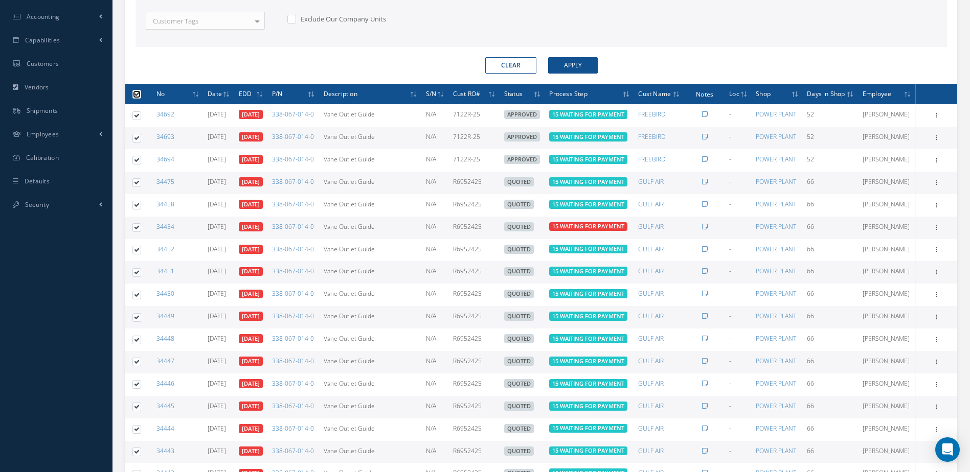
checkbox input "true"
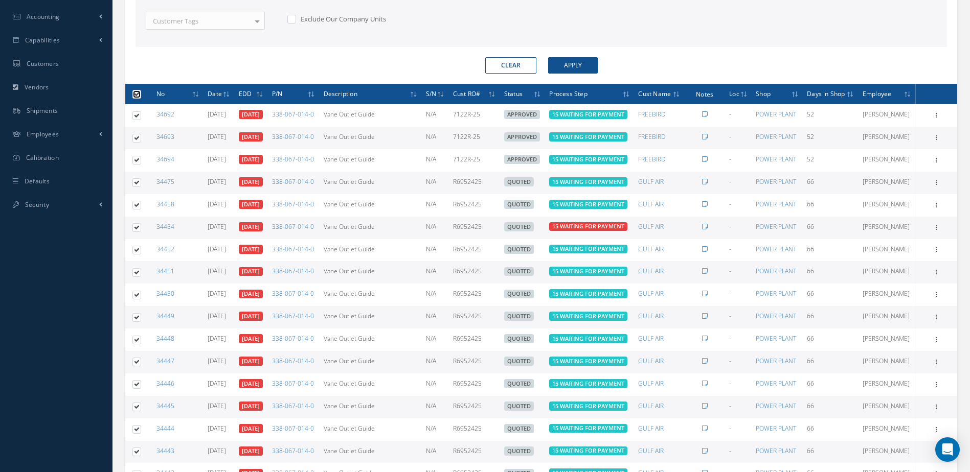
checkbox input "true"
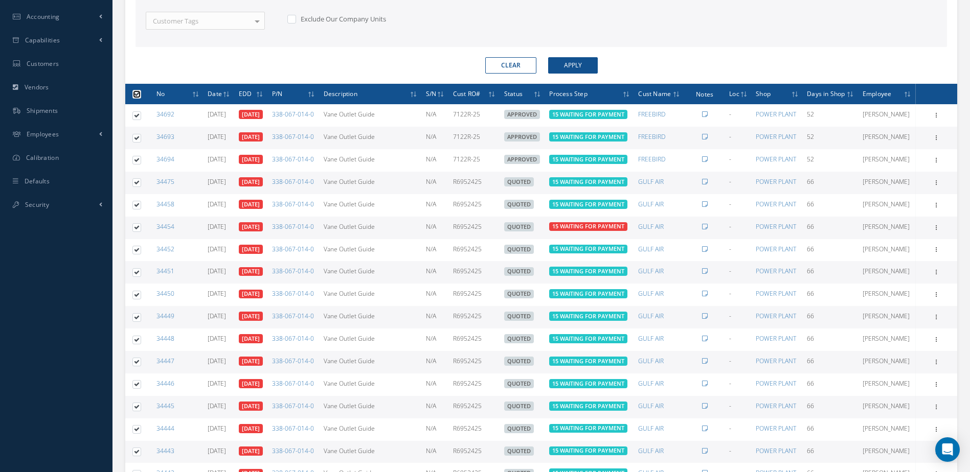
checkbox input "true"
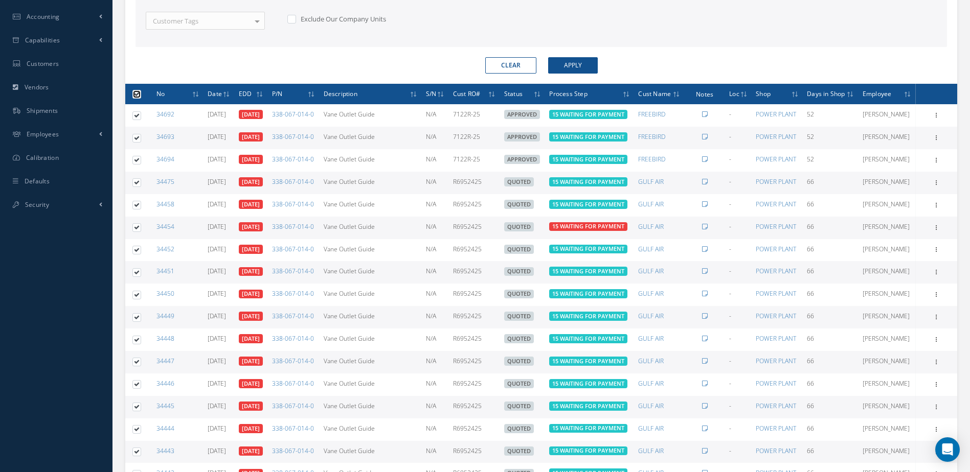
checkbox input "true"
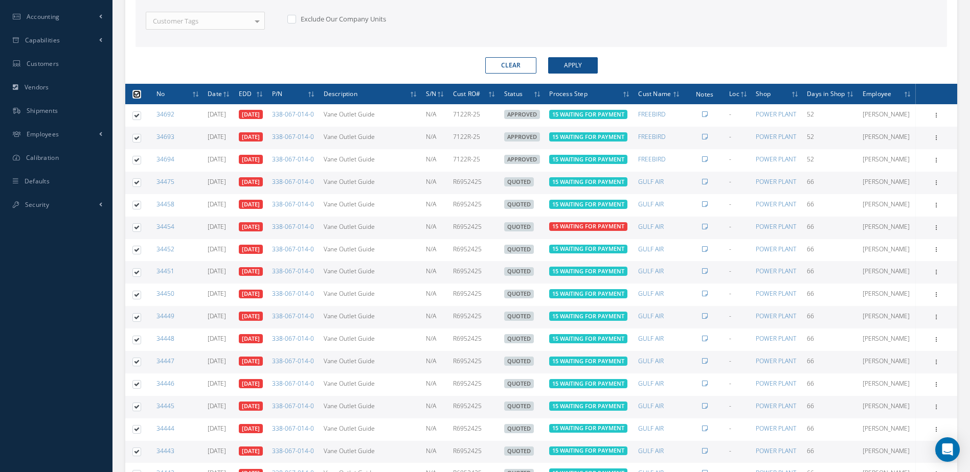
checkbox input "true"
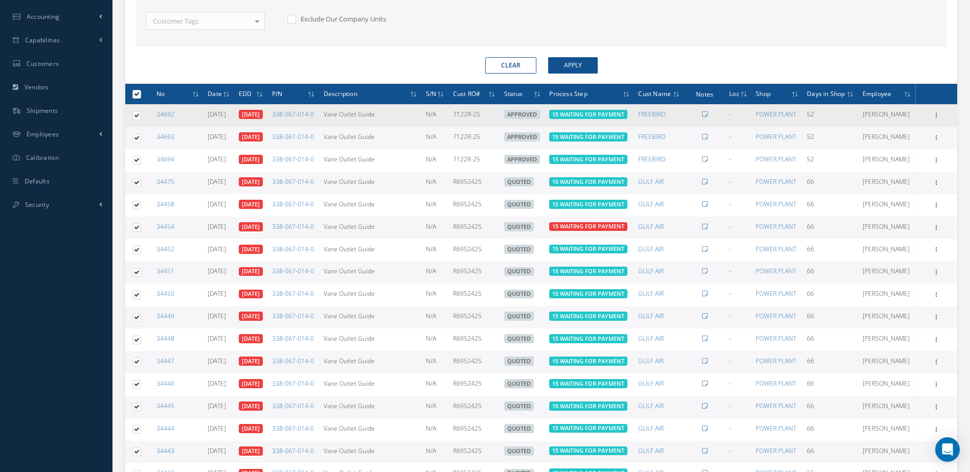
click at [141, 120] on label at bounding box center [141, 115] width 0 height 9
click at [136, 120] on input "checkbox" at bounding box center [137, 116] width 7 height 7
checkbox input "false"
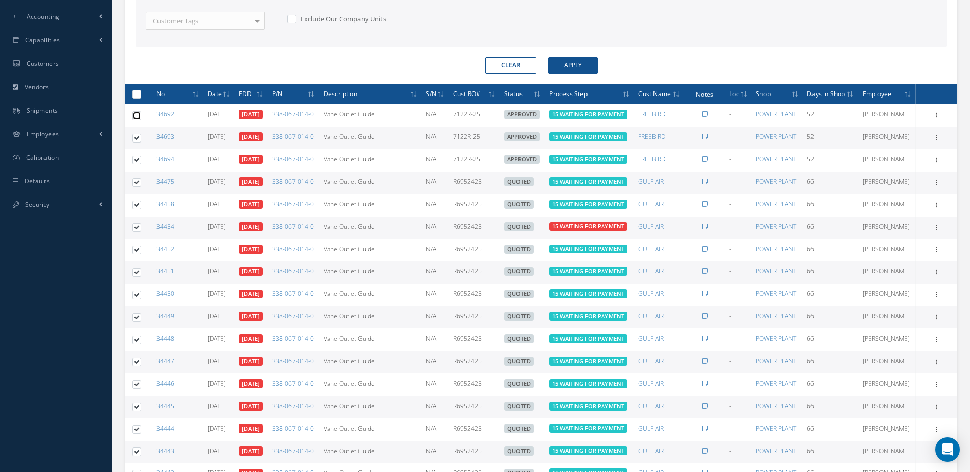
checkbox input "false"
click at [136, 149] on td at bounding box center [134, 138] width 19 height 22
drag, startPoint x: 136, startPoint y: 152, endPoint x: 137, endPoint y: 159, distance: 7.2
click at [141, 142] on label at bounding box center [141, 137] width 0 height 9
click at [136, 142] on input "checkbox" at bounding box center [137, 138] width 7 height 7
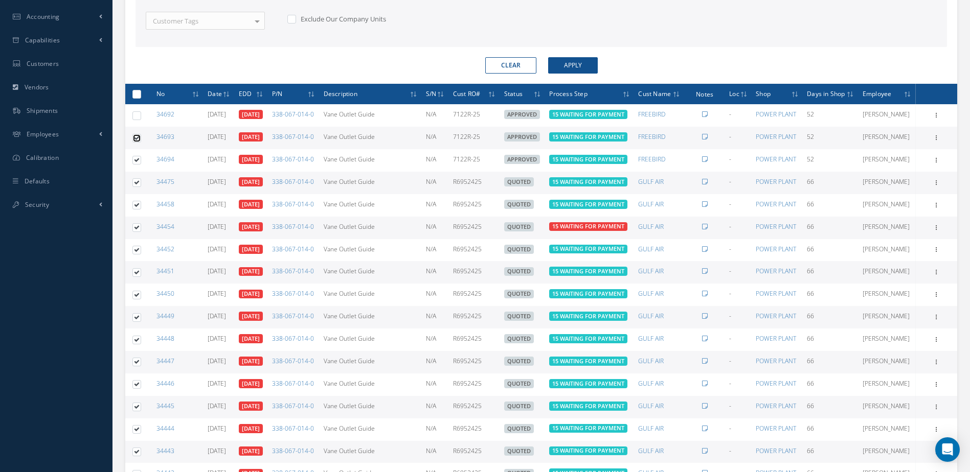
checkbox input "false"
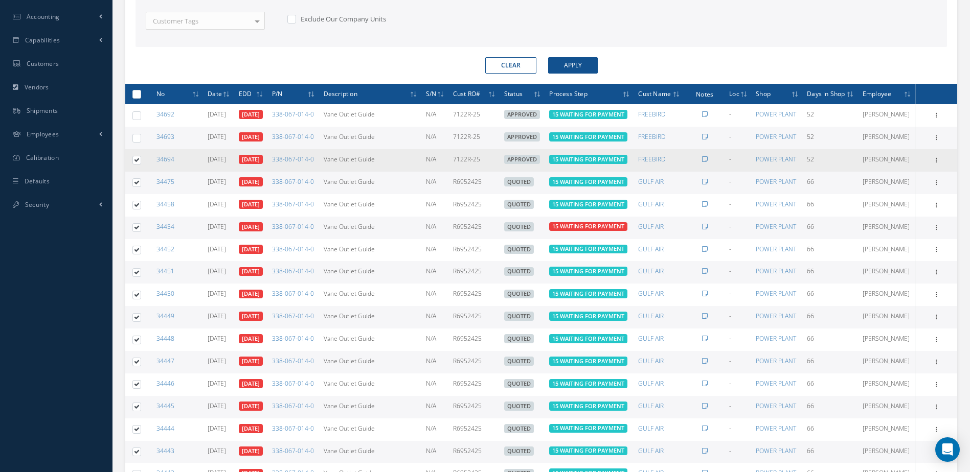
click at [141, 164] on label at bounding box center [141, 159] width 0 height 9
click at [134, 165] on input "checkbox" at bounding box center [137, 161] width 7 height 7
checkbox input "false"
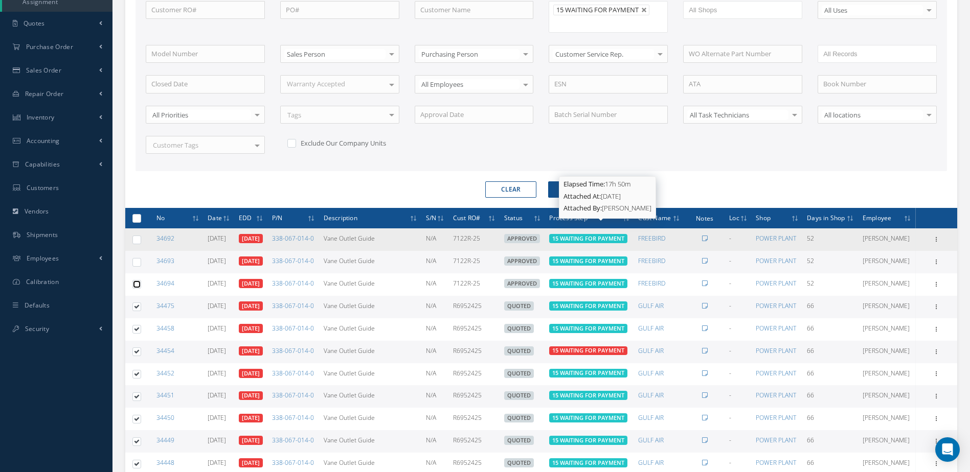
scroll to position [0, 0]
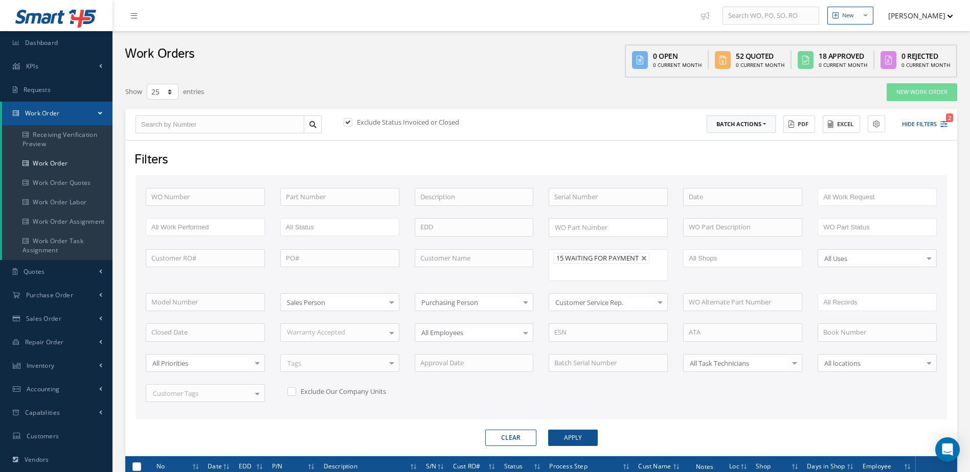
click at [760, 130] on button "Batch Actions" at bounding box center [740, 125] width 69 height 18
click at [738, 144] on link "Update Work Orders" at bounding box center [747, 141] width 82 height 14
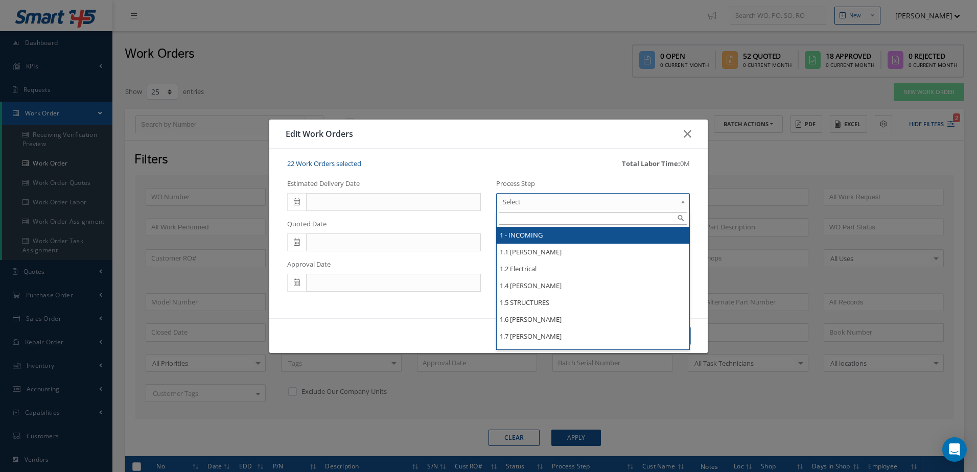
click at [541, 203] on span "Select" at bounding box center [590, 202] width 174 height 12
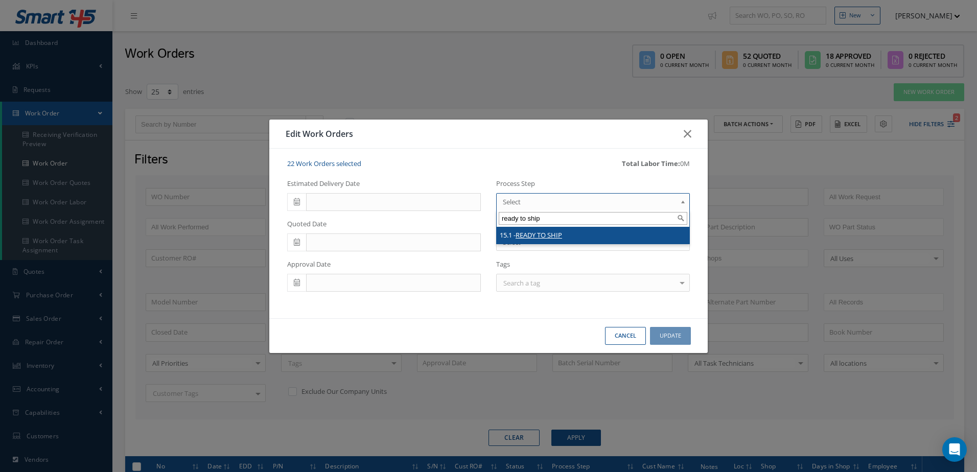
type input "ready to ship"
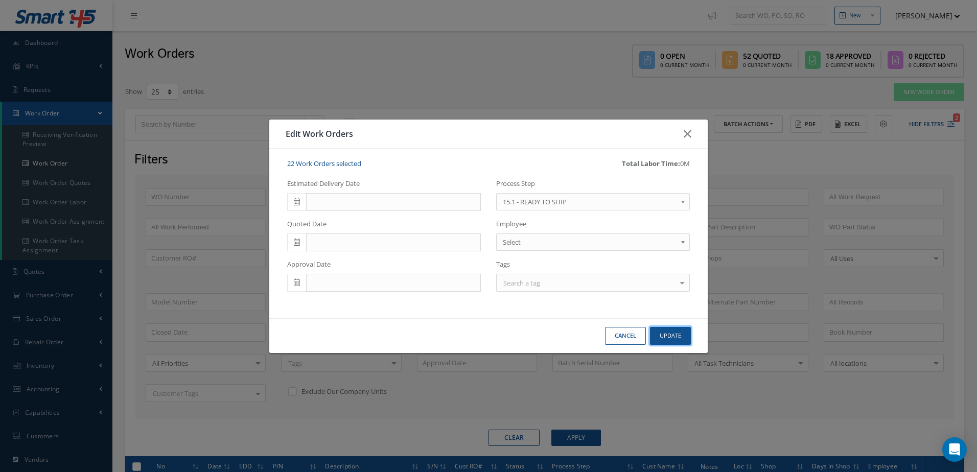
click at [658, 337] on button "Update" at bounding box center [670, 336] width 41 height 18
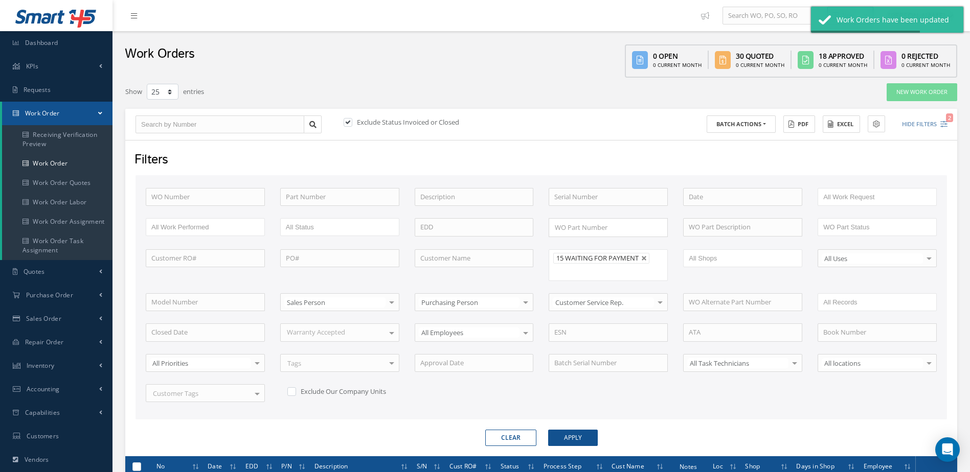
scroll to position [117, 0]
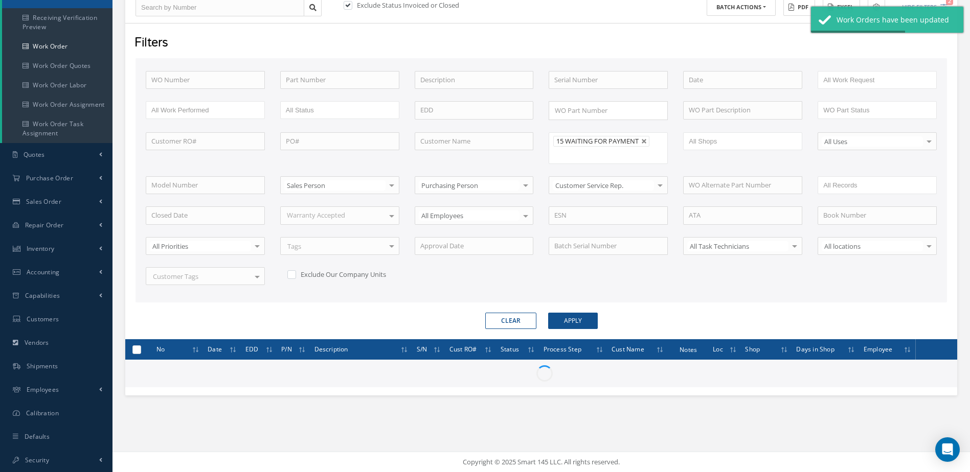
checkbox input "false"
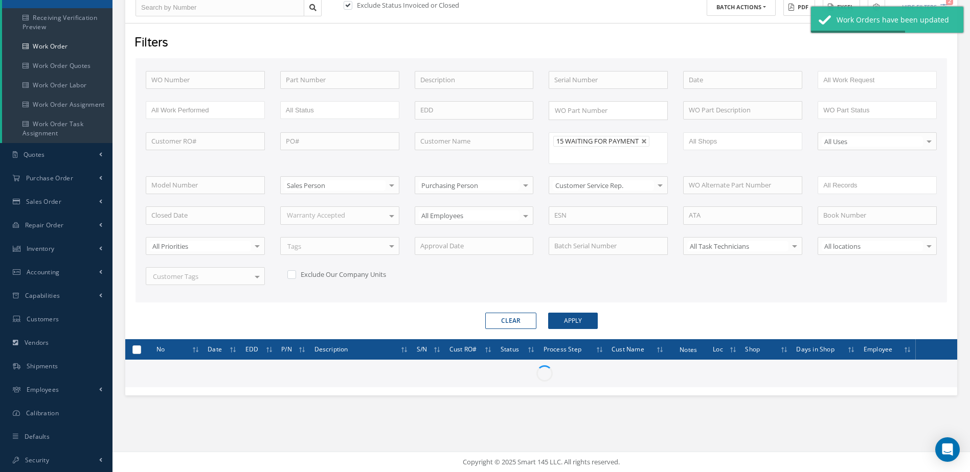
checkbox input "false"
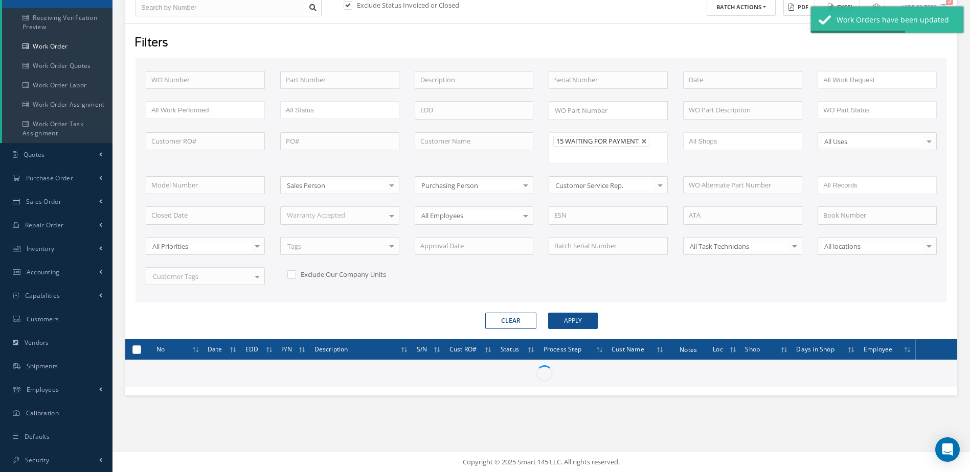
checkbox input "false"
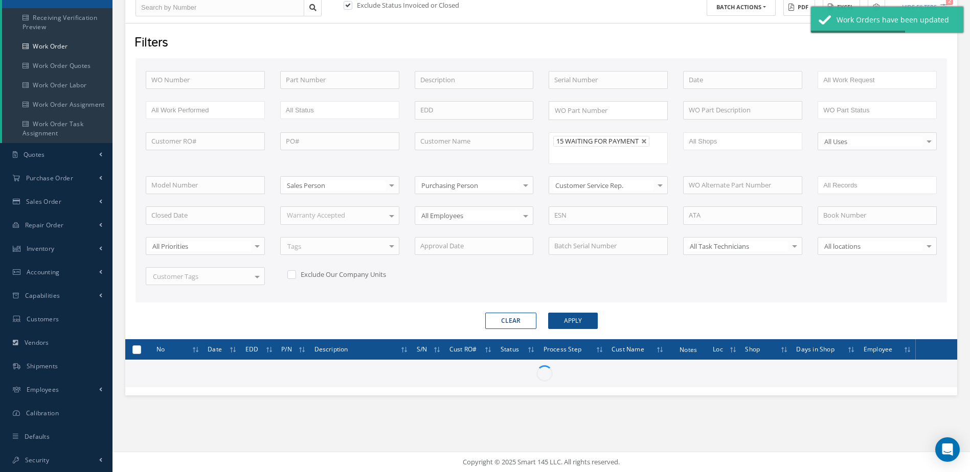
checkbox input "false"
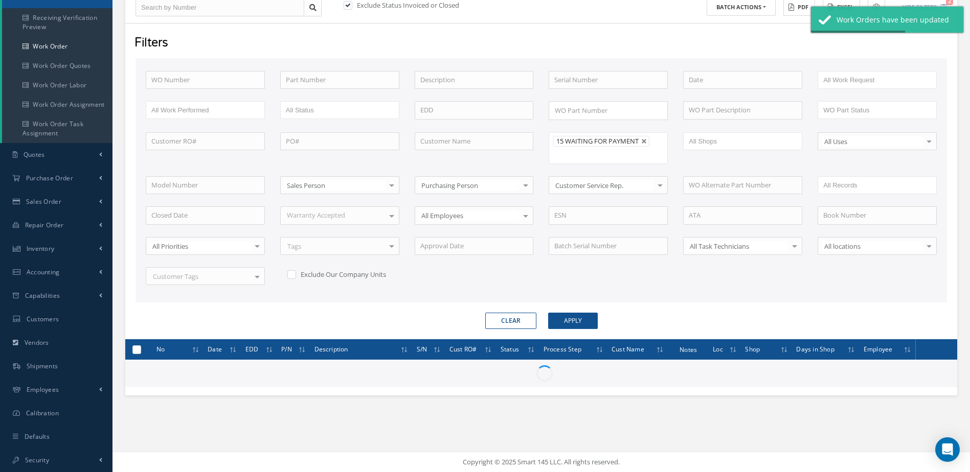
checkbox input "false"
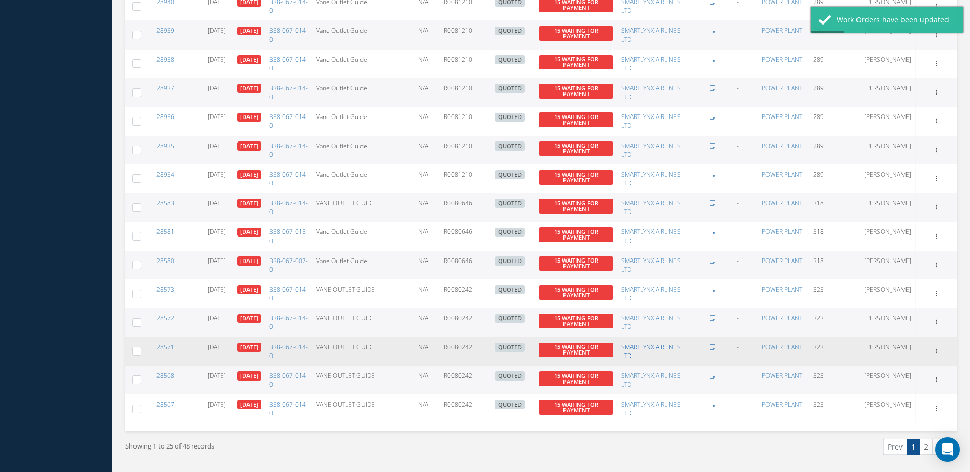
scroll to position [811, 0]
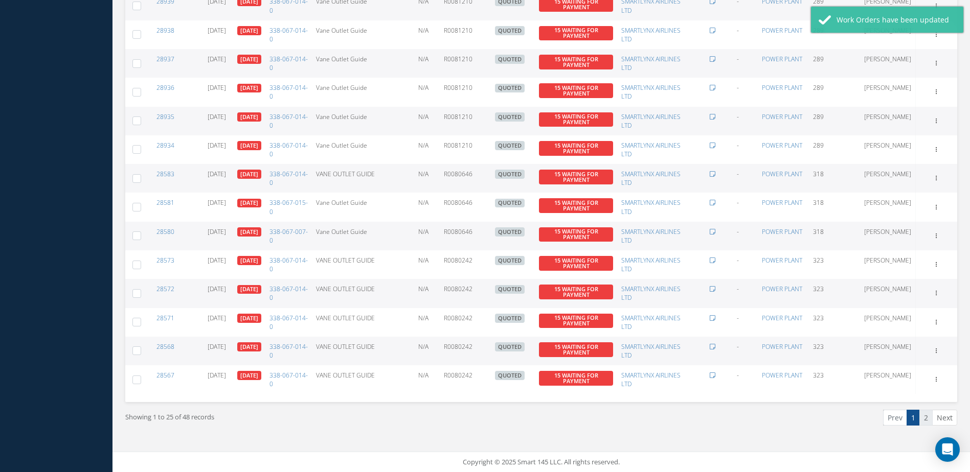
click at [923, 415] on link "2" at bounding box center [925, 418] width 13 height 16
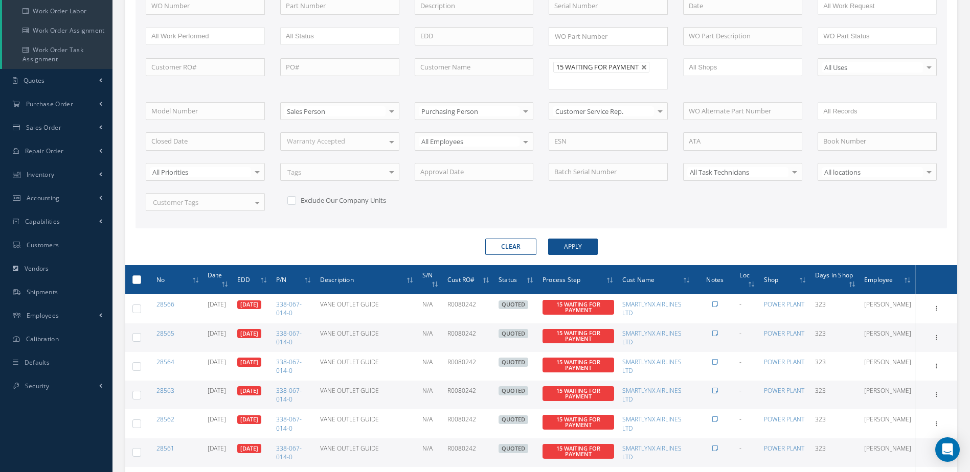
scroll to position [0, 0]
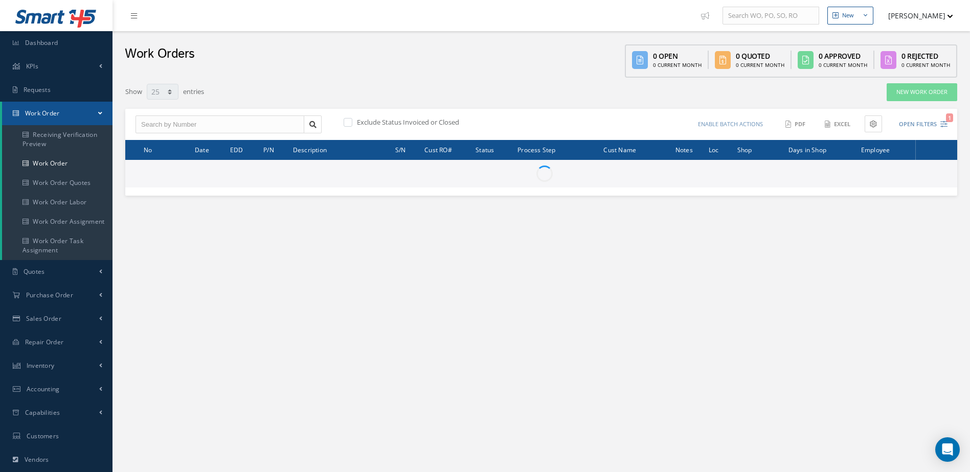
select select "25"
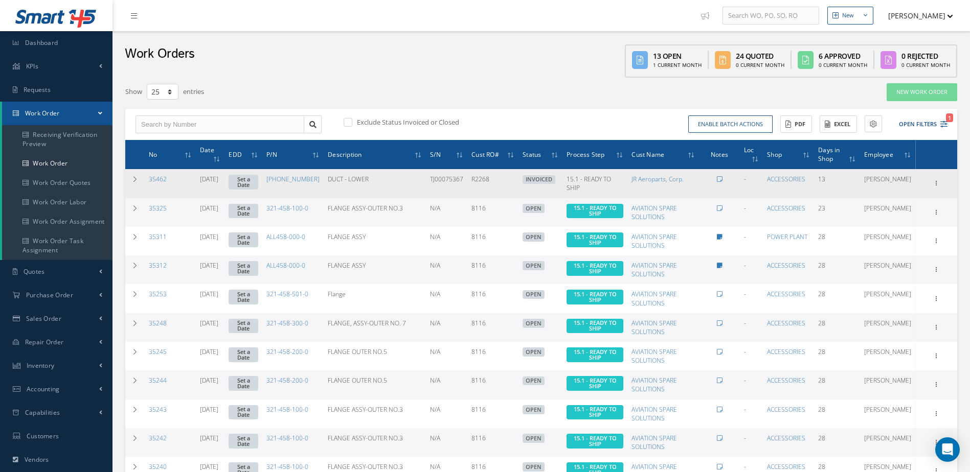
click at [538, 180] on span "INVOICED" at bounding box center [538, 179] width 33 height 9
click at [602, 180] on span "15.1 - READY TO SHIP" at bounding box center [588, 183] width 44 height 17
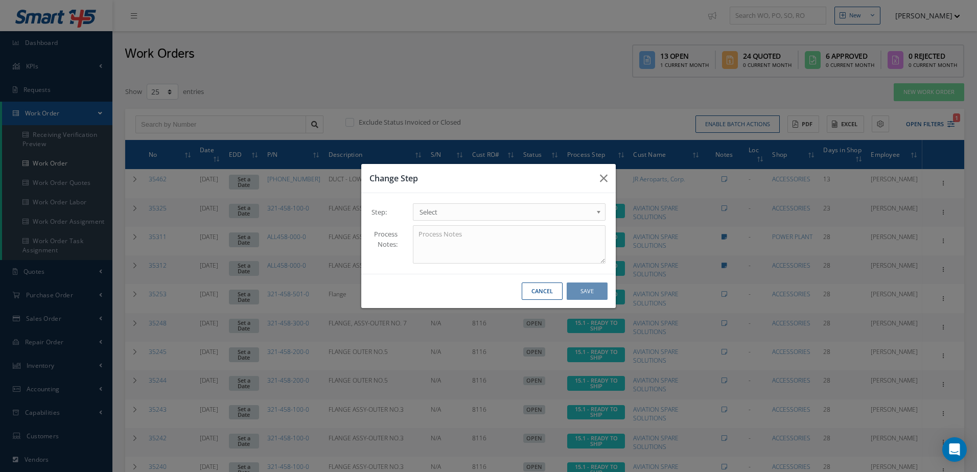
click at [502, 211] on span "Select" at bounding box center [506, 212] width 173 height 12
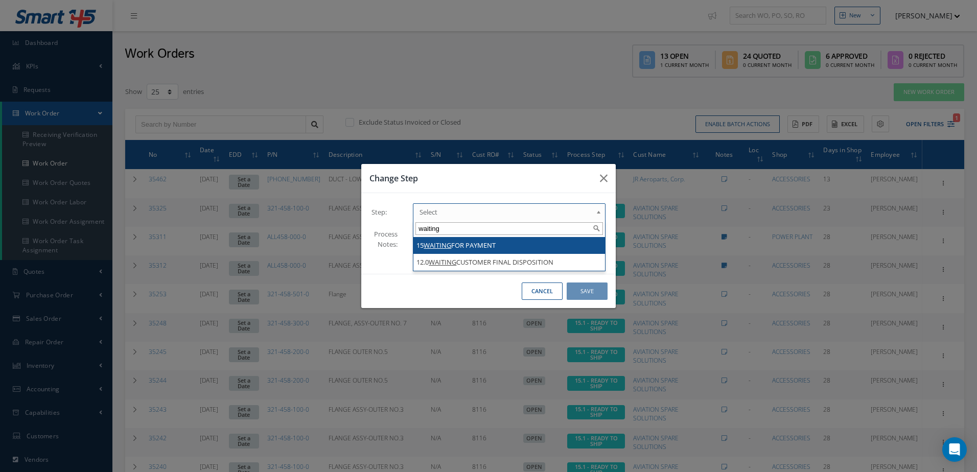
type input "waiting"
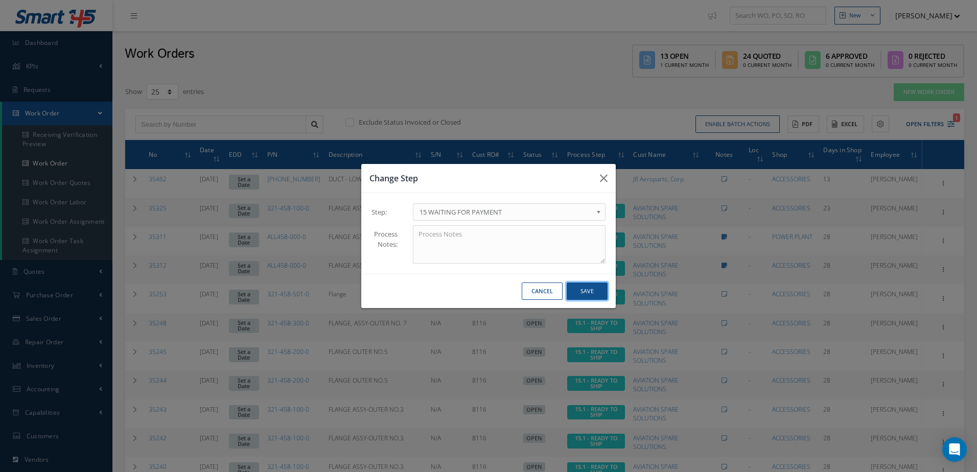
click at [605, 293] on button "Save" at bounding box center [587, 292] width 41 height 18
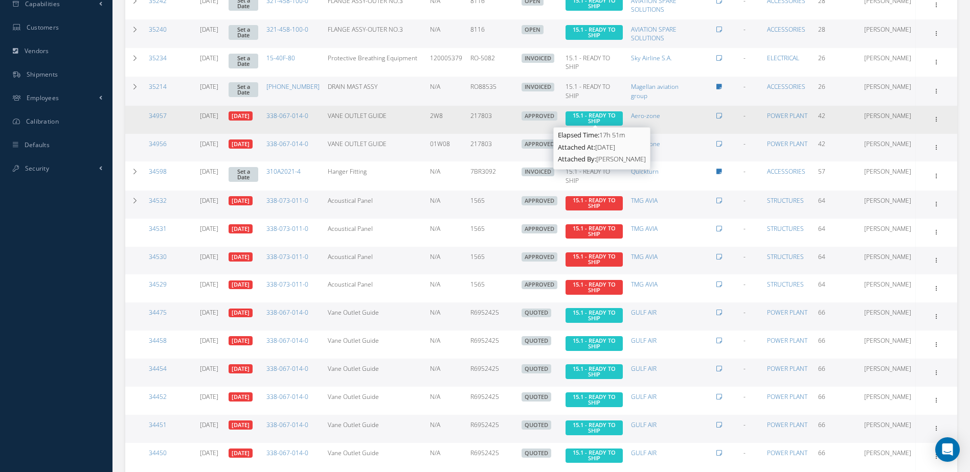
scroll to position [494, 0]
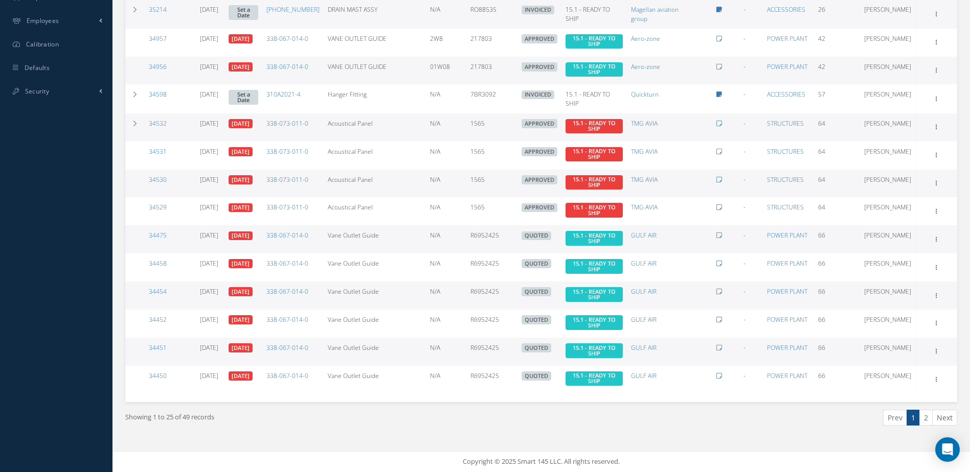
drag, startPoint x: 925, startPoint y: 421, endPoint x: 900, endPoint y: 406, distance: 28.9
click at [925, 421] on link "2" at bounding box center [925, 418] width 13 height 16
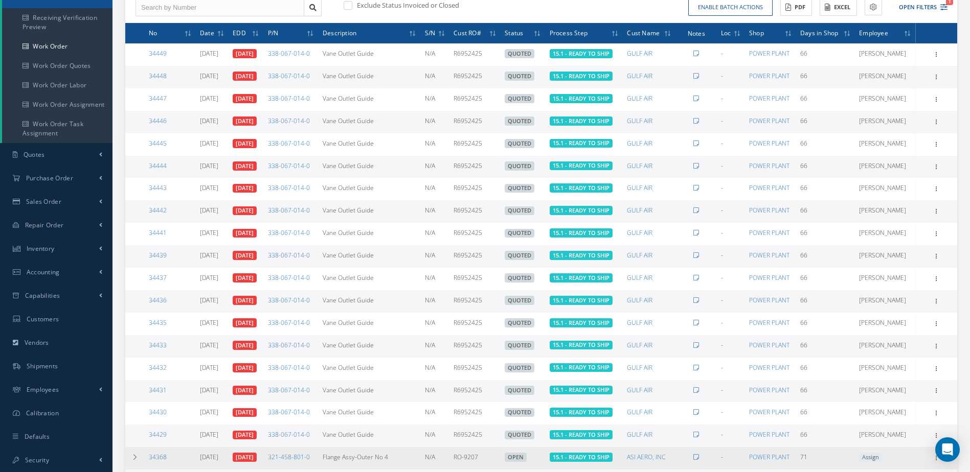
scroll to position [299, 0]
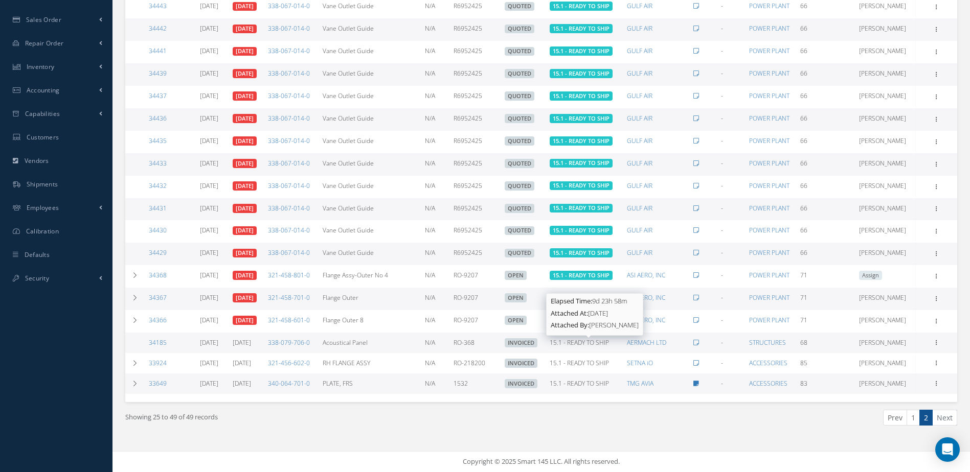
click at [589, 343] on span "15.1 - READY TO SHIP" at bounding box center [579, 342] width 59 height 9
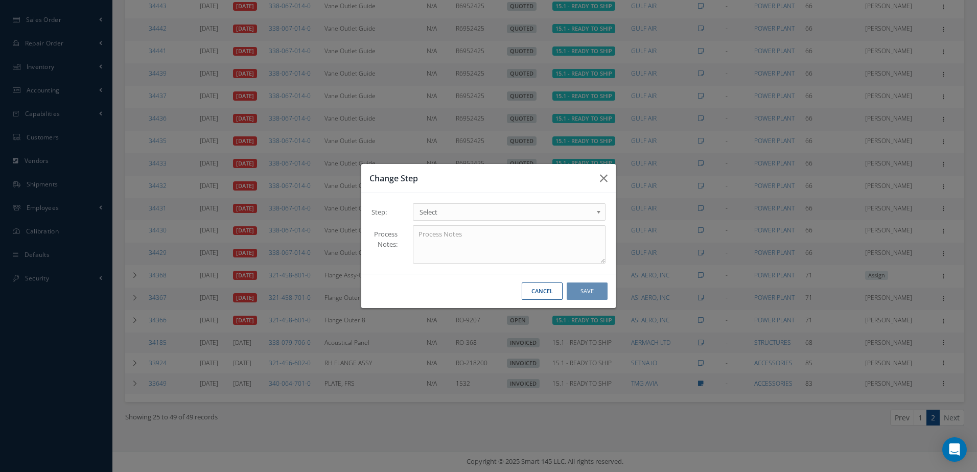
click at [461, 211] on span "Select" at bounding box center [506, 212] width 173 height 12
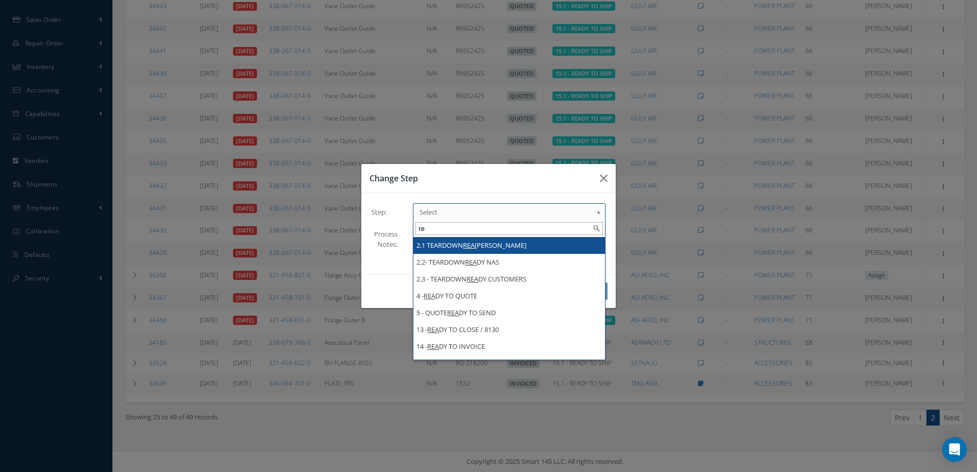
type input "r"
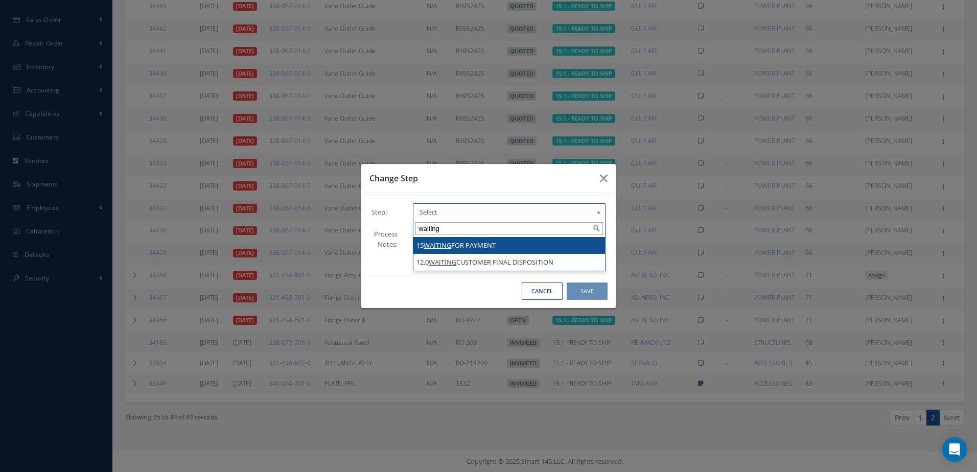
type input "waiting"
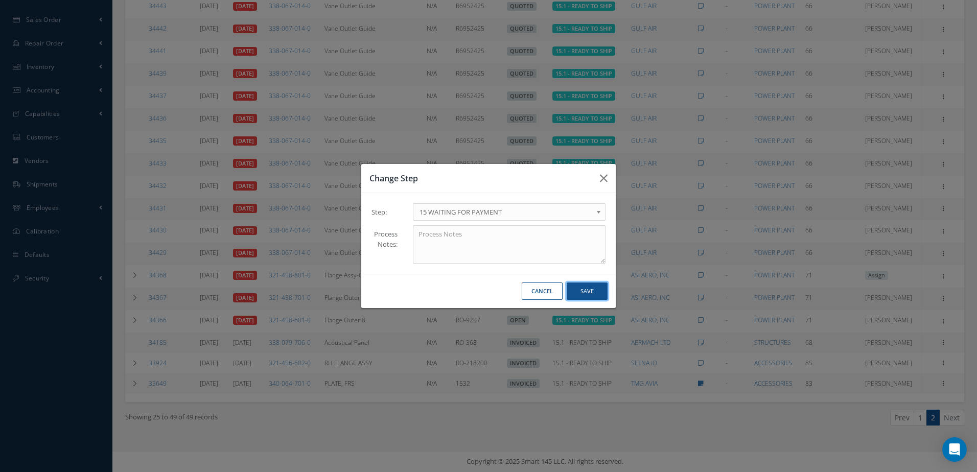
click at [587, 294] on button "Save" at bounding box center [587, 292] width 41 height 18
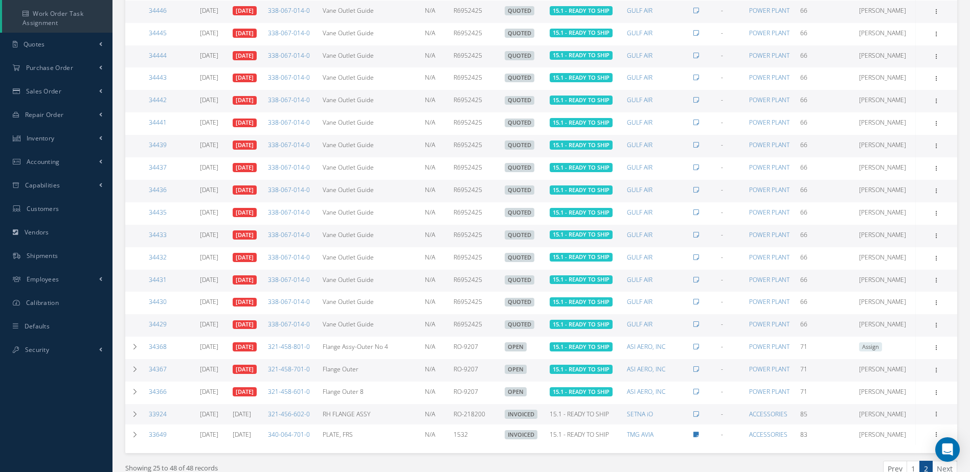
scroll to position [0, 0]
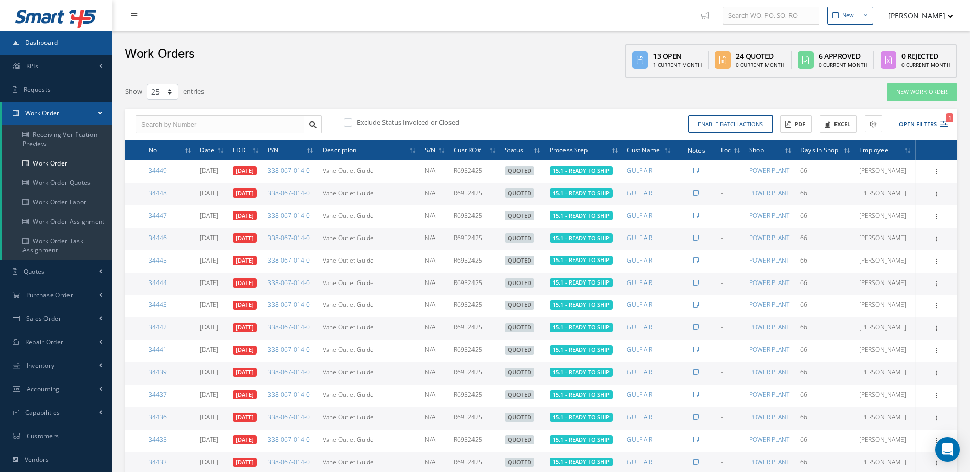
click at [42, 44] on span "Dashboard" at bounding box center [41, 42] width 33 height 9
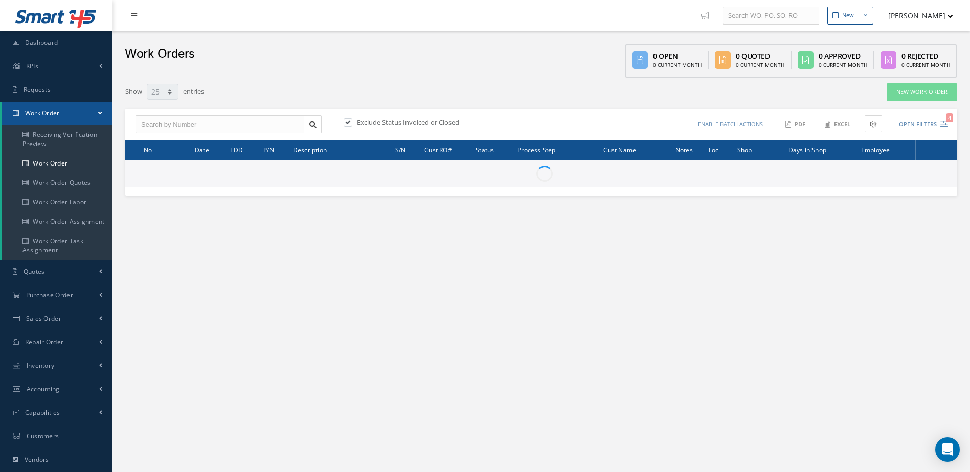
select select "25"
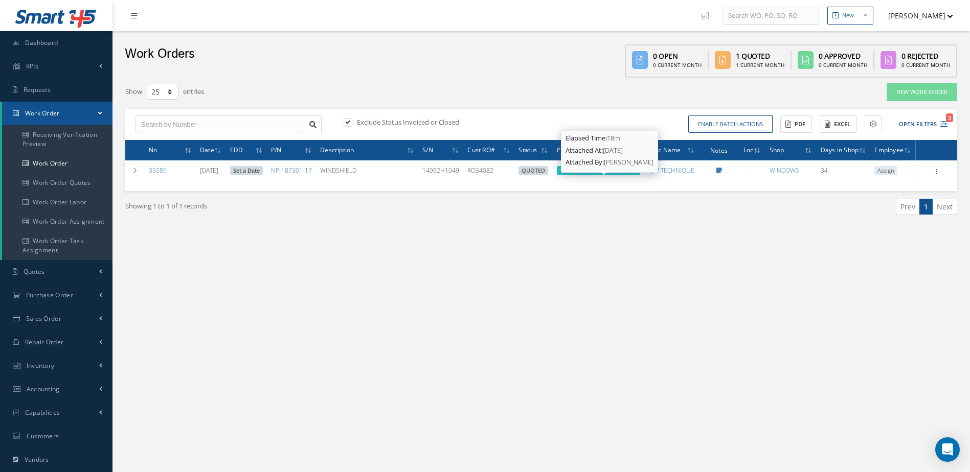
click at [582, 174] on span "13. Window All Parts in Stock" at bounding box center [598, 171] width 77 height 8
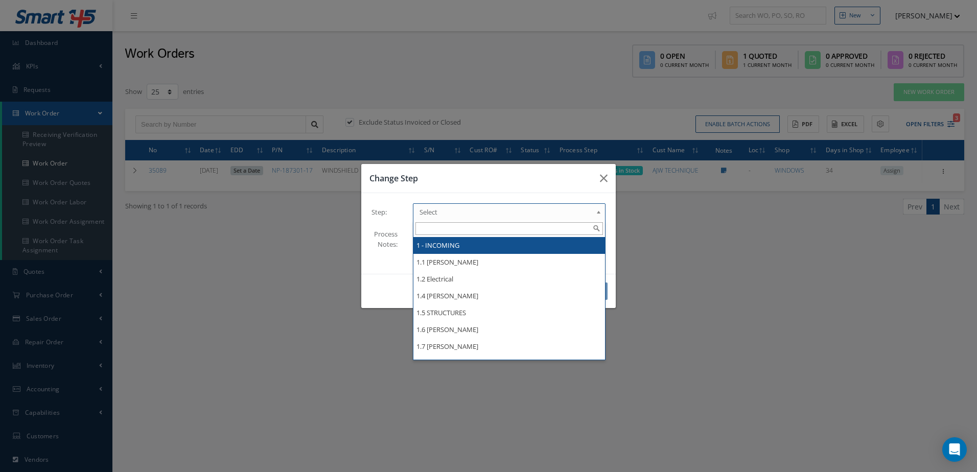
click at [450, 211] on span "Select" at bounding box center [506, 212] width 173 height 12
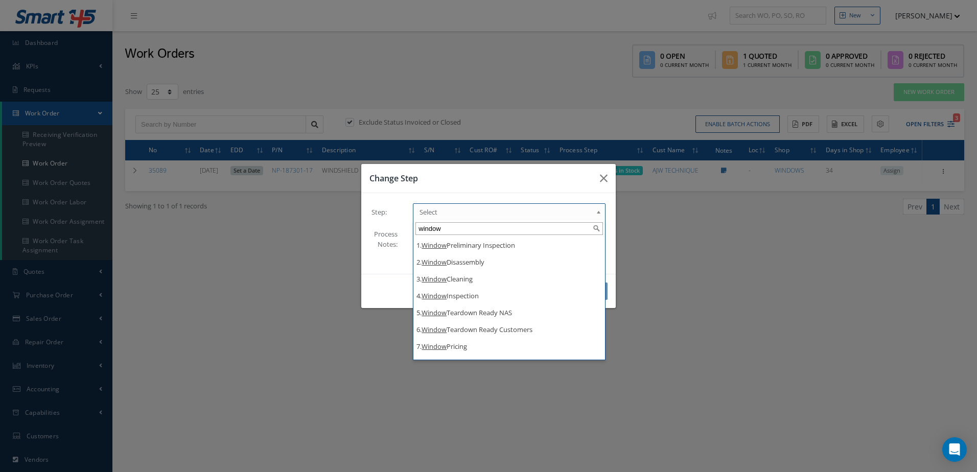
type input "window"
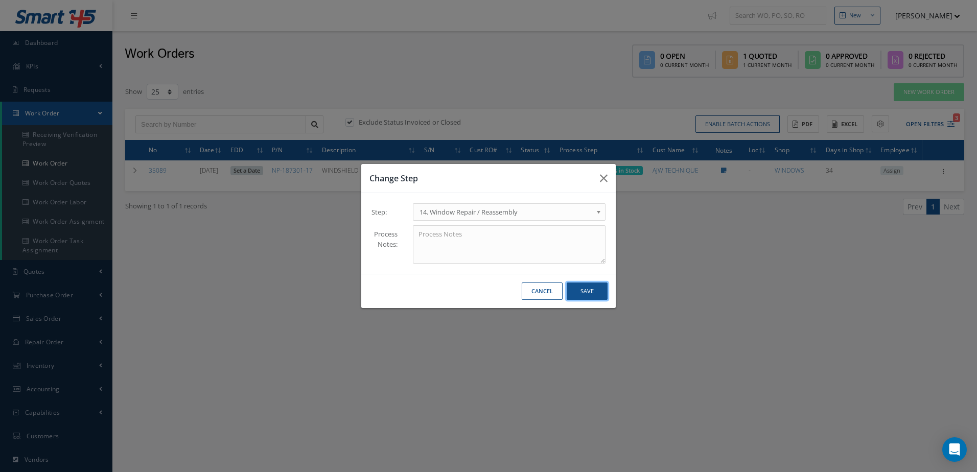
click at [576, 292] on button "Save" at bounding box center [587, 292] width 41 height 18
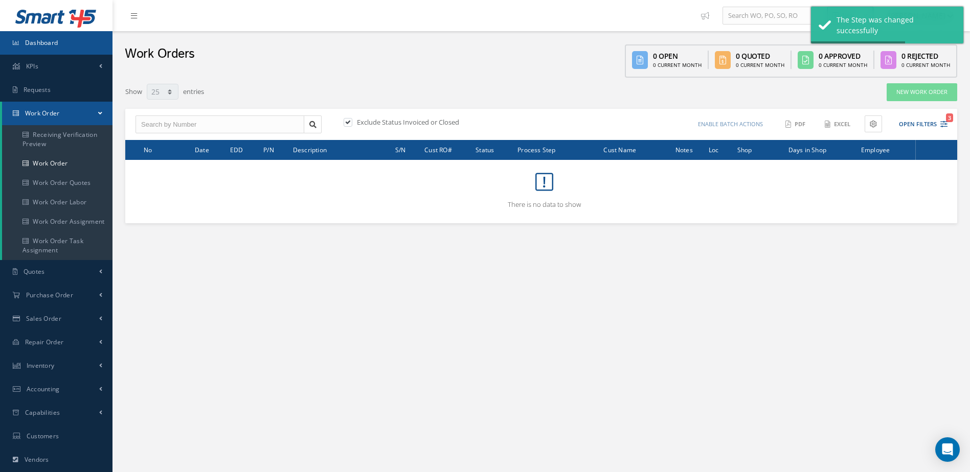
click at [67, 47] on link "Dashboard" at bounding box center [56, 43] width 112 height 24
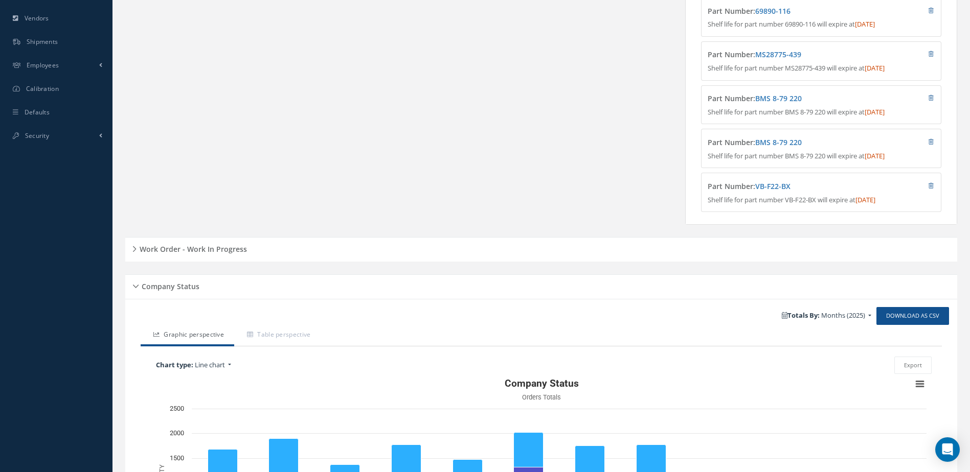
scroll to position [472, 0]
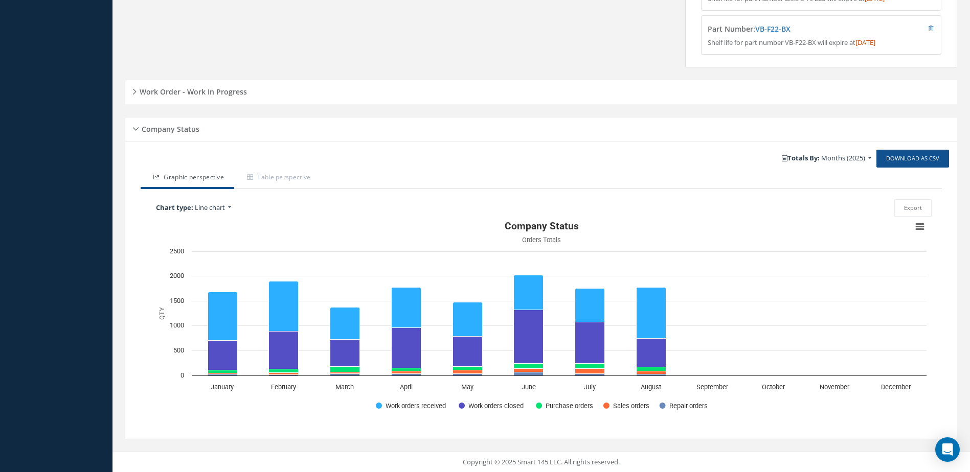
click at [236, 96] on h5 "Work Order - Work In Progress" at bounding box center [191, 90] width 110 height 12
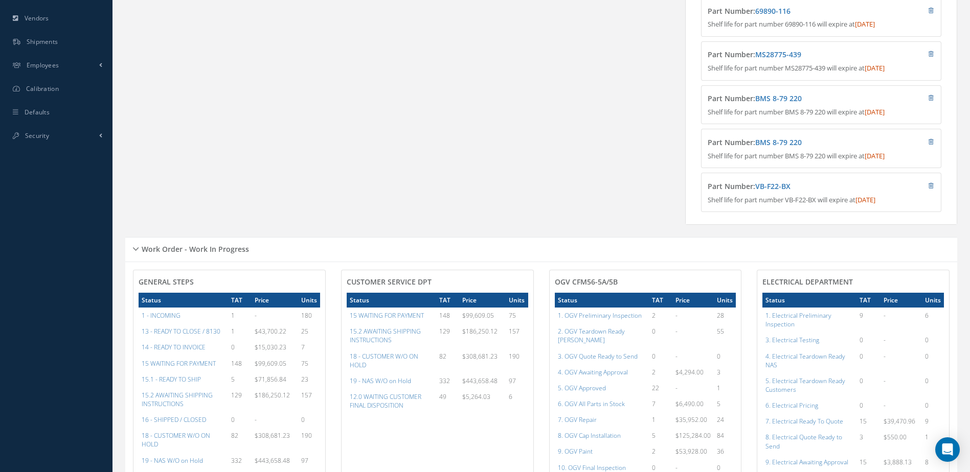
scroll to position [562, 0]
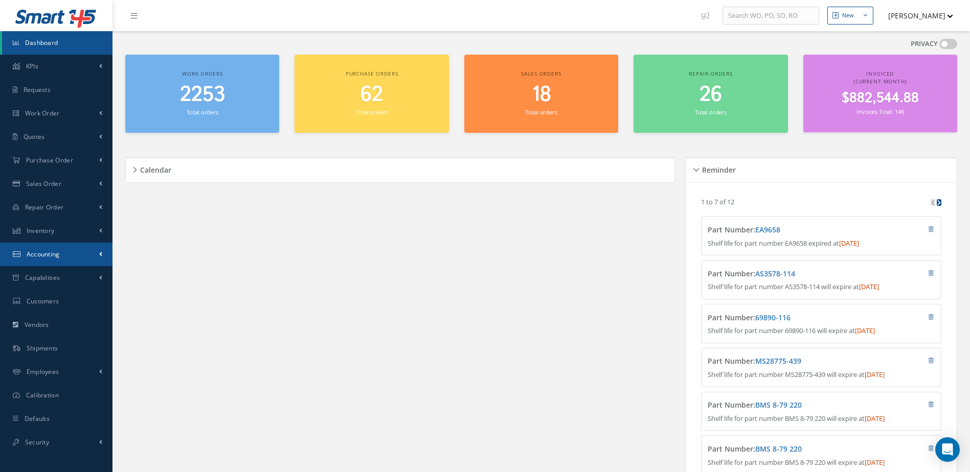
click at [50, 258] on span "Accounting" at bounding box center [43, 254] width 33 height 9
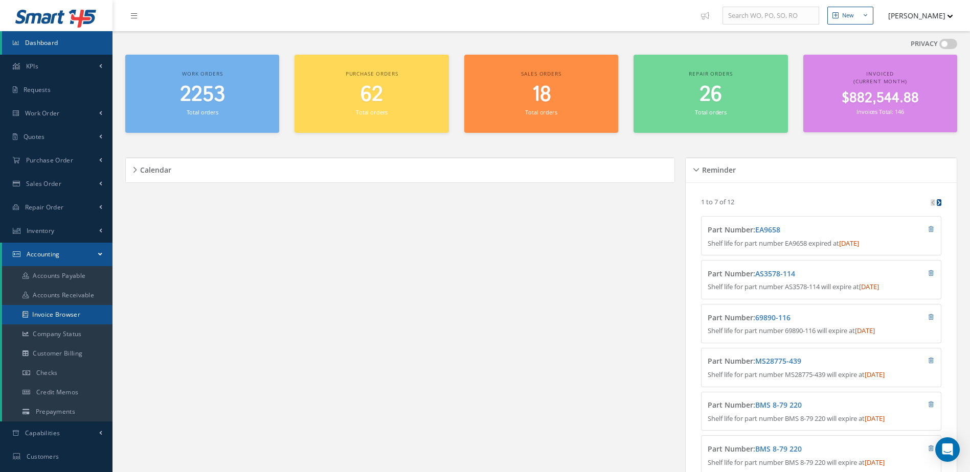
click at [62, 316] on link "Invoice Browser" at bounding box center [57, 314] width 110 height 19
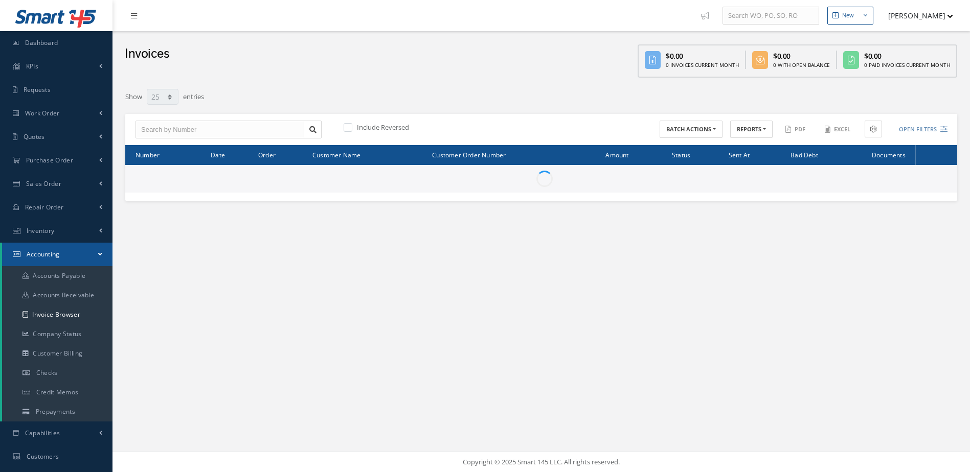
select select "25"
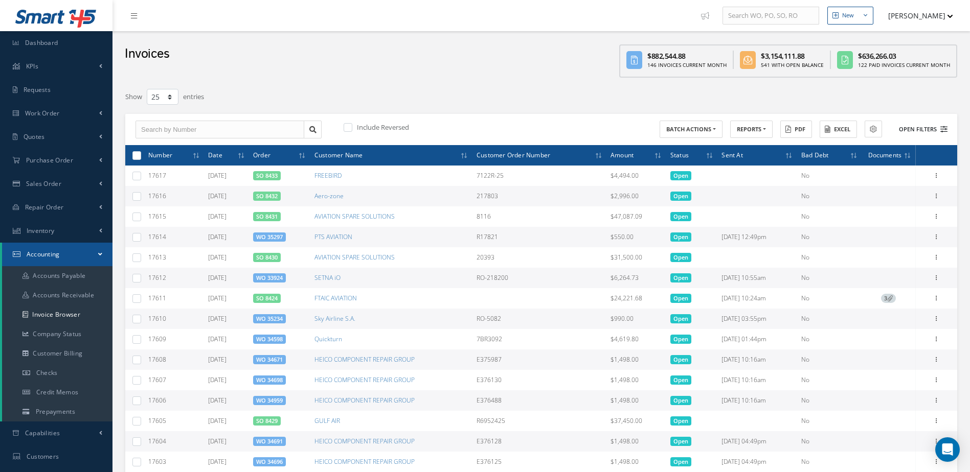
click at [915, 128] on button "Open Filters" at bounding box center [919, 129] width 58 height 17
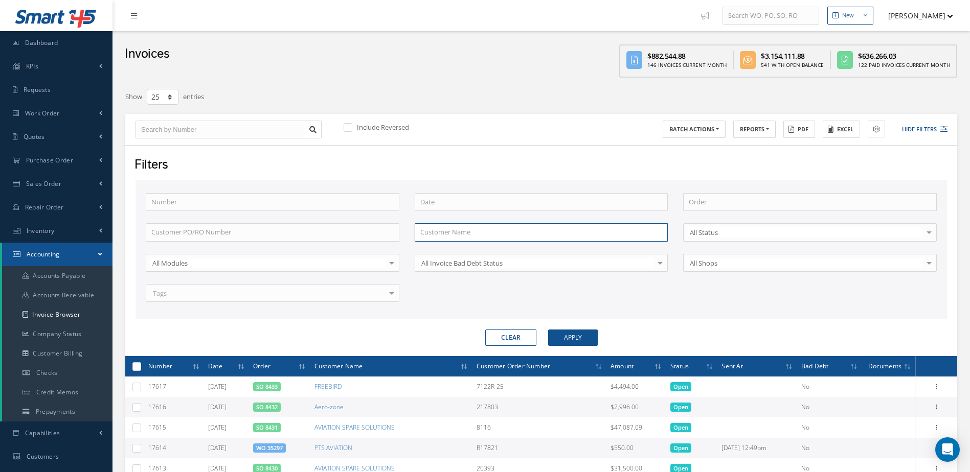
drag, startPoint x: 533, startPoint y: 232, endPoint x: 524, endPoint y: 231, distance: 8.8
click at [532, 232] on input "text" at bounding box center [542, 232] width 254 height 18
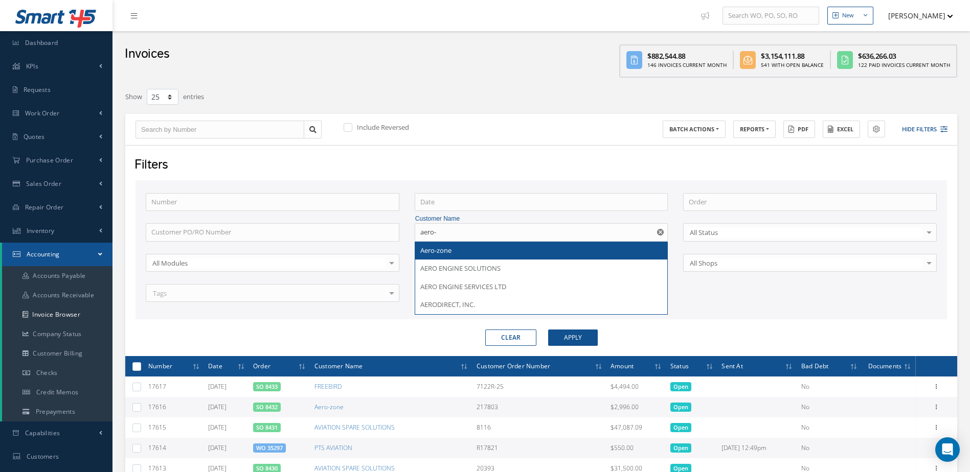
click at [445, 253] on span "Aero-zone" at bounding box center [435, 250] width 31 height 9
type input "Aero-zone"
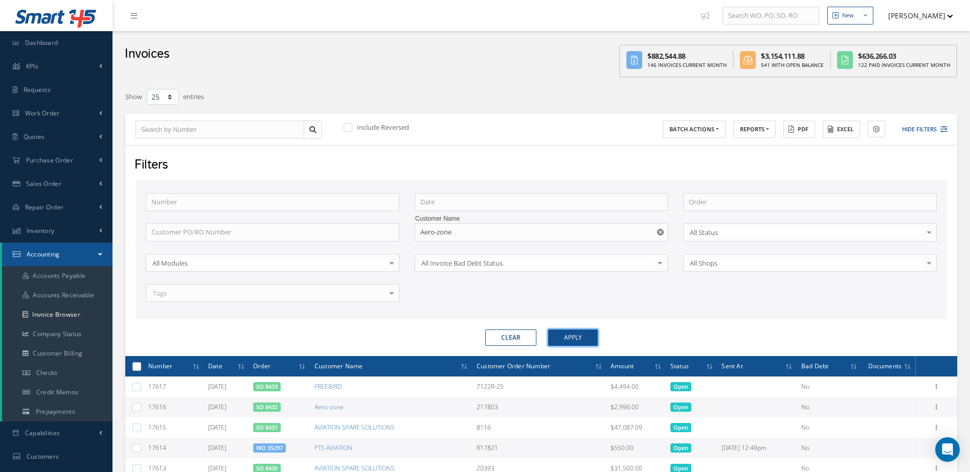
click at [589, 333] on button "Apply" at bounding box center [573, 338] width 50 height 16
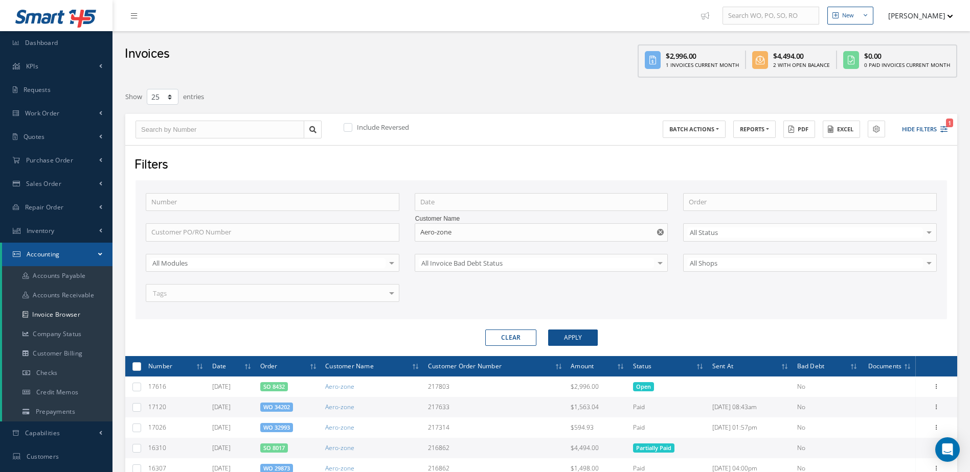
click at [282, 447] on link "SO 8017" at bounding box center [273, 448] width 21 height 8
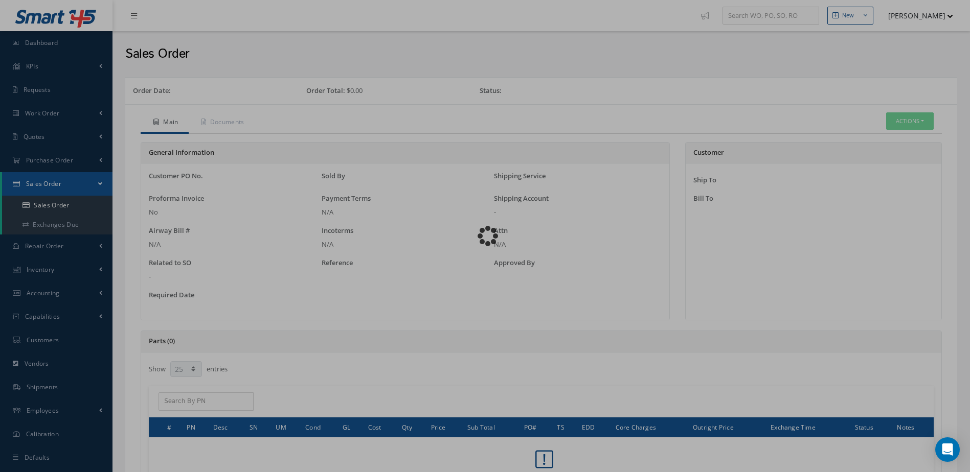
select select "25"
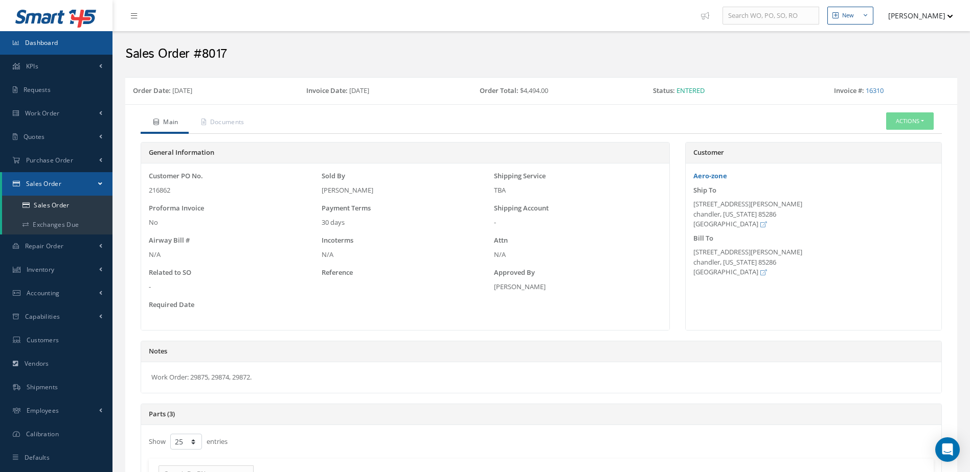
click at [61, 42] on link "Dashboard" at bounding box center [56, 43] width 112 height 24
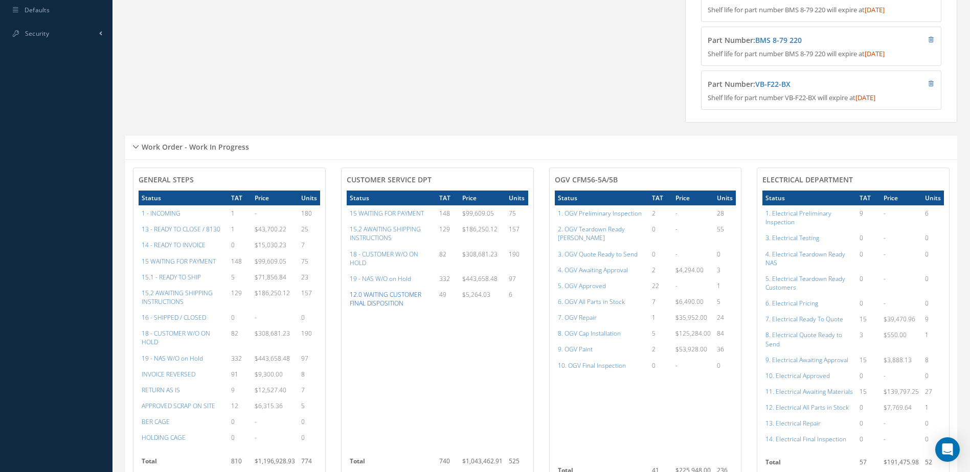
scroll to position [613, 0]
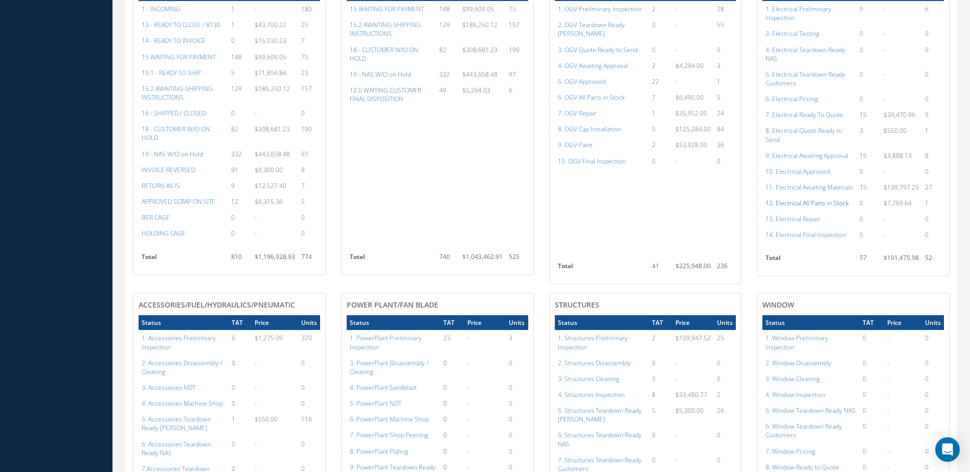
click at [825, 208] on a=98&excludeInternalCustomer=false&excludeInvoicedOrClosed=true&shop_id=13&filtersHidded"] "12. Electrical All Parts in Stock" at bounding box center [806, 203] width 83 height 9
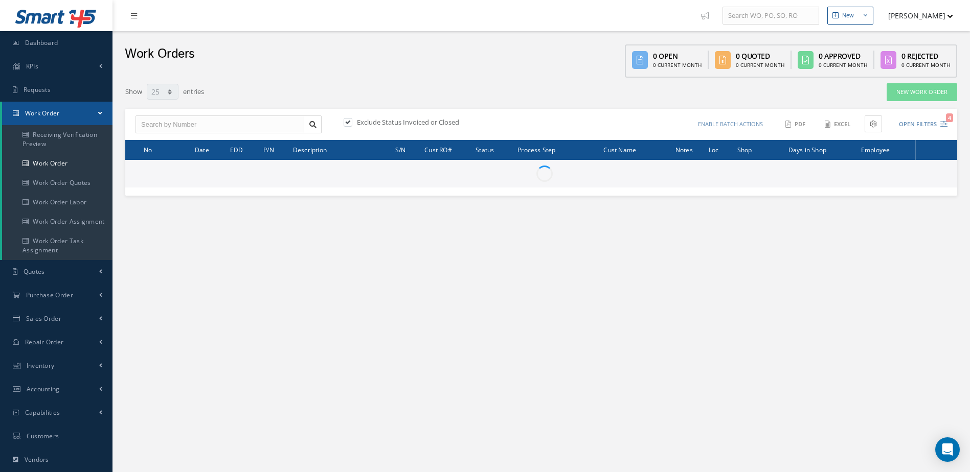
select select "25"
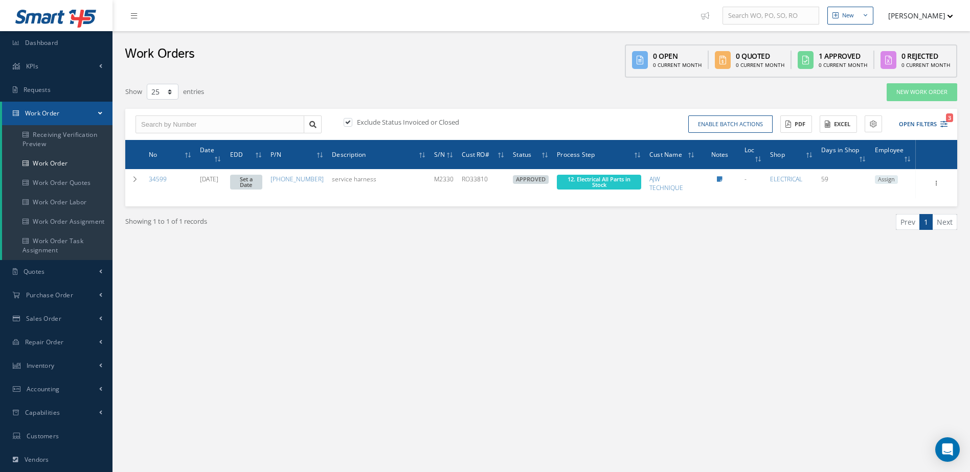
click at [622, 183] on span "12. Electrical All Parts in Stock" at bounding box center [598, 181] width 63 height 13
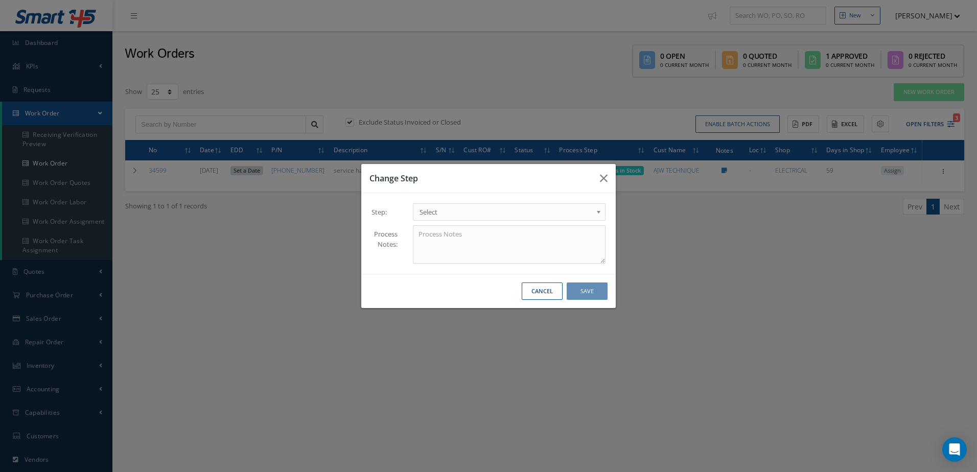
click at [477, 212] on span "Select" at bounding box center [506, 212] width 173 height 12
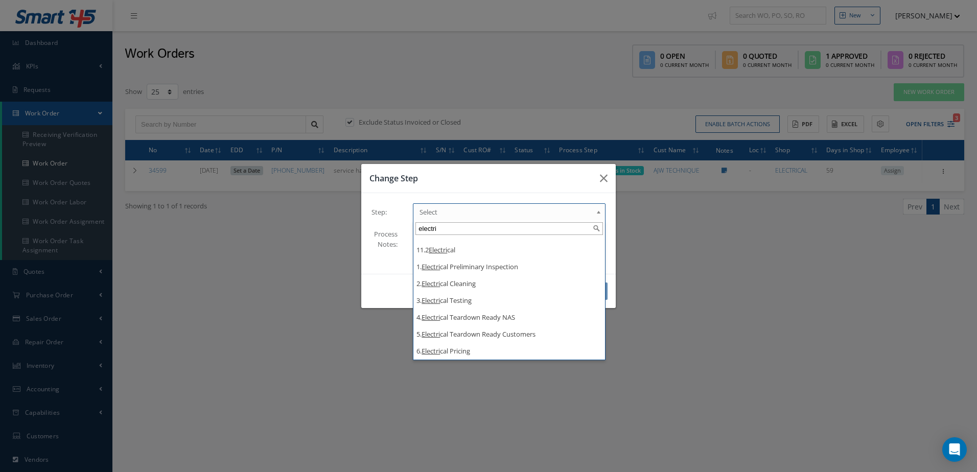
type input "electri"
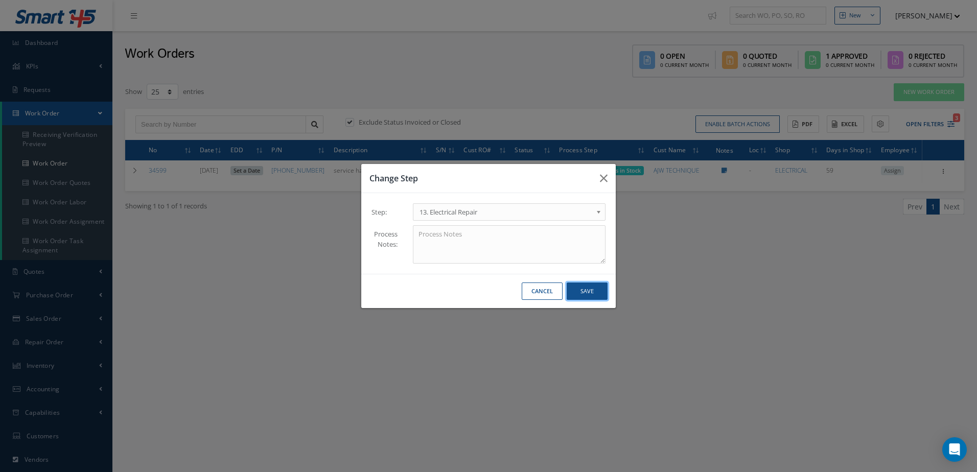
click at [593, 285] on button "Save" at bounding box center [587, 292] width 41 height 18
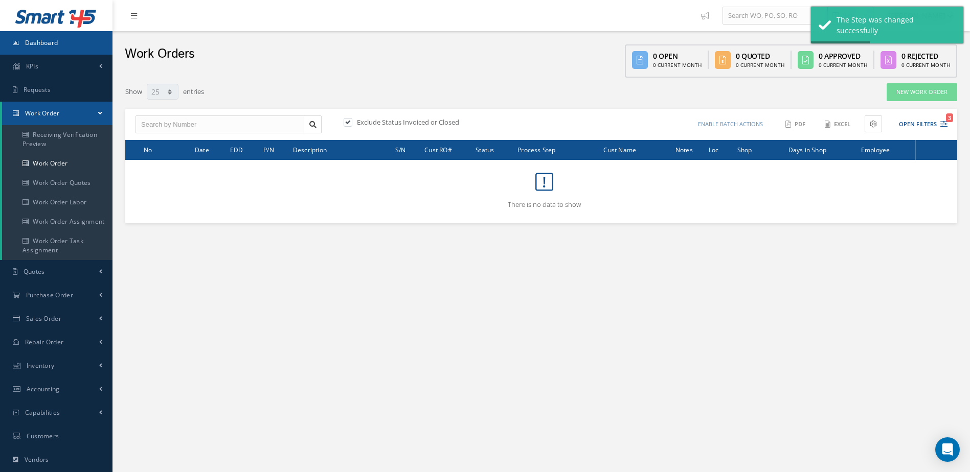
click at [68, 48] on link "Dashboard" at bounding box center [56, 43] width 112 height 24
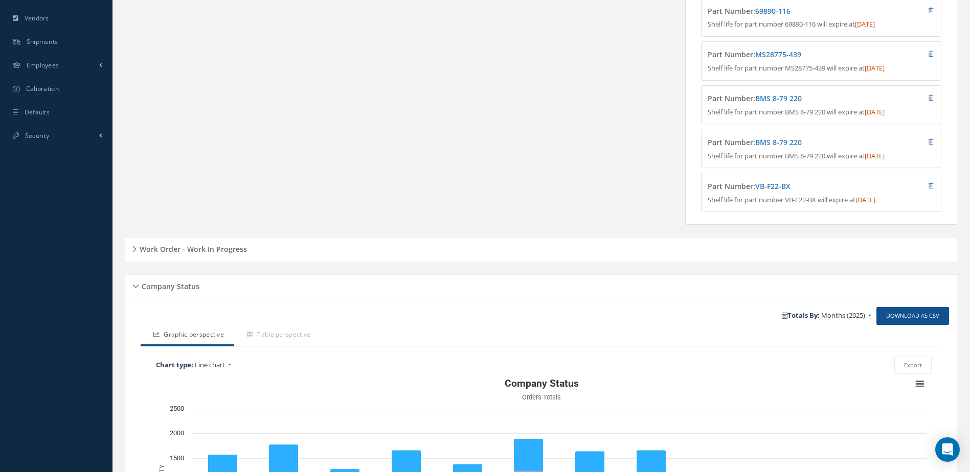
scroll to position [472, 0]
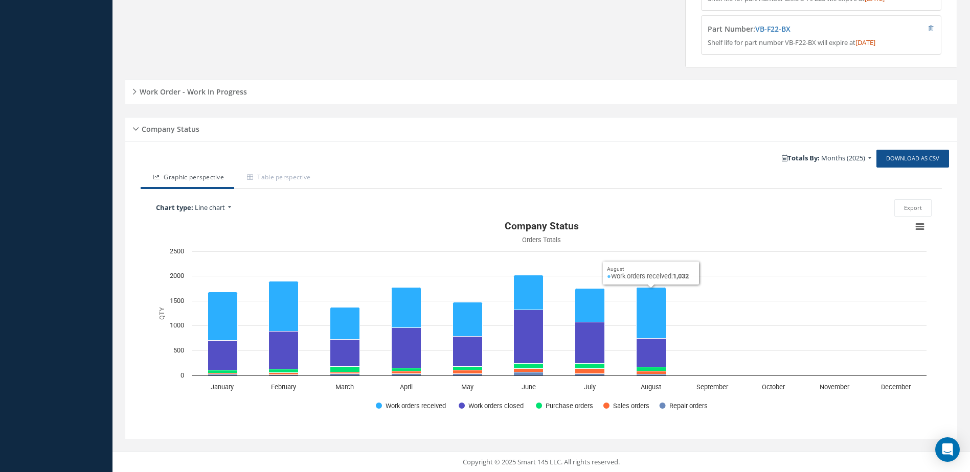
click at [220, 97] on div "Work Order - Work In Progress" at bounding box center [541, 92] width 832 height 16
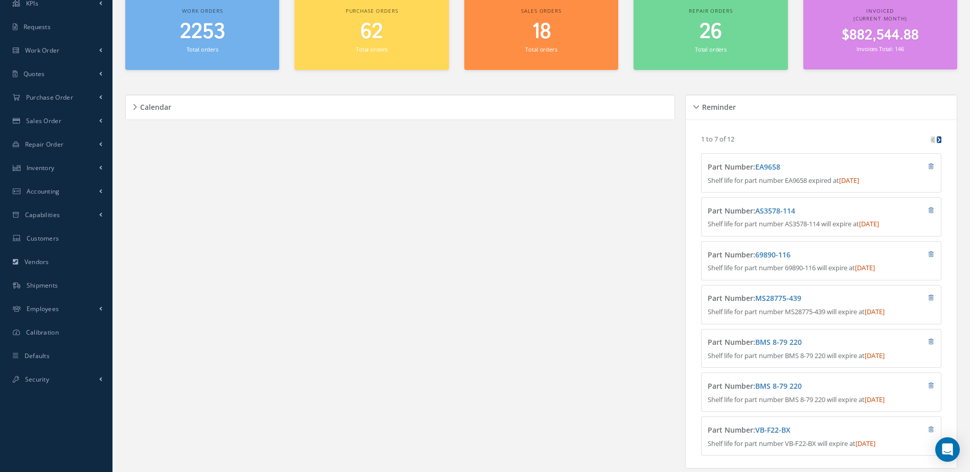
scroll to position [0, 0]
